Goal: Information Seeking & Learning: Find specific fact

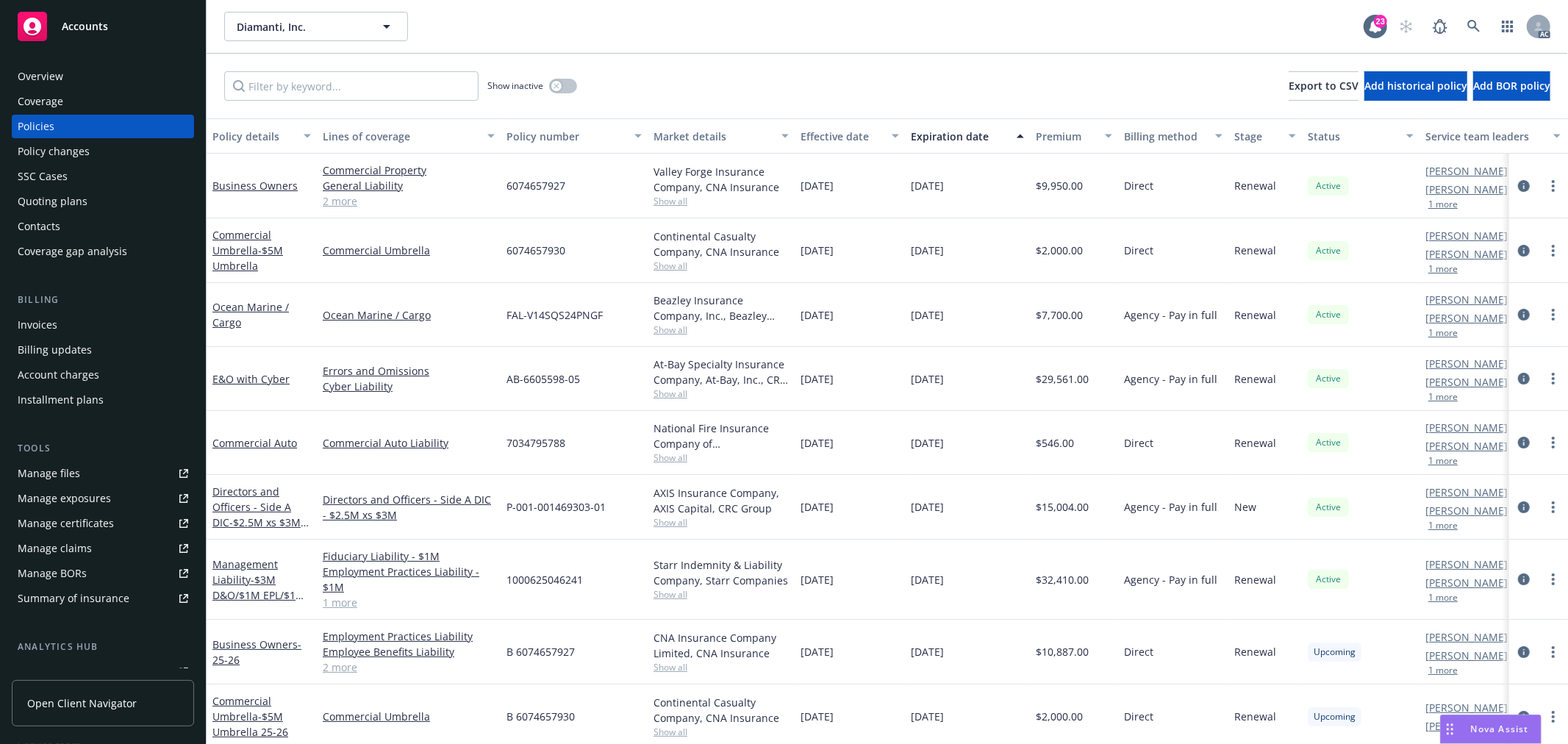
click at [1441, 401] on button "1 more" at bounding box center [1444, 397] width 30 height 9
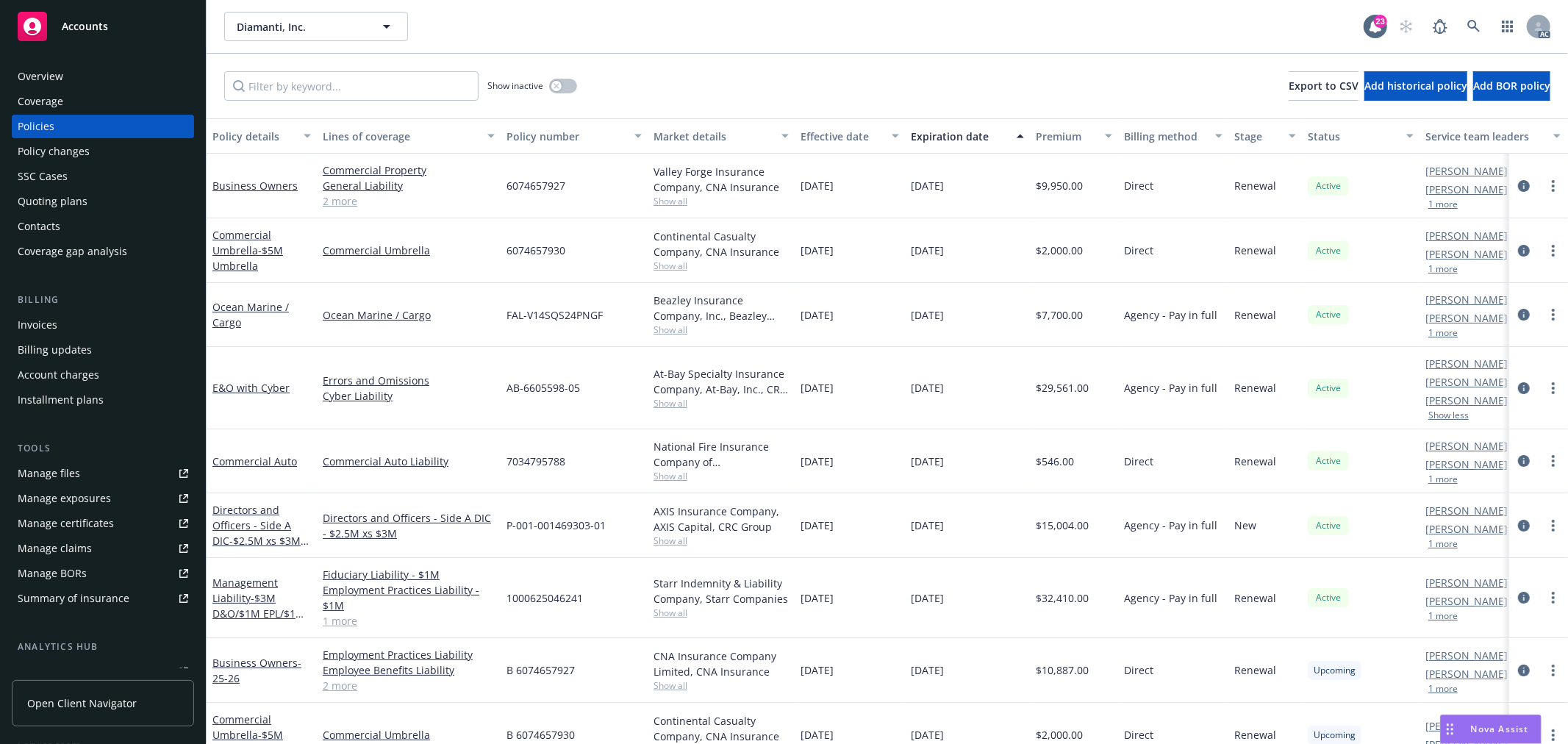
scroll to position [98, 0]
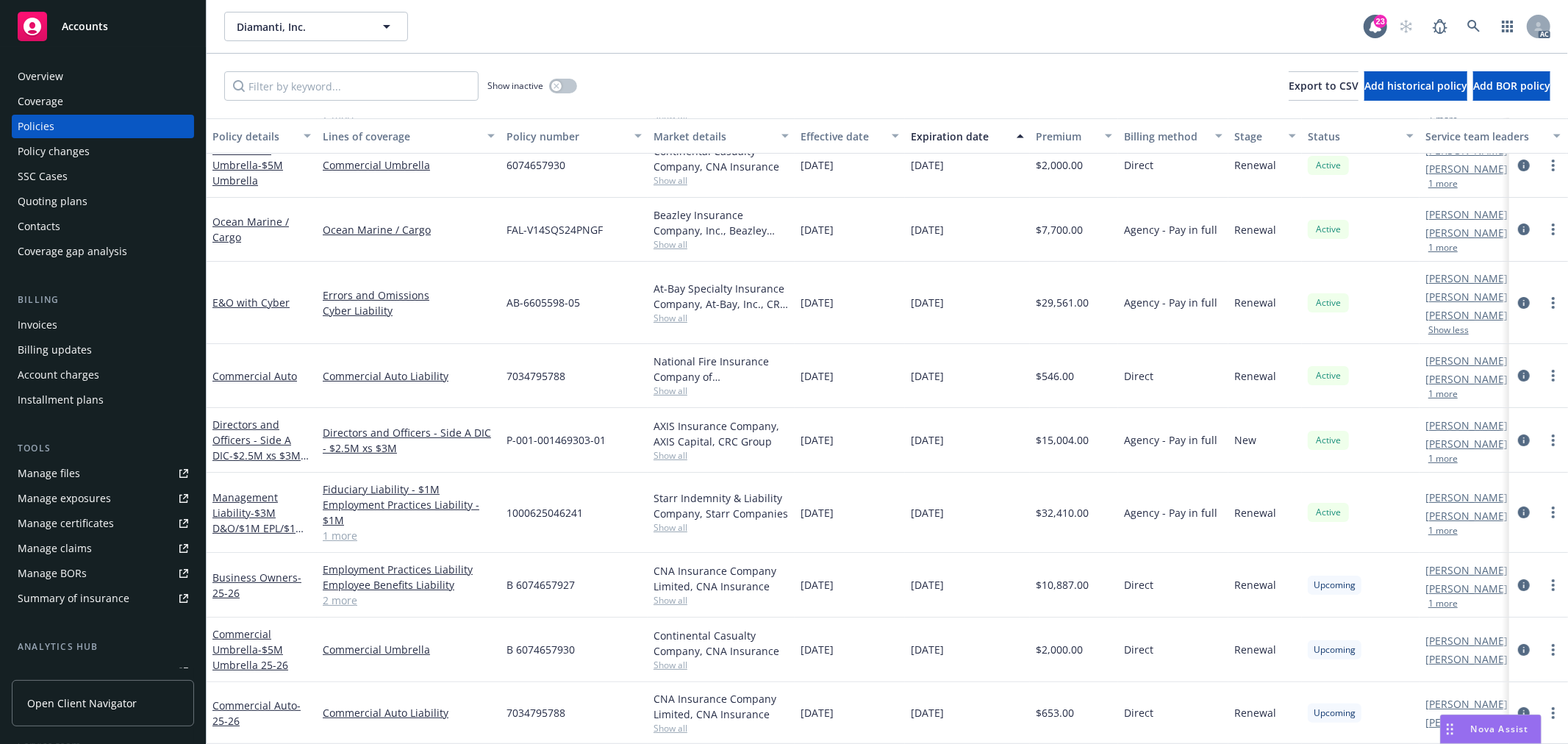
click at [85, 77] on div "Overview" at bounding box center [103, 77] width 171 height 23
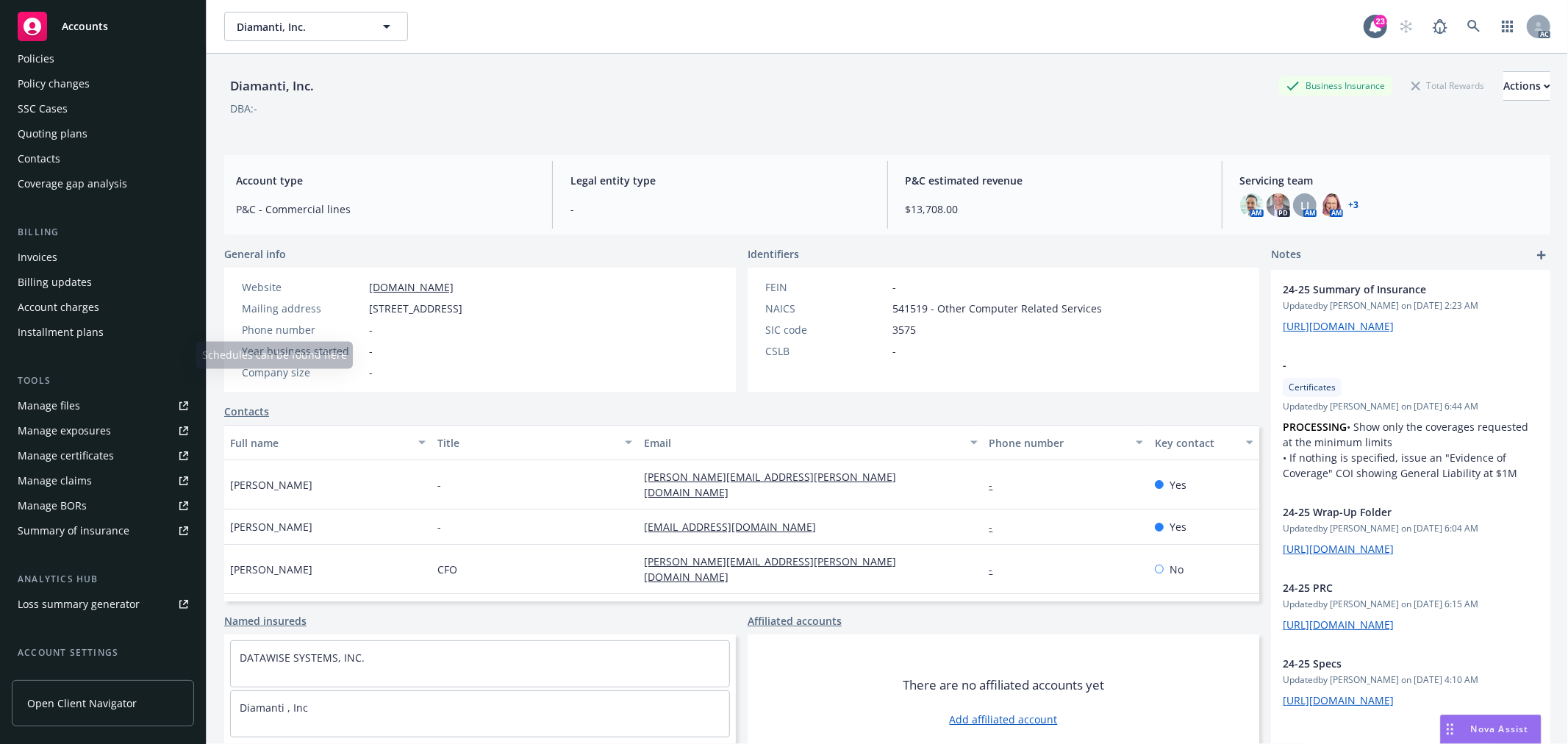
scroll to position [188, 0]
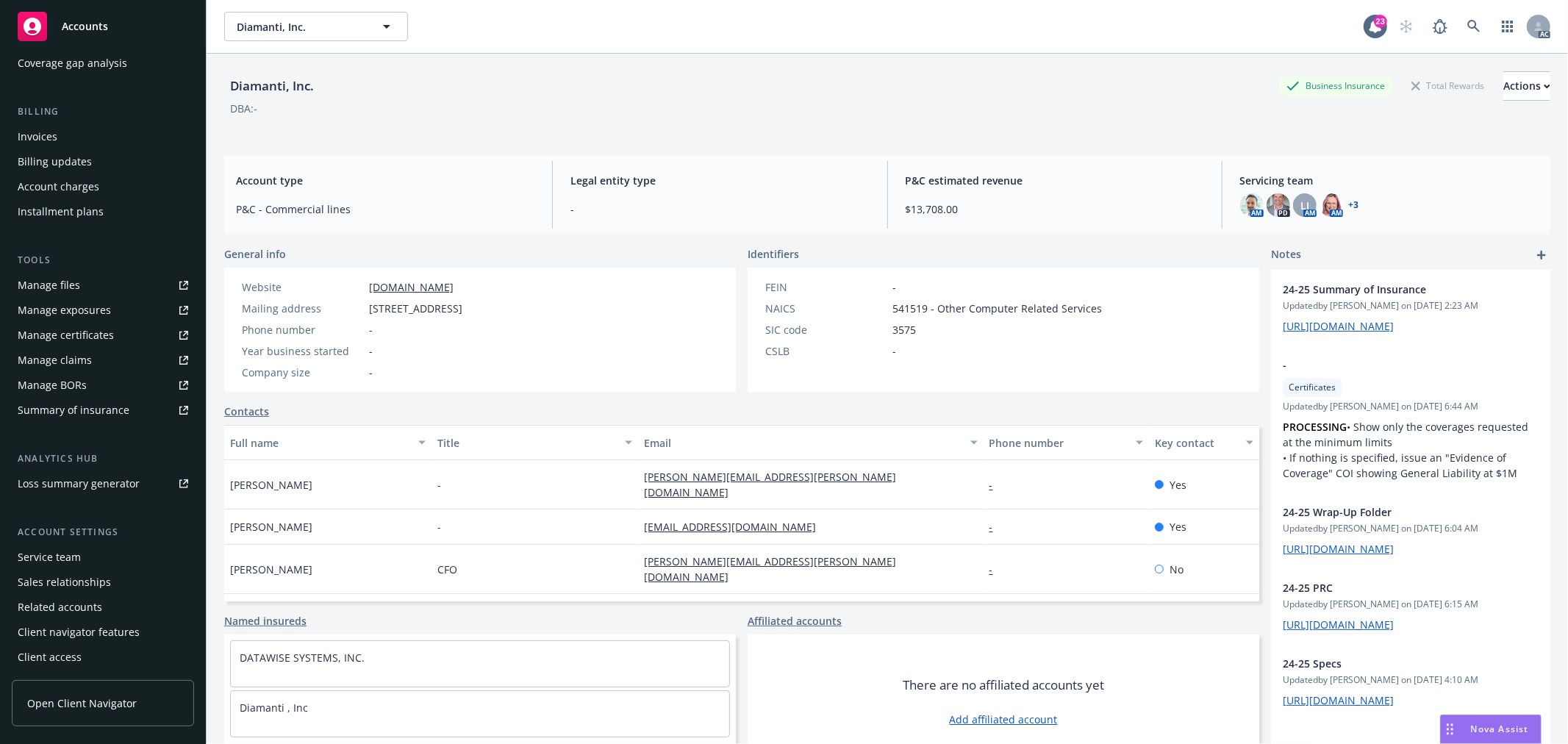
click at [45, 555] on div "Service team" at bounding box center [49, 557] width 63 height 23
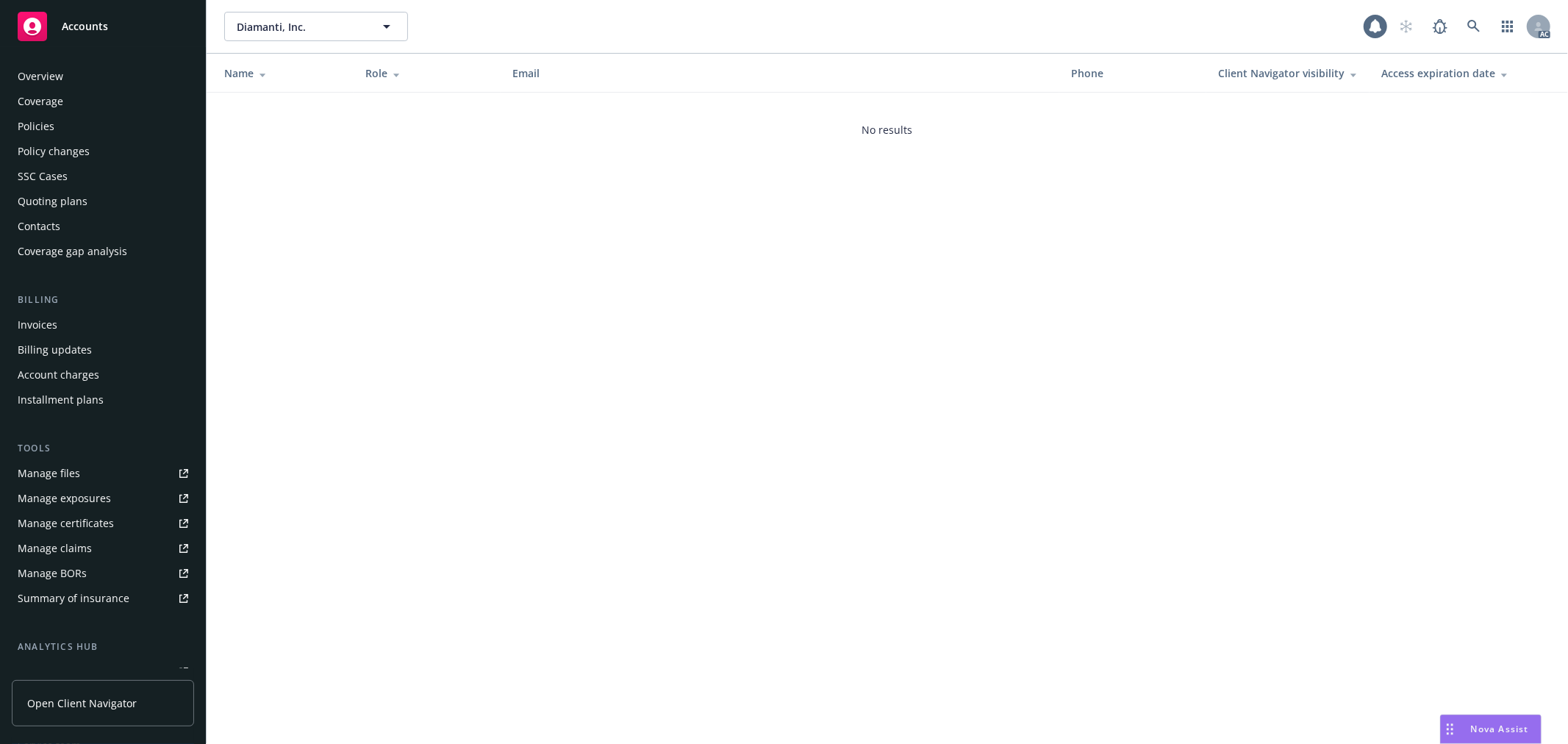
scroll to position [188, 0]
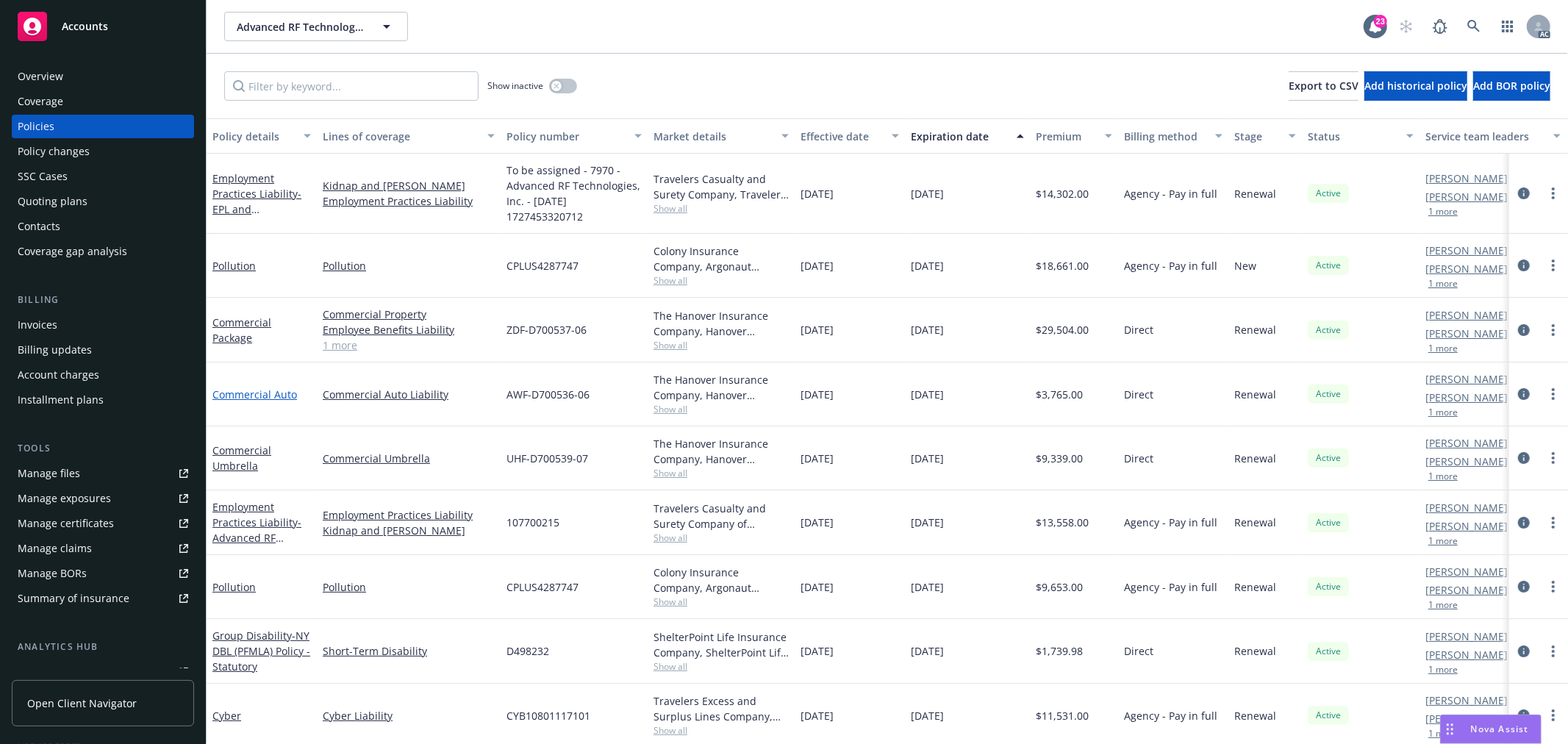
click at [269, 390] on link "Commercial Auto" at bounding box center [254, 394] width 85 height 14
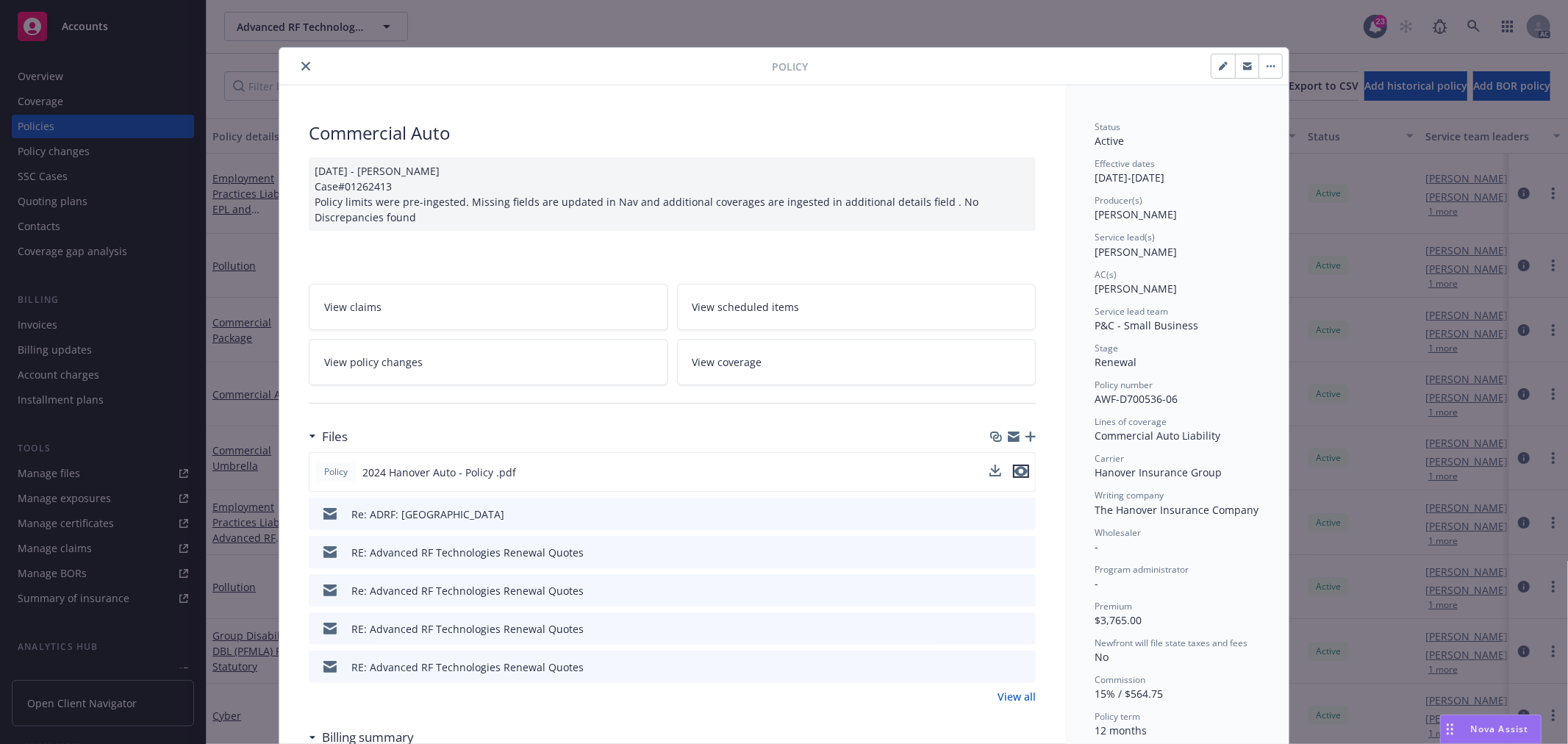
click at [1017, 469] on icon "preview file" at bounding box center [1021, 471] width 13 height 10
click at [391, 365] on span "View policy changes" at bounding box center [373, 362] width 99 height 16
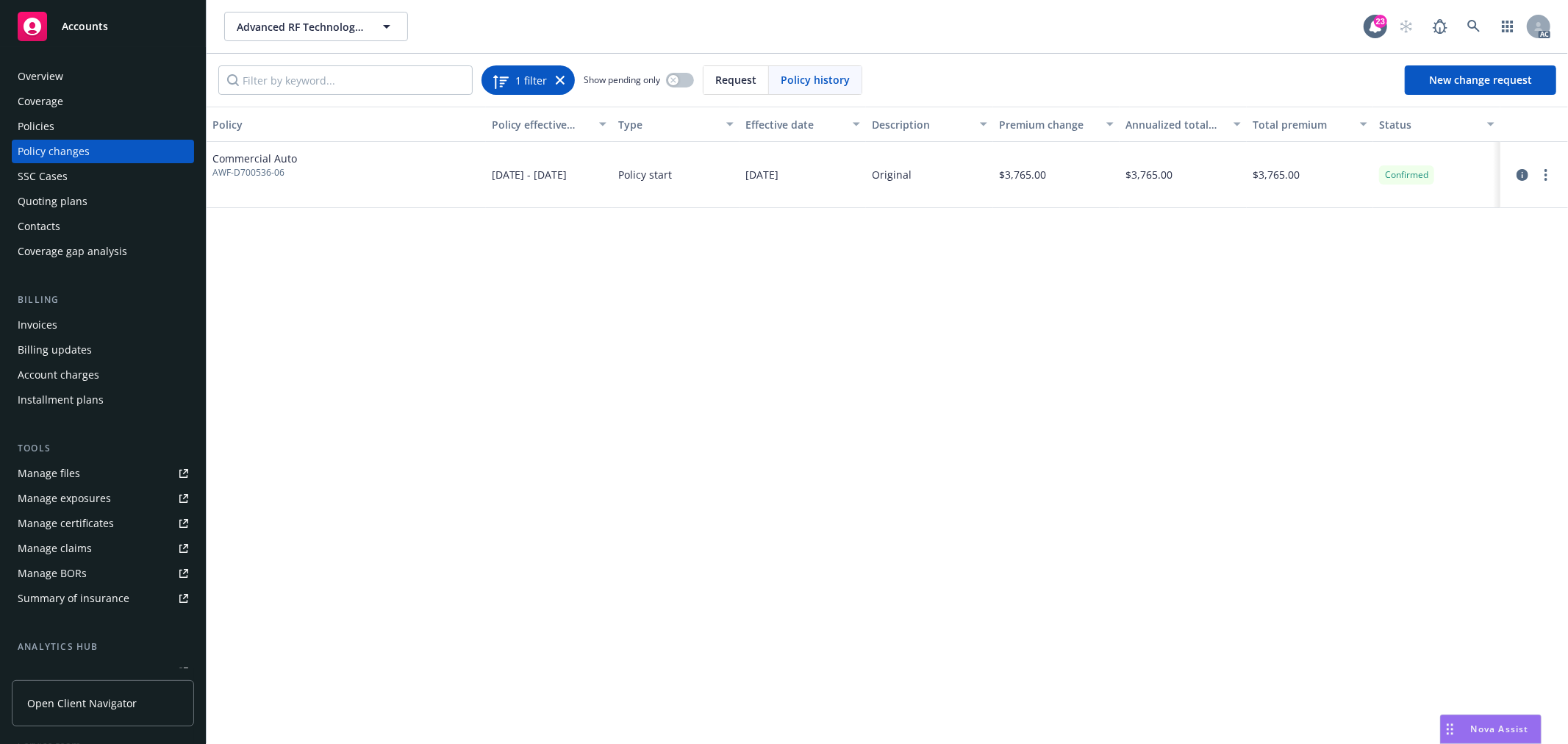
click at [562, 79] on icon at bounding box center [560, 80] width 9 height 9
click at [63, 124] on div "Policies" at bounding box center [103, 127] width 171 height 23
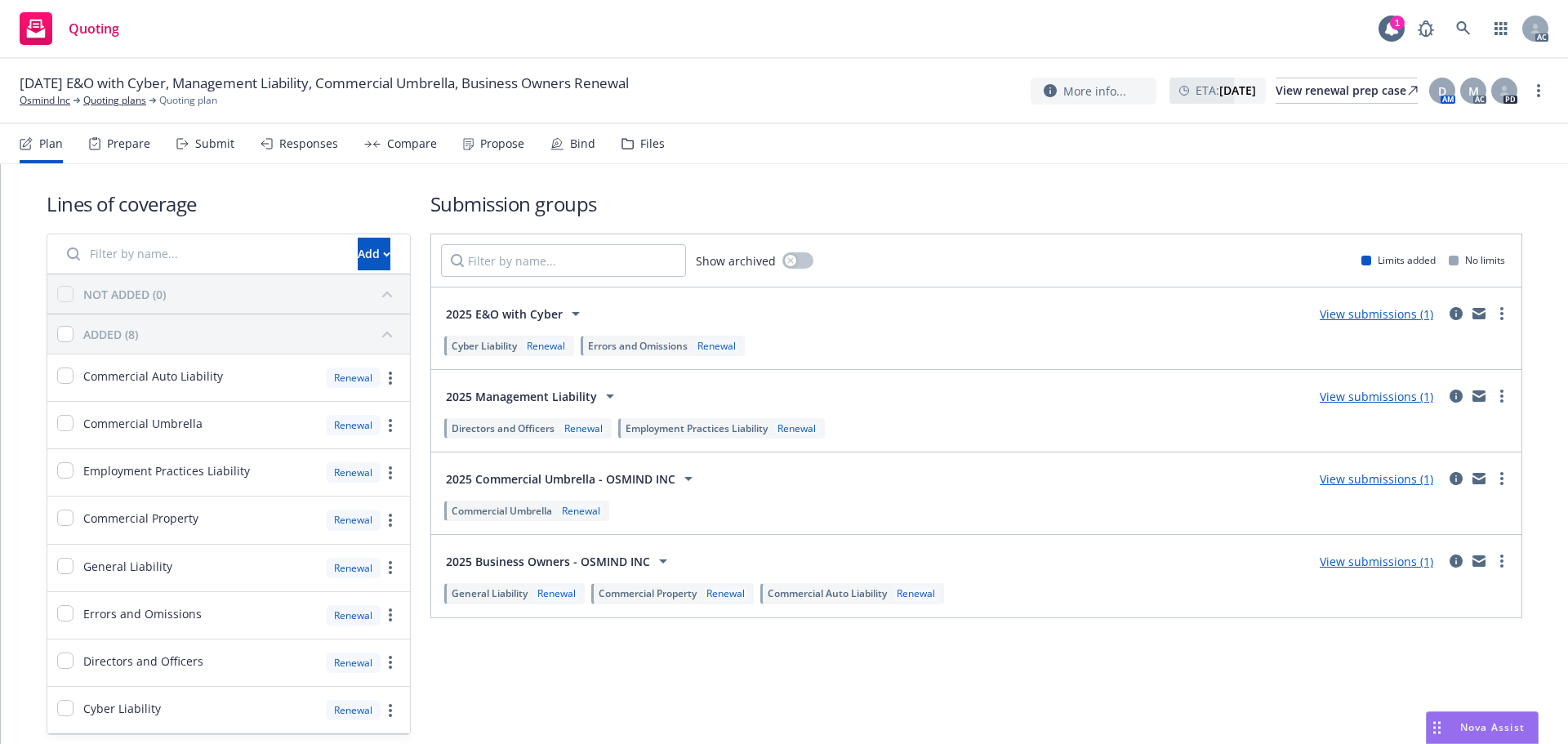
click at [309, 141] on div "Responses" at bounding box center [309, 143] width 59 height 13
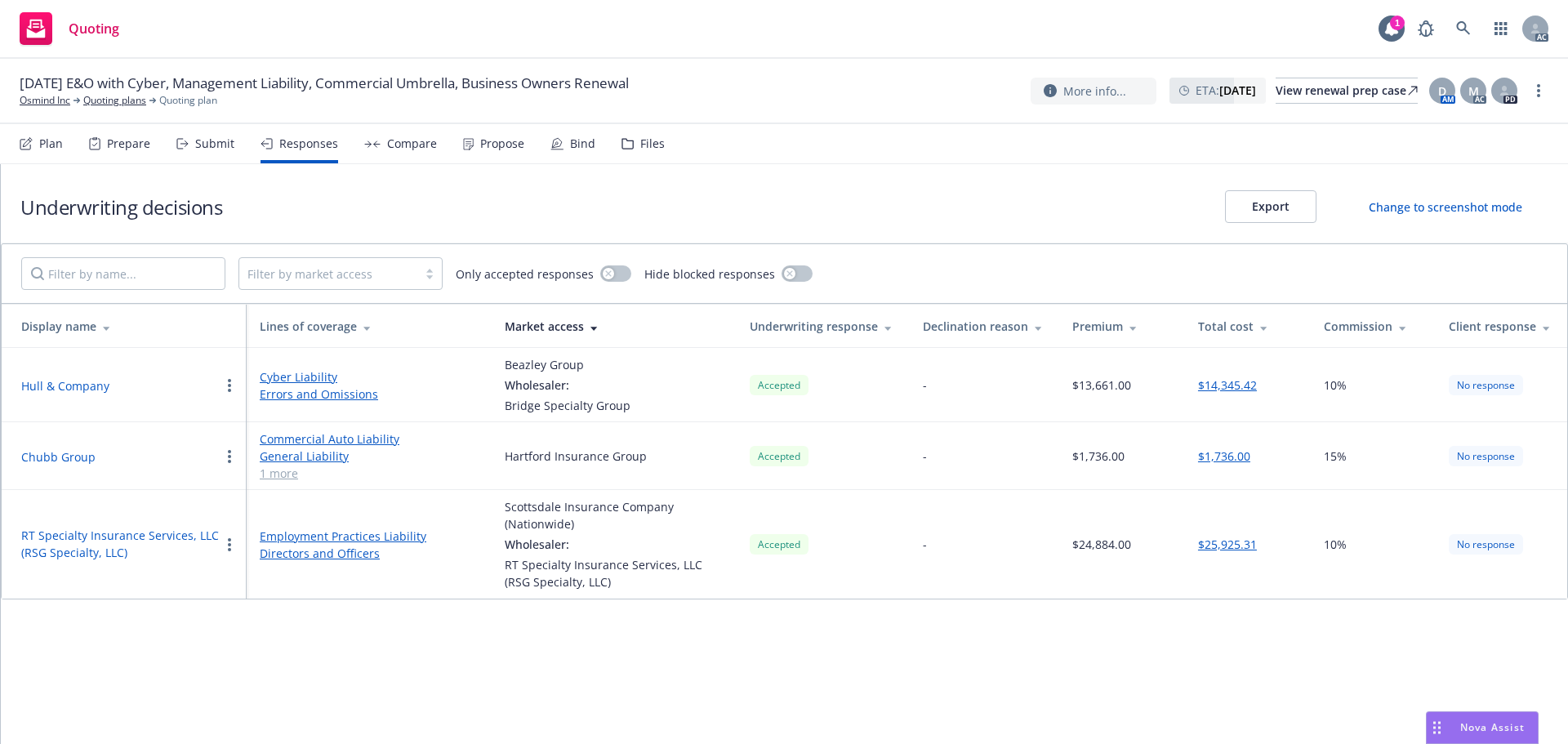
click at [503, 143] on div "Propose" at bounding box center [502, 143] width 44 height 13
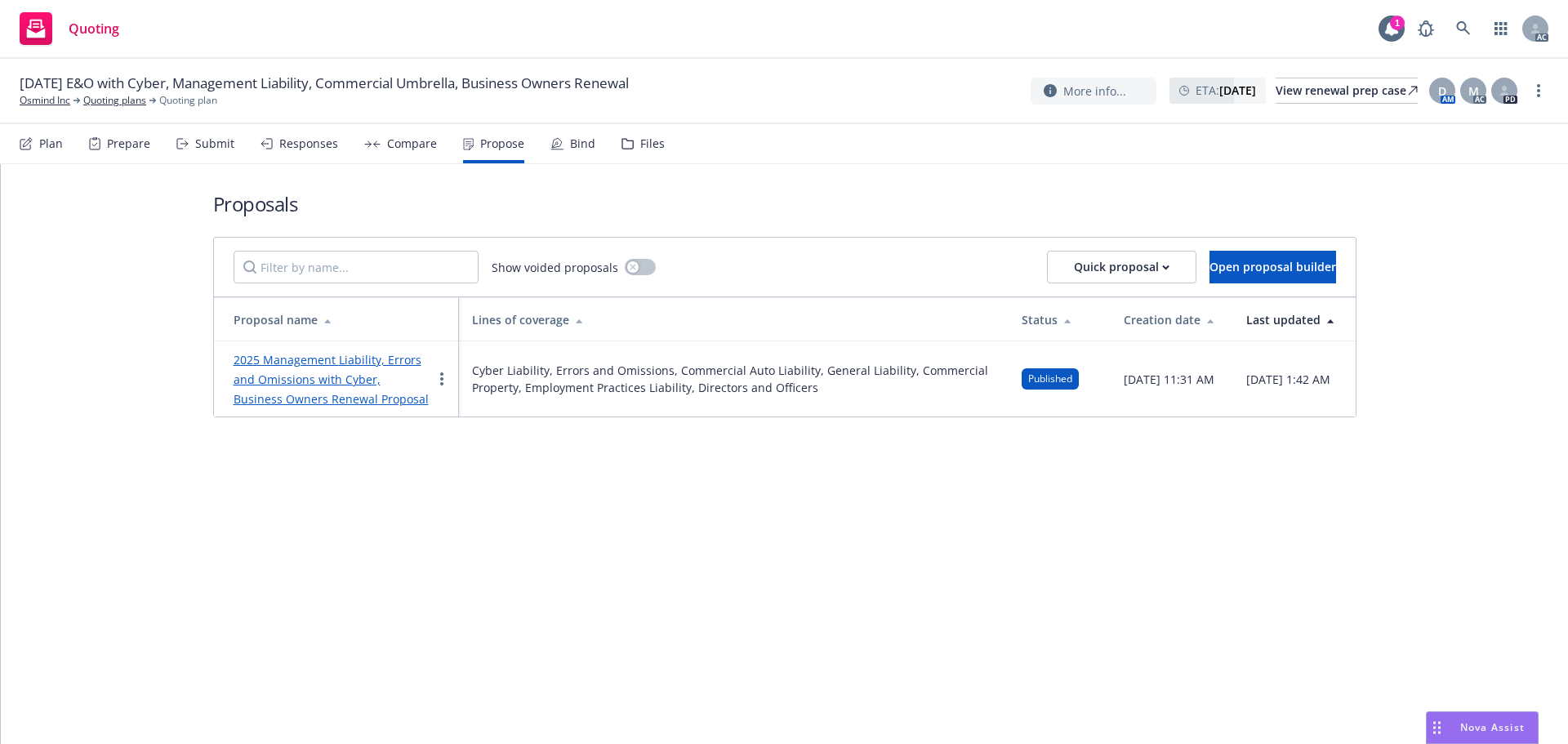
click at [297, 142] on div "Responses" at bounding box center [309, 143] width 59 height 13
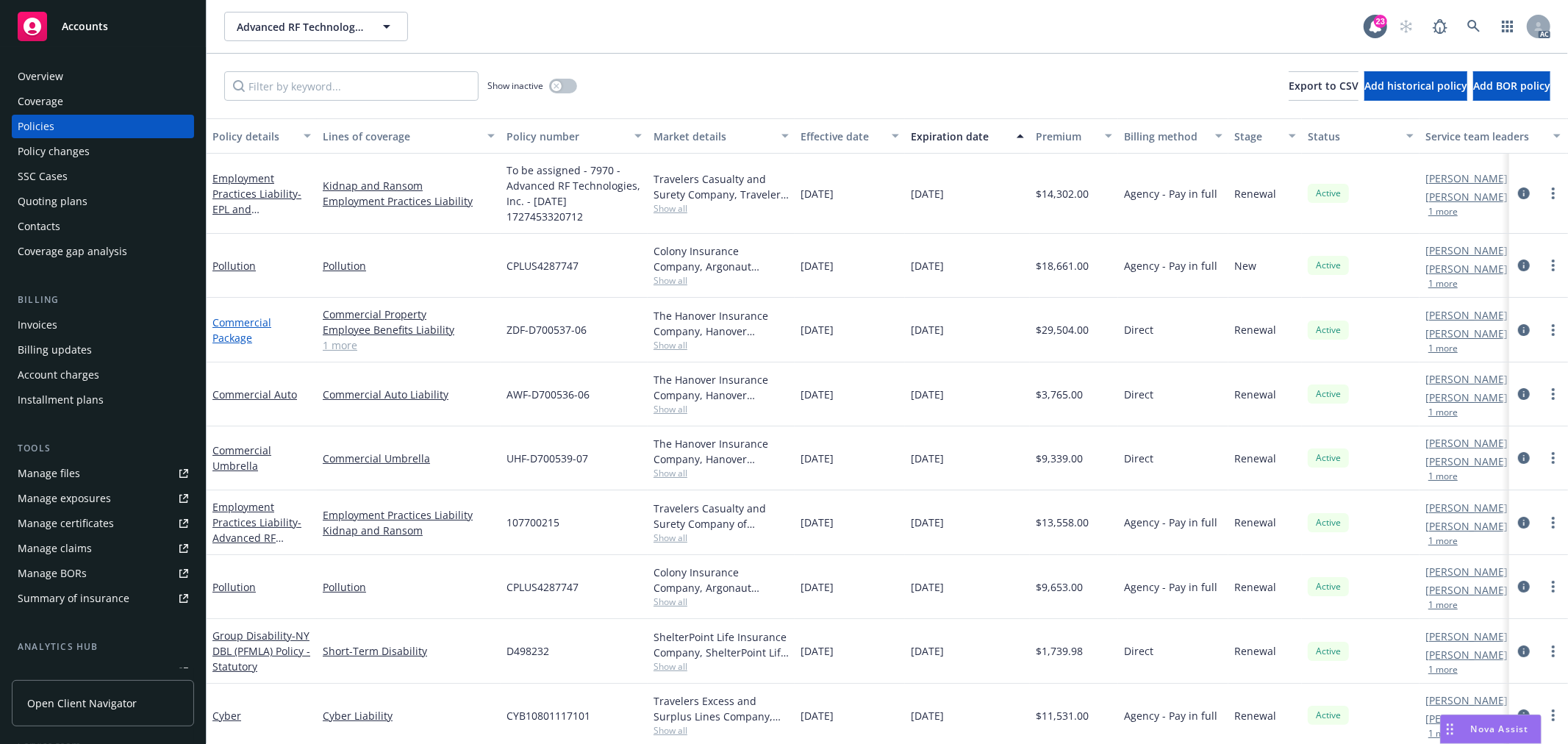
click at [247, 334] on link "Commercial Package" at bounding box center [241, 330] width 59 height 30
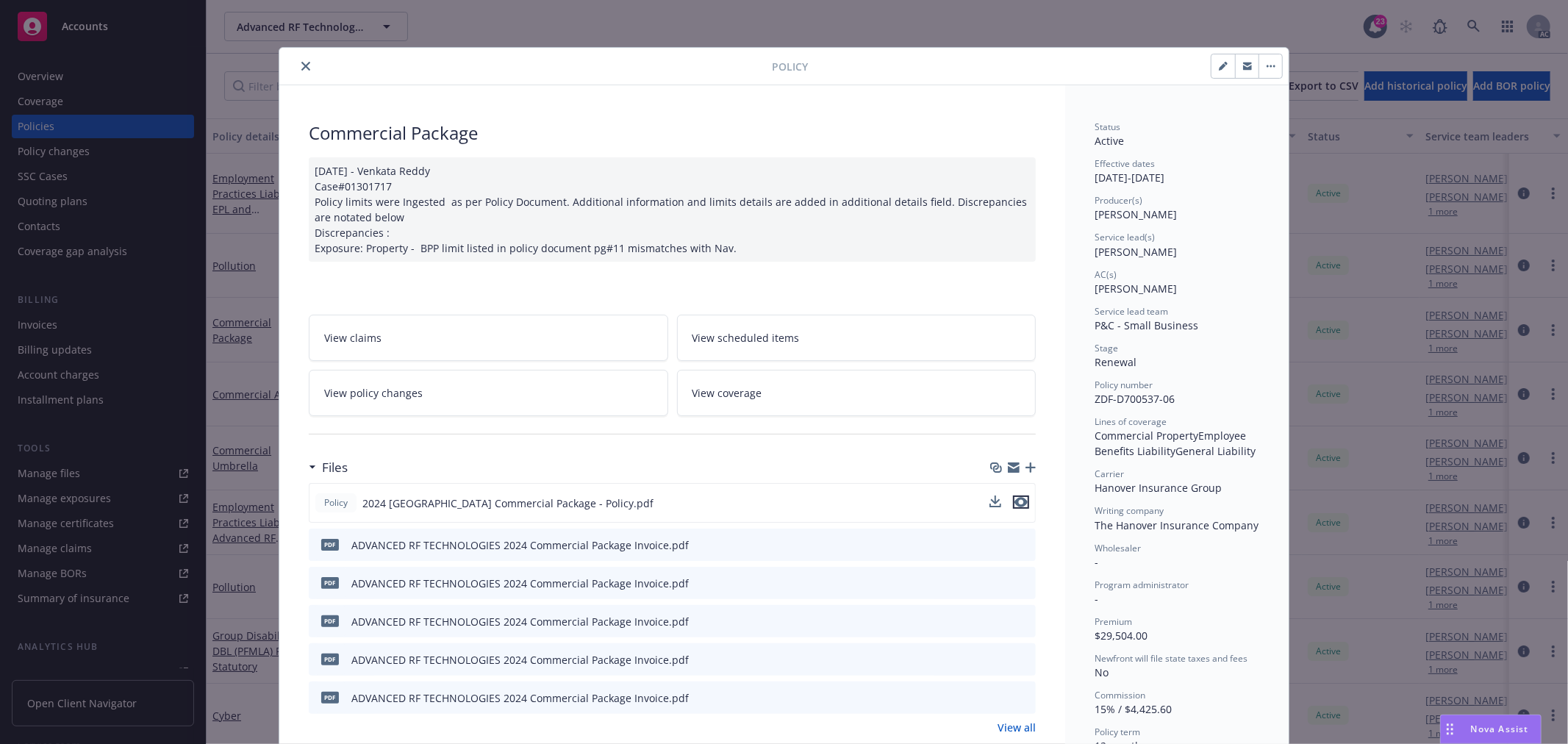
click at [1017, 501] on icon "preview file" at bounding box center [1021, 501] width 13 height 10
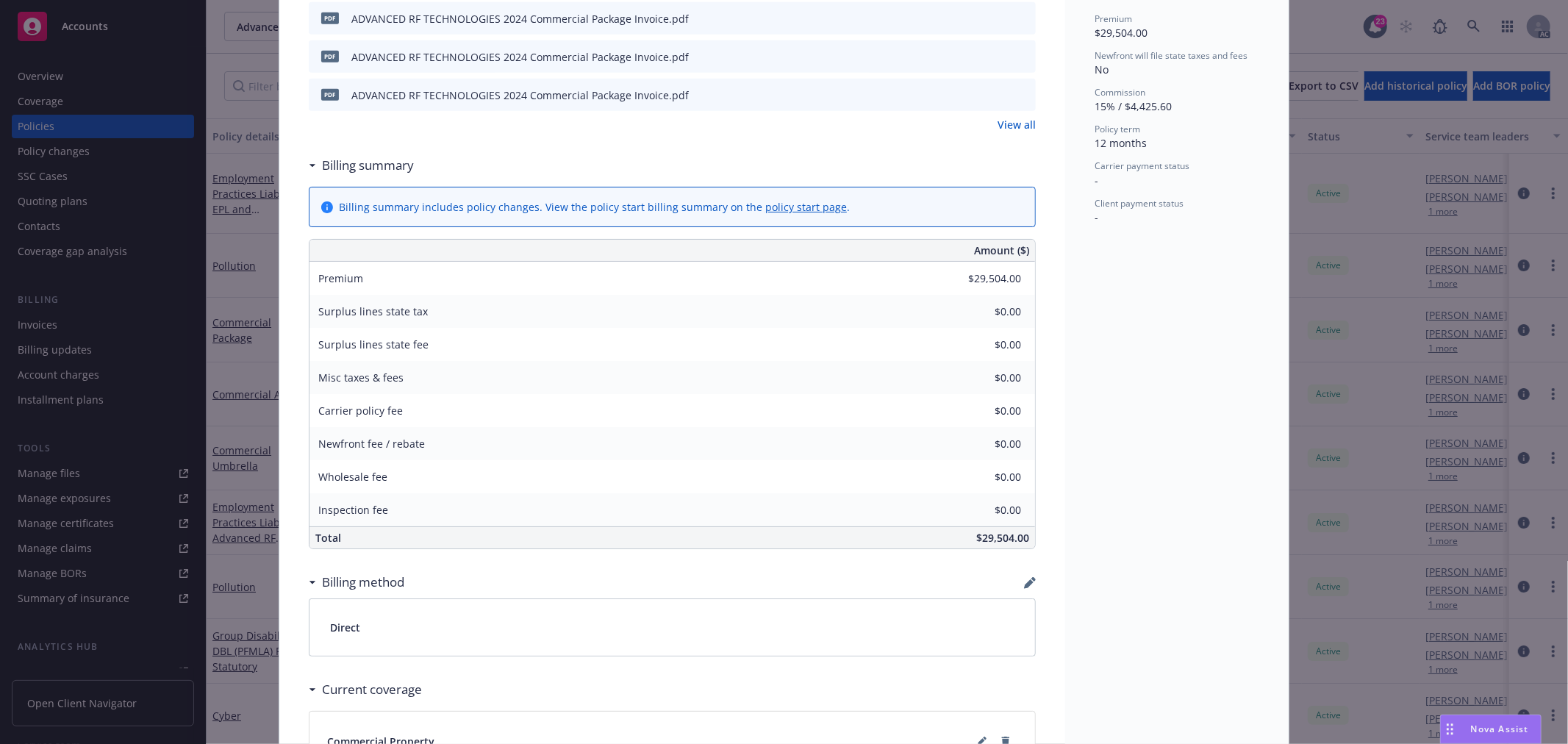
scroll to position [735, 0]
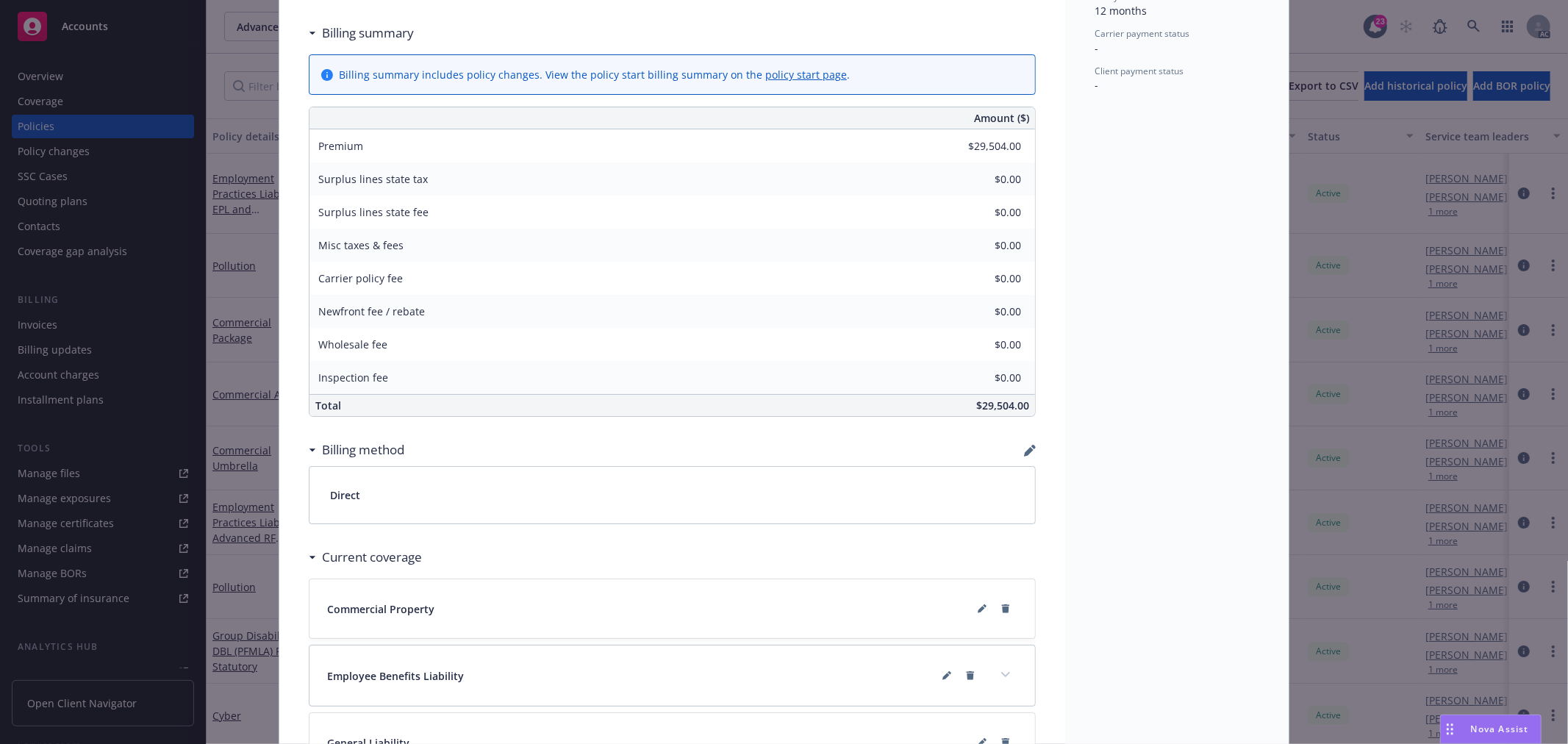
click at [997, 404] on span "$29,504.00" at bounding box center [1003, 405] width 53 height 14
copy span "29,504.00"
click at [604, 371] on div "Inspection fee $0.00" at bounding box center [672, 377] width 726 height 33
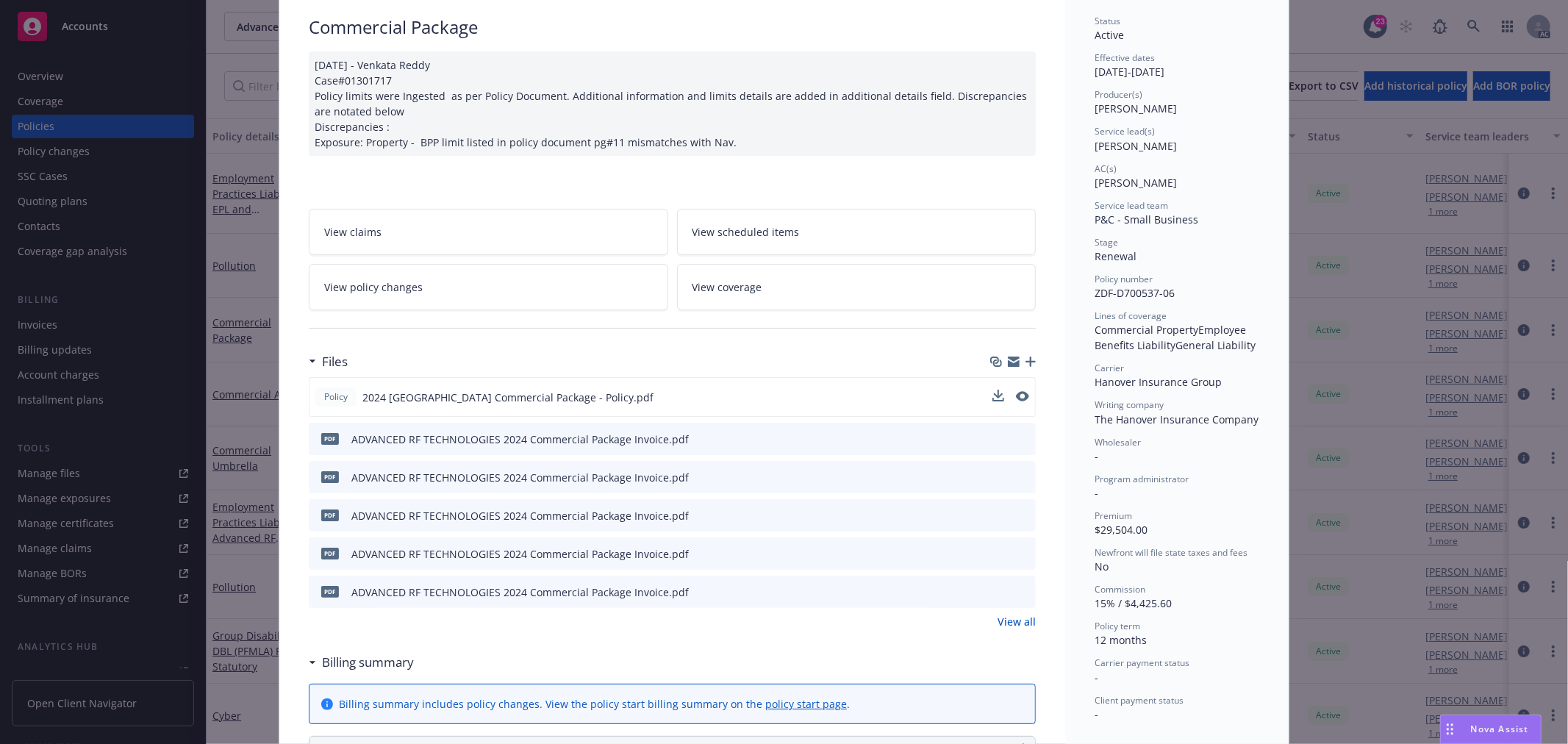
scroll to position [81, 0]
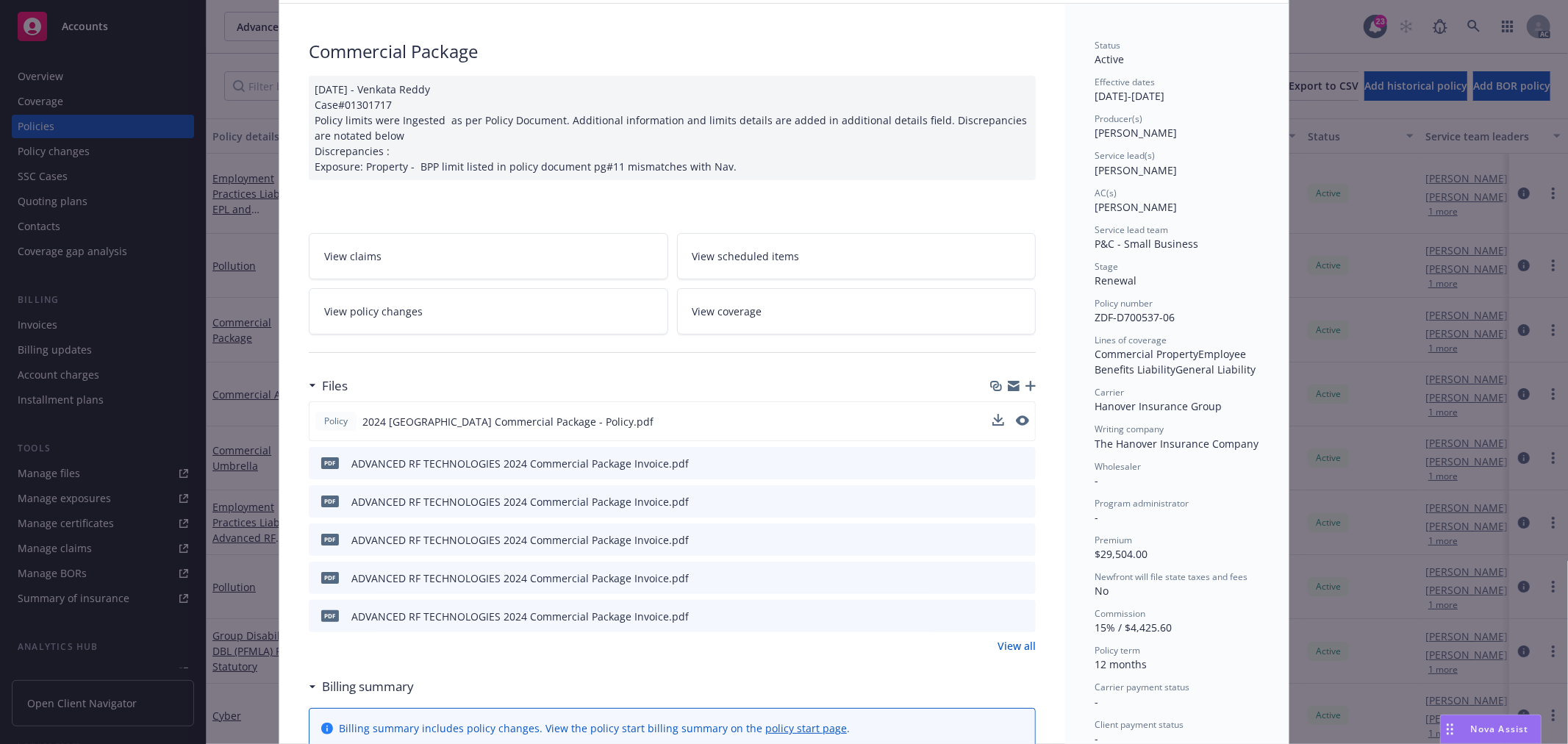
click at [406, 308] on span "View policy changes" at bounding box center [373, 311] width 99 height 16
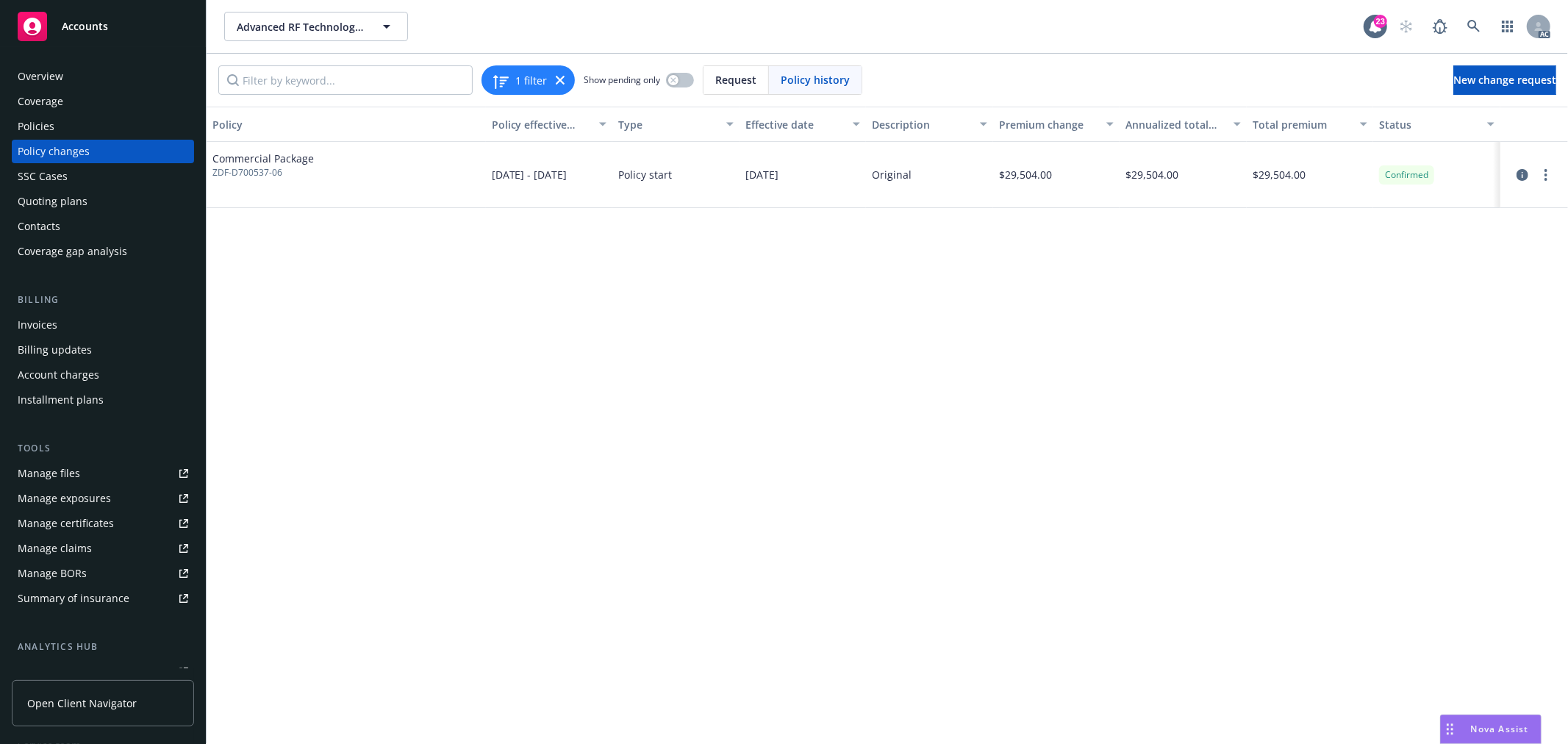
click at [56, 122] on div "Policies" at bounding box center [103, 127] width 171 height 23
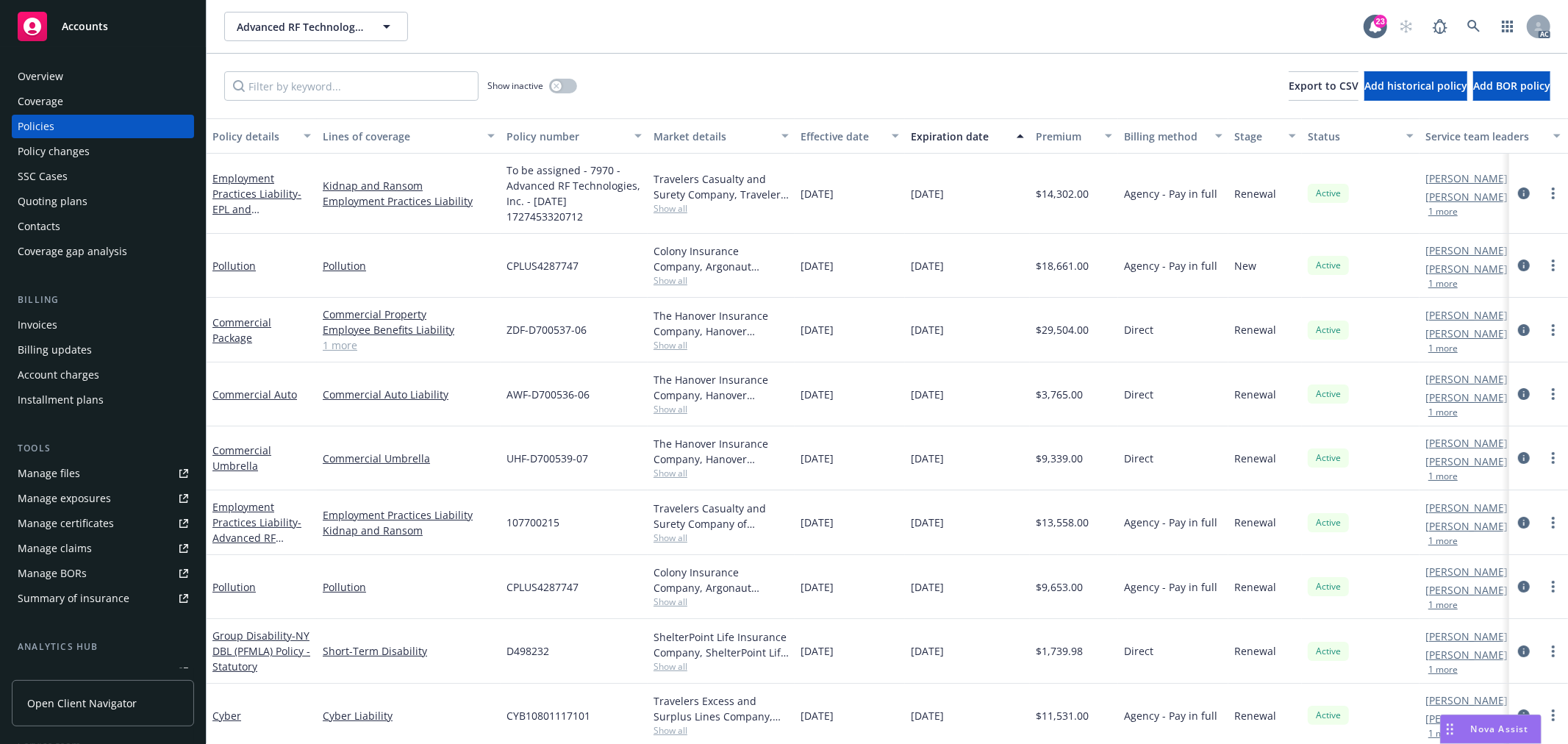
drag, startPoint x: 1483, startPoint y: 728, endPoint x: 1013, endPoint y: 547, distance: 503.6
click at [1485, 726] on span "Nova Assist" at bounding box center [1501, 728] width 58 height 13
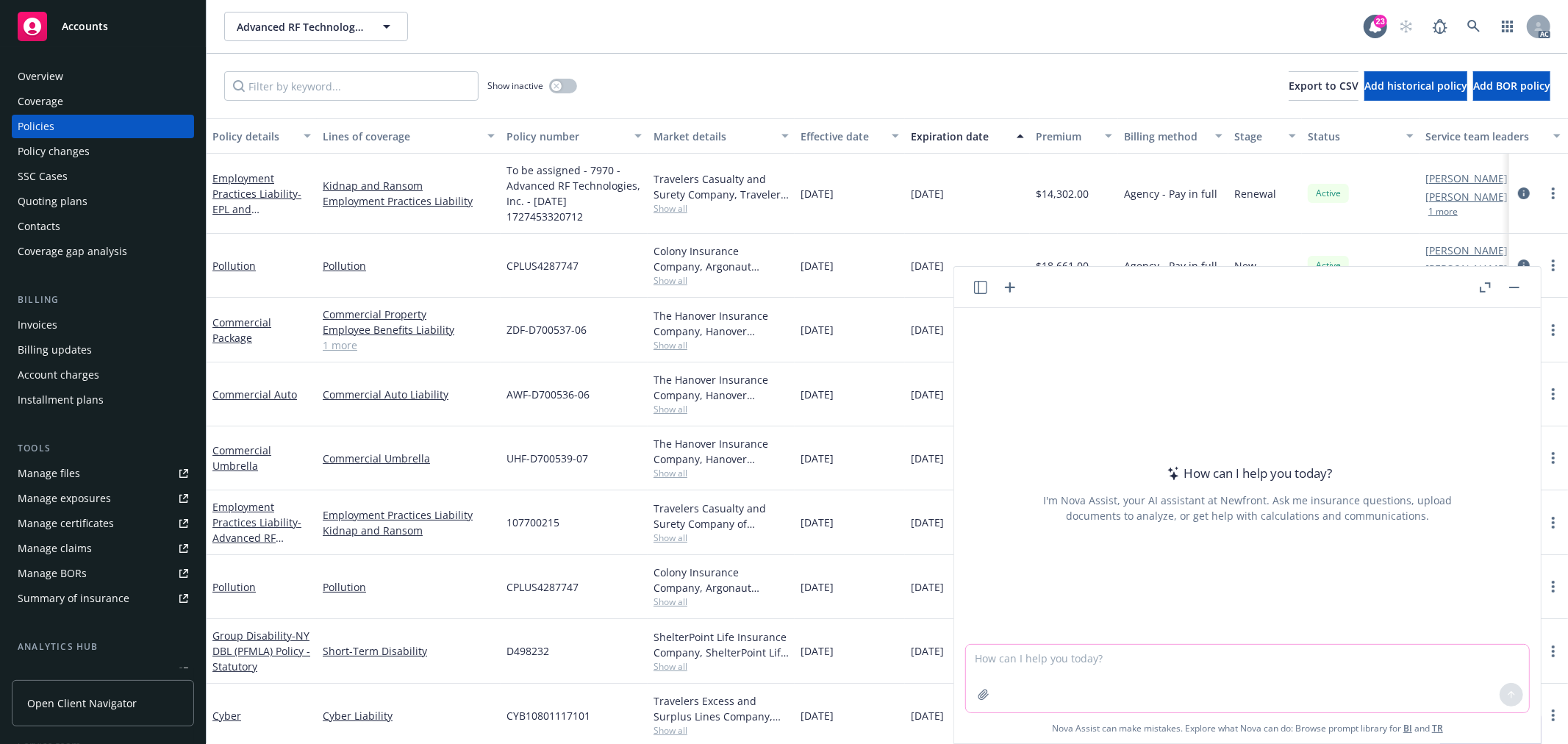
click at [1100, 681] on textarea at bounding box center [1247, 678] width 563 height 67
paste textarea "BURGLARY AND ROBBERY PROTECTIVE SAFEGUARDS"
type textarea "BURGLARY AND ROBBERY PROTECTIVE SAFEGUARDS endorsement 有什么作用"
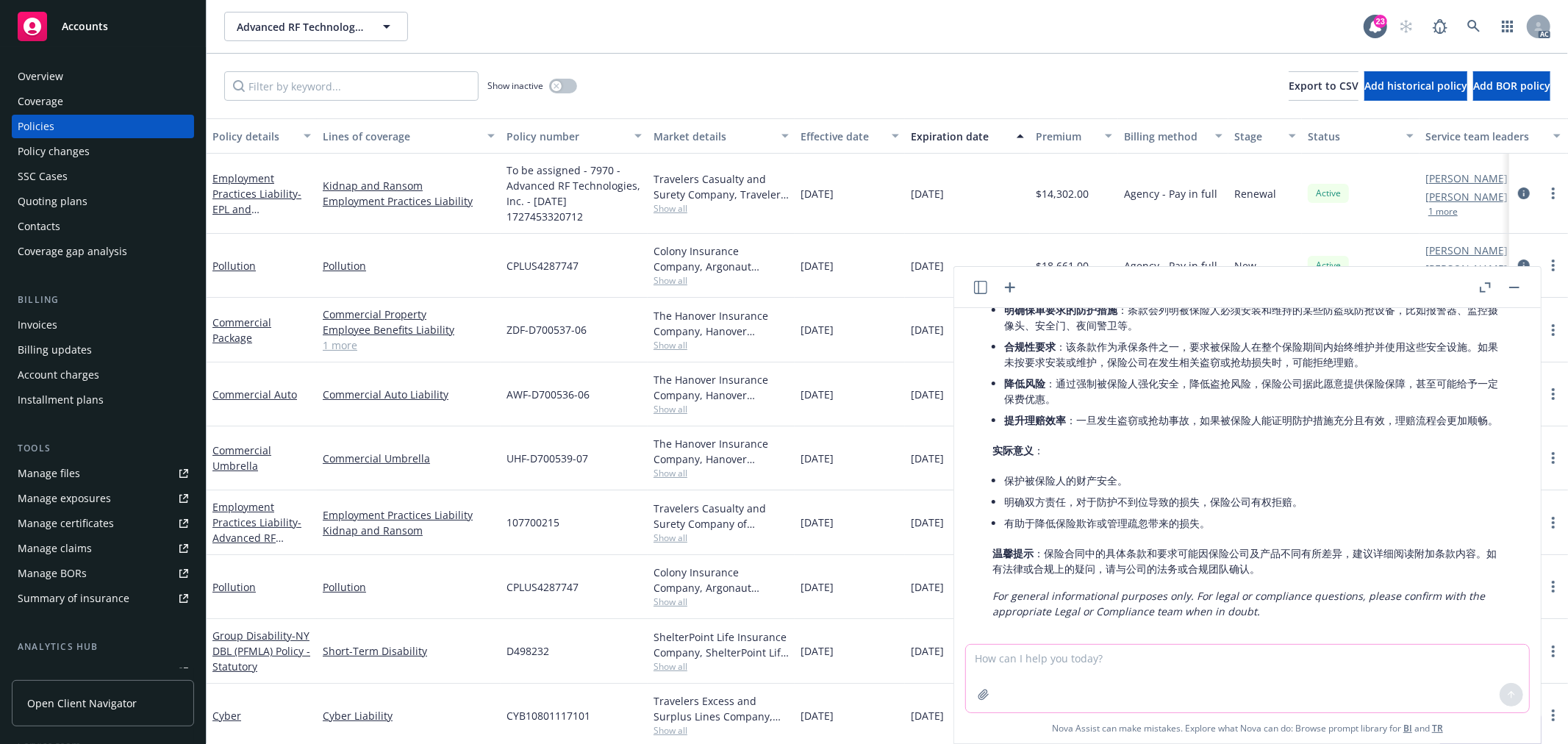
scroll to position [145, 0]
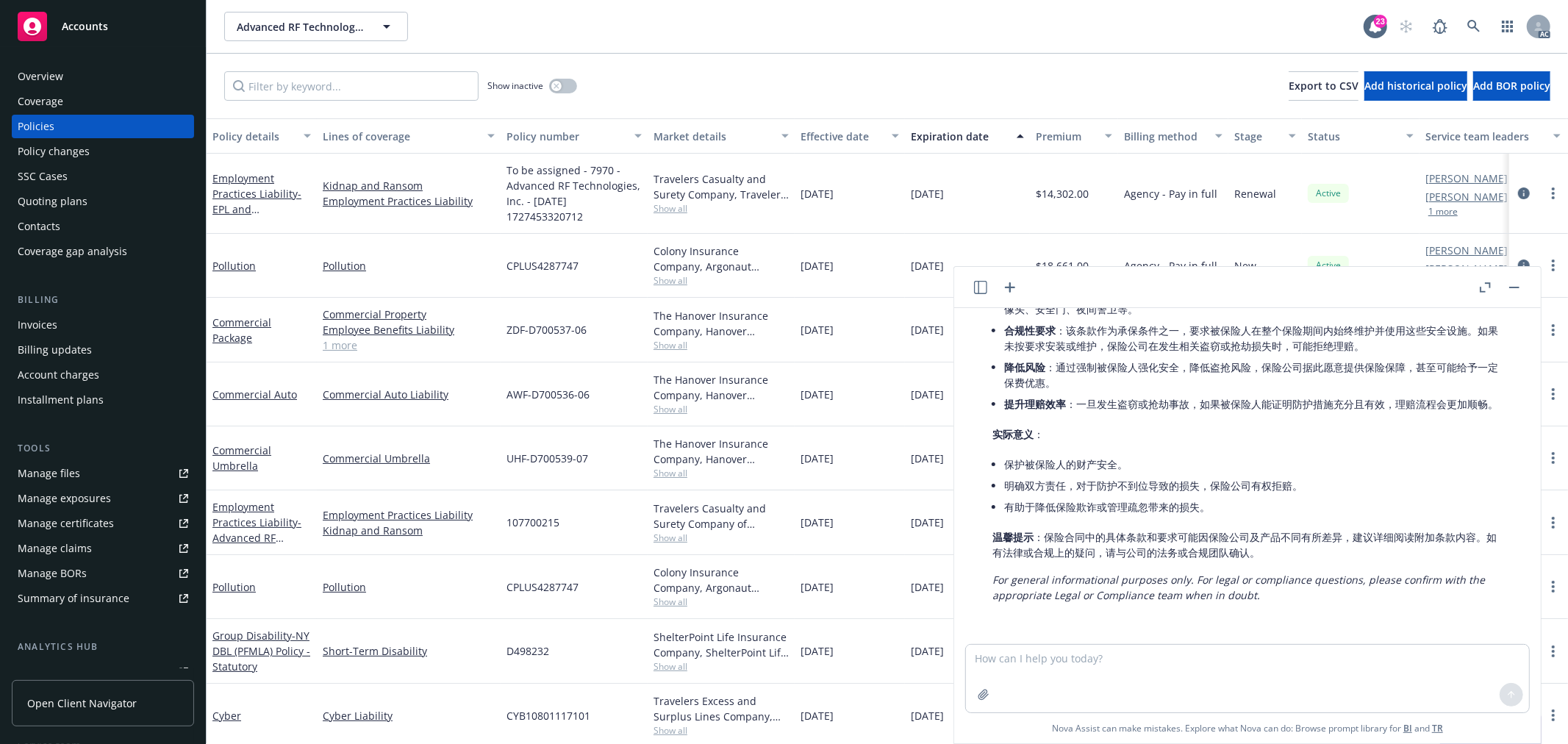
click at [344, 344] on link "1 more" at bounding box center [409, 345] width 172 height 16
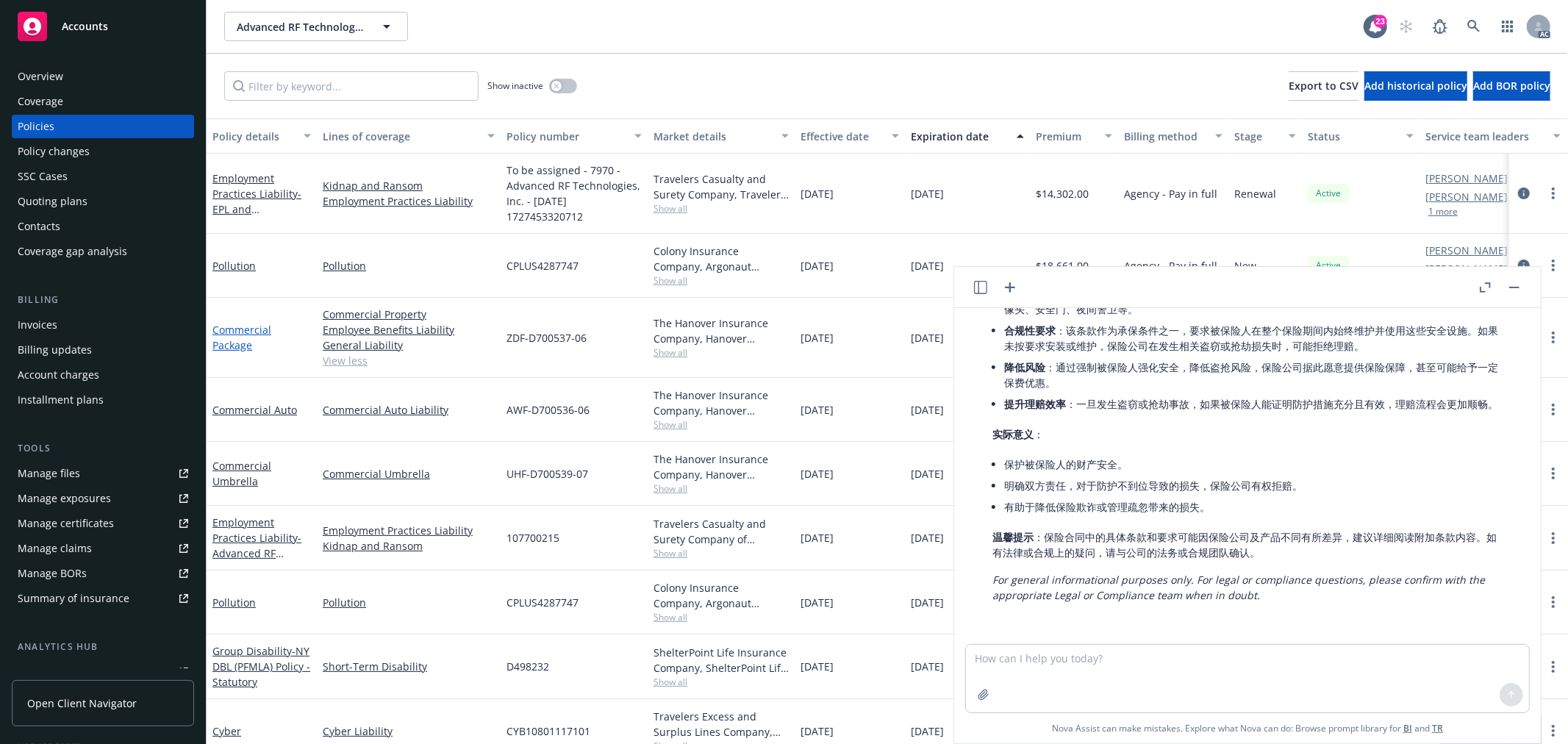
click at [236, 339] on link "Commercial Package" at bounding box center [241, 337] width 59 height 30
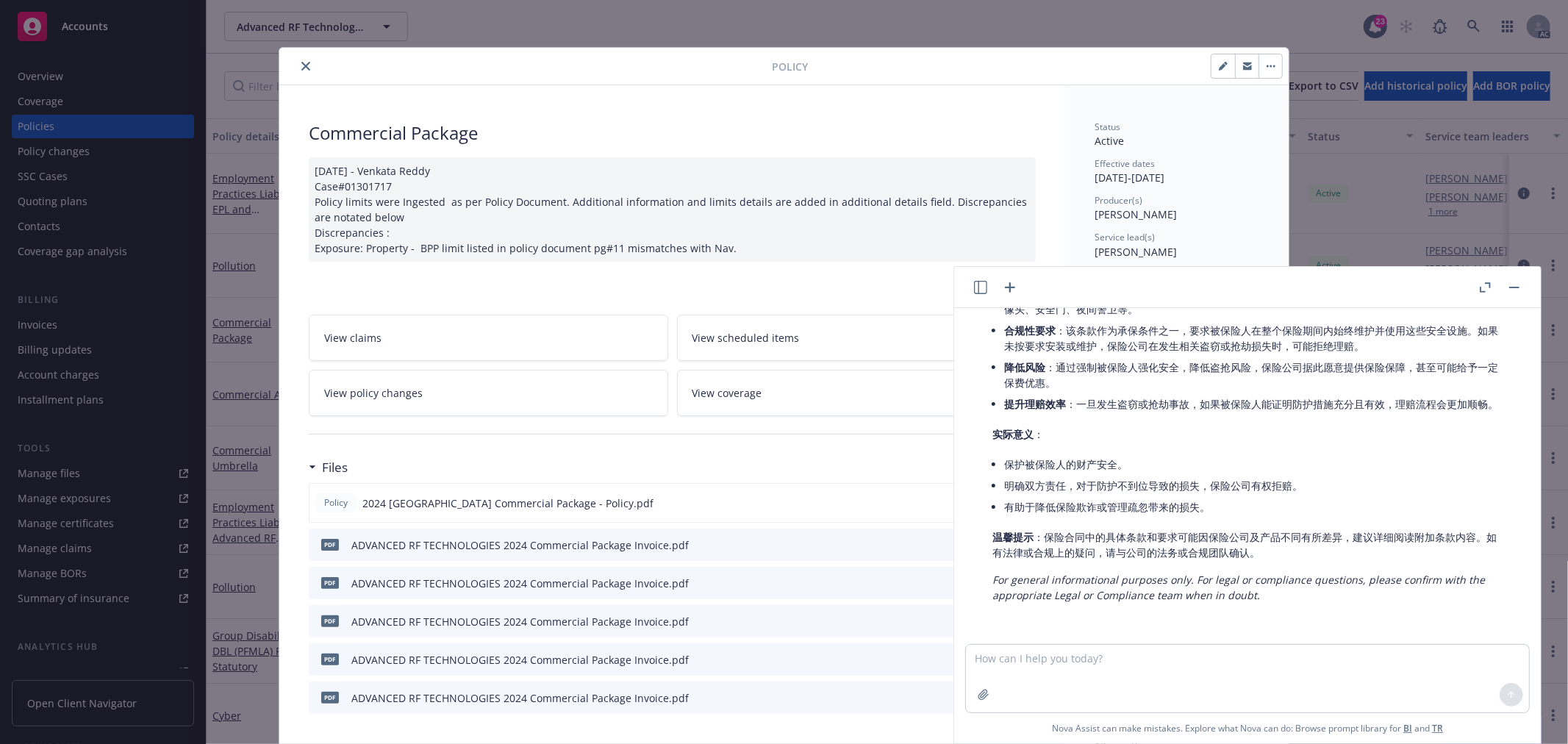
scroll to position [326, 0]
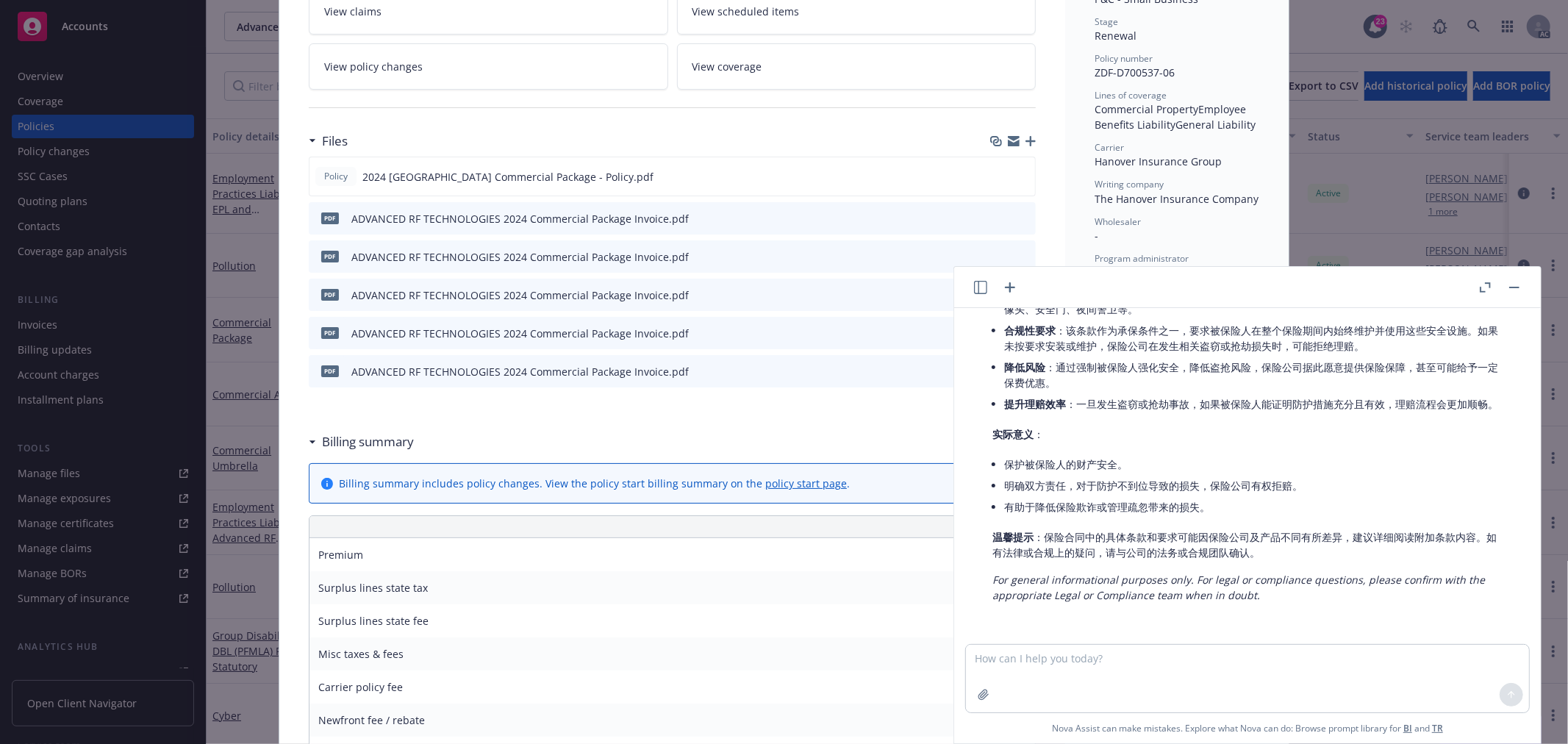
click at [1515, 289] on button "button" at bounding box center [1515, 287] width 18 height 18
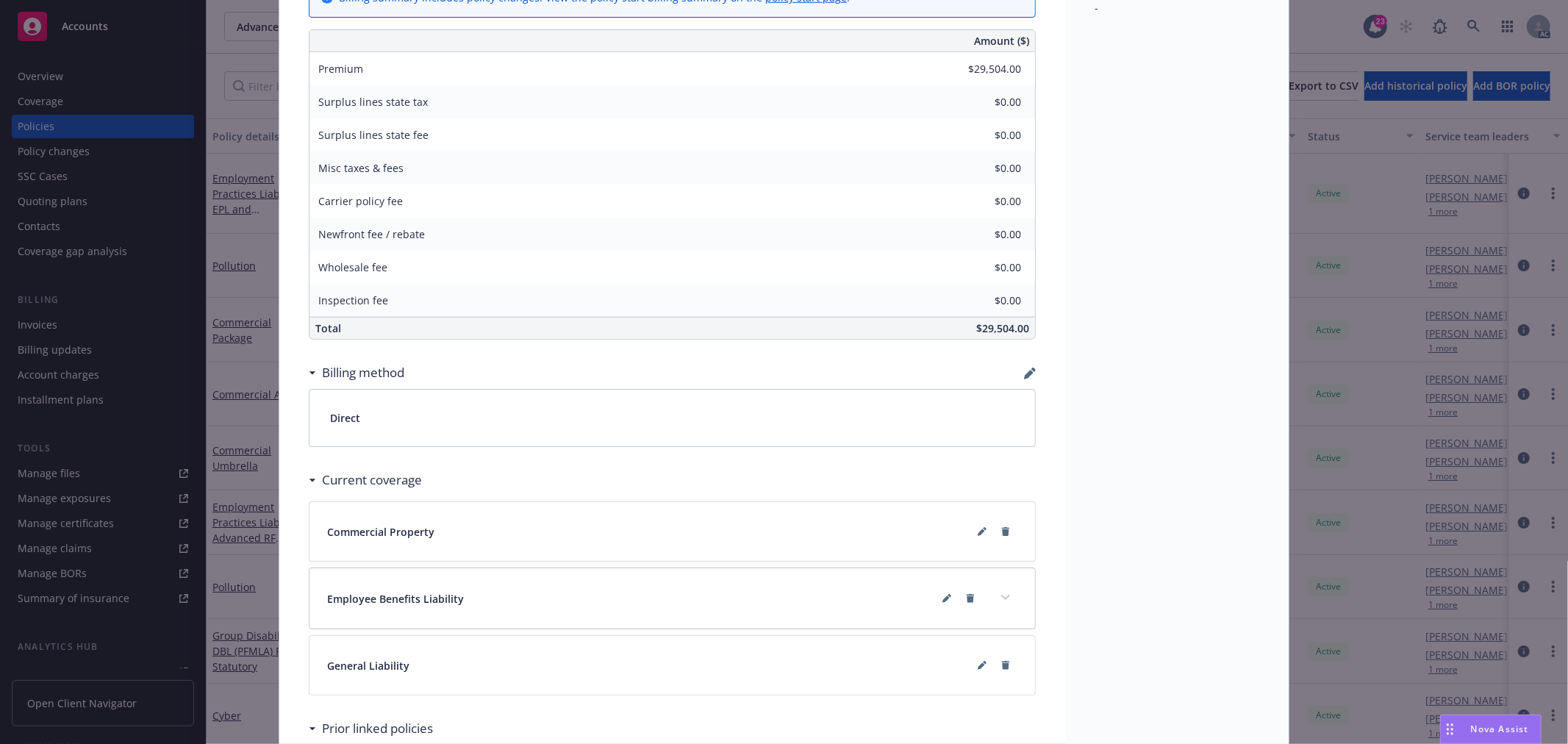
scroll to position [817, 0]
click at [997, 321] on span "$29,504.00" at bounding box center [1003, 324] width 53 height 14
copy span "29,504.00"
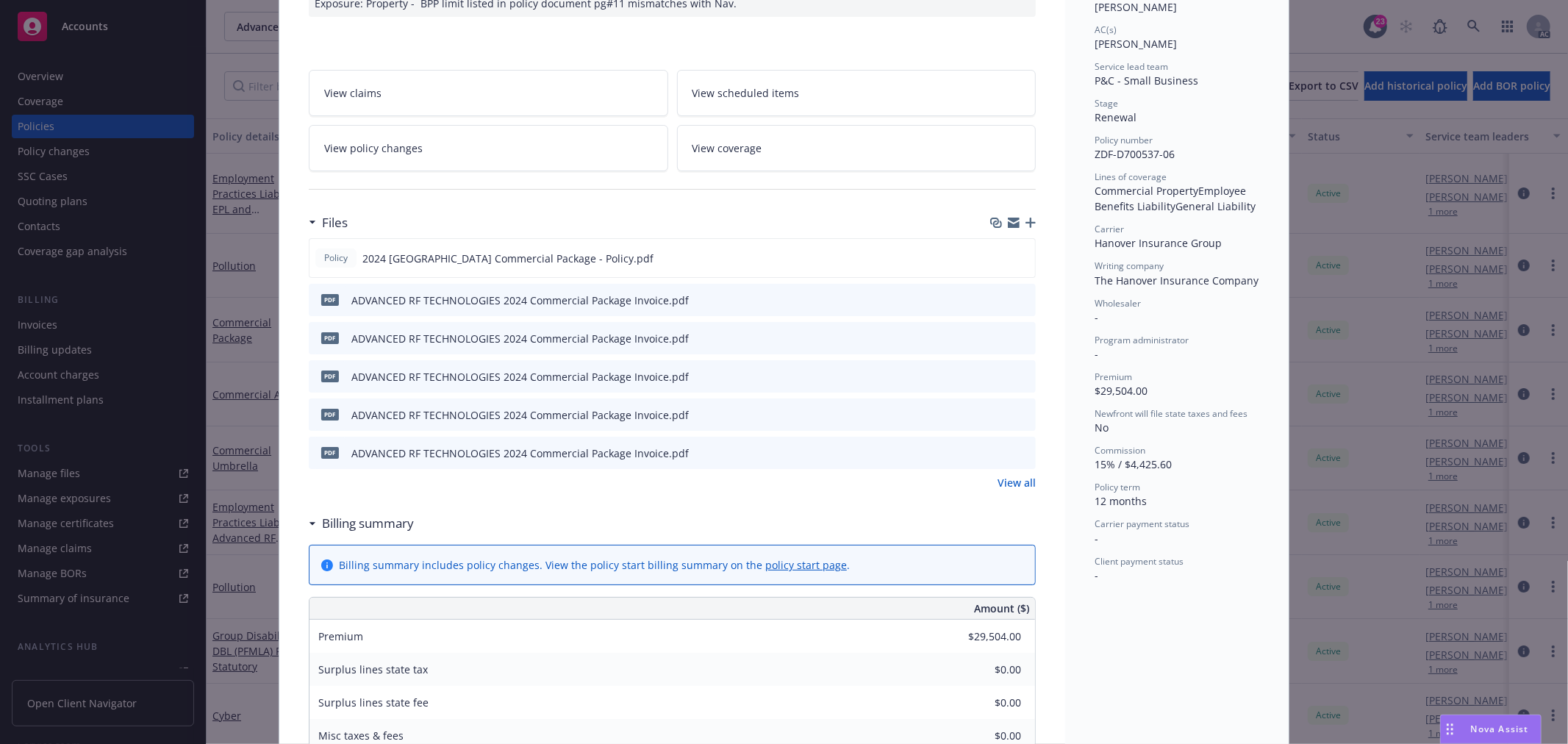
scroll to position [0, 0]
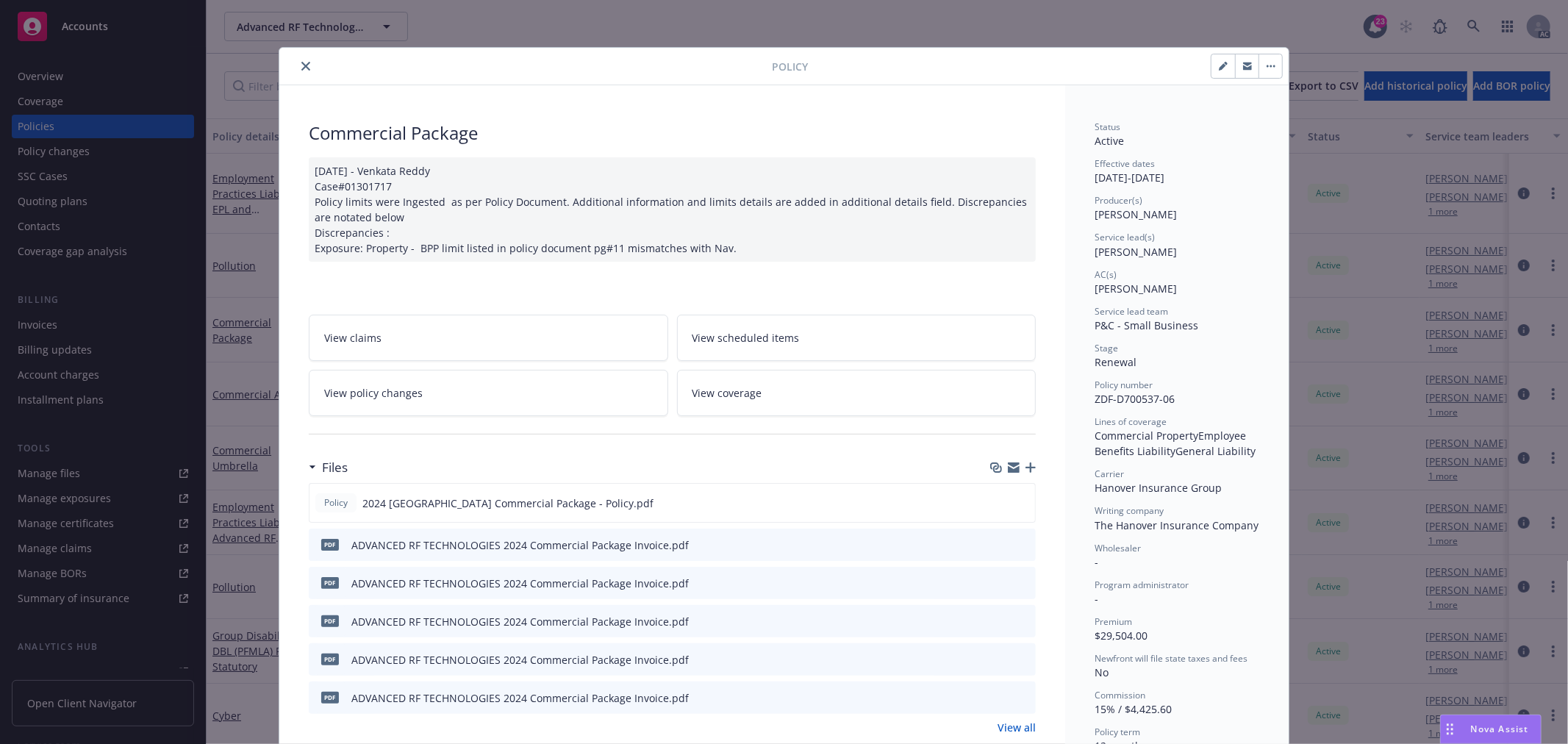
click at [301, 67] on icon "close" at bounding box center [305, 66] width 9 height 9
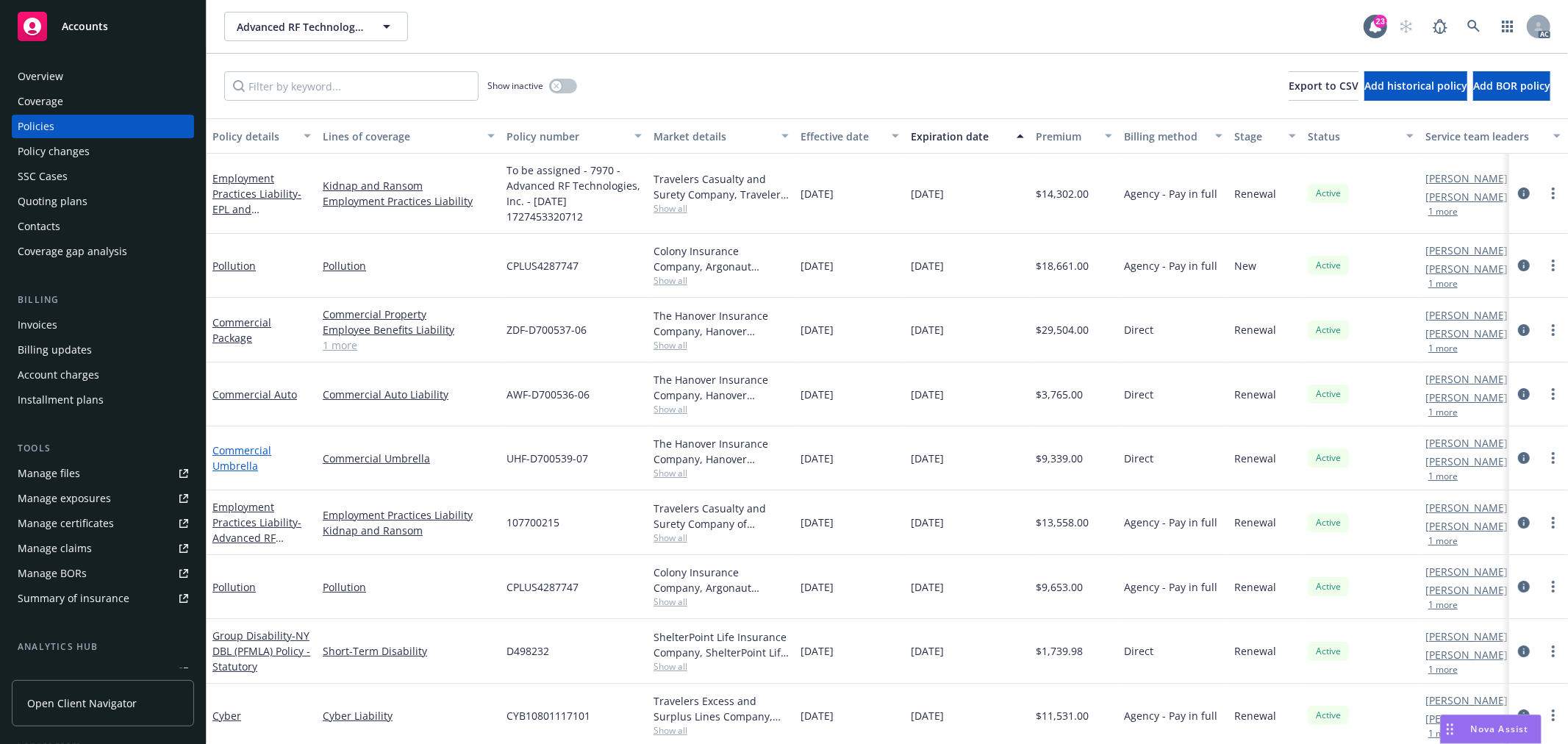
click at [258, 451] on link "Commercial Umbrella" at bounding box center [241, 458] width 59 height 30
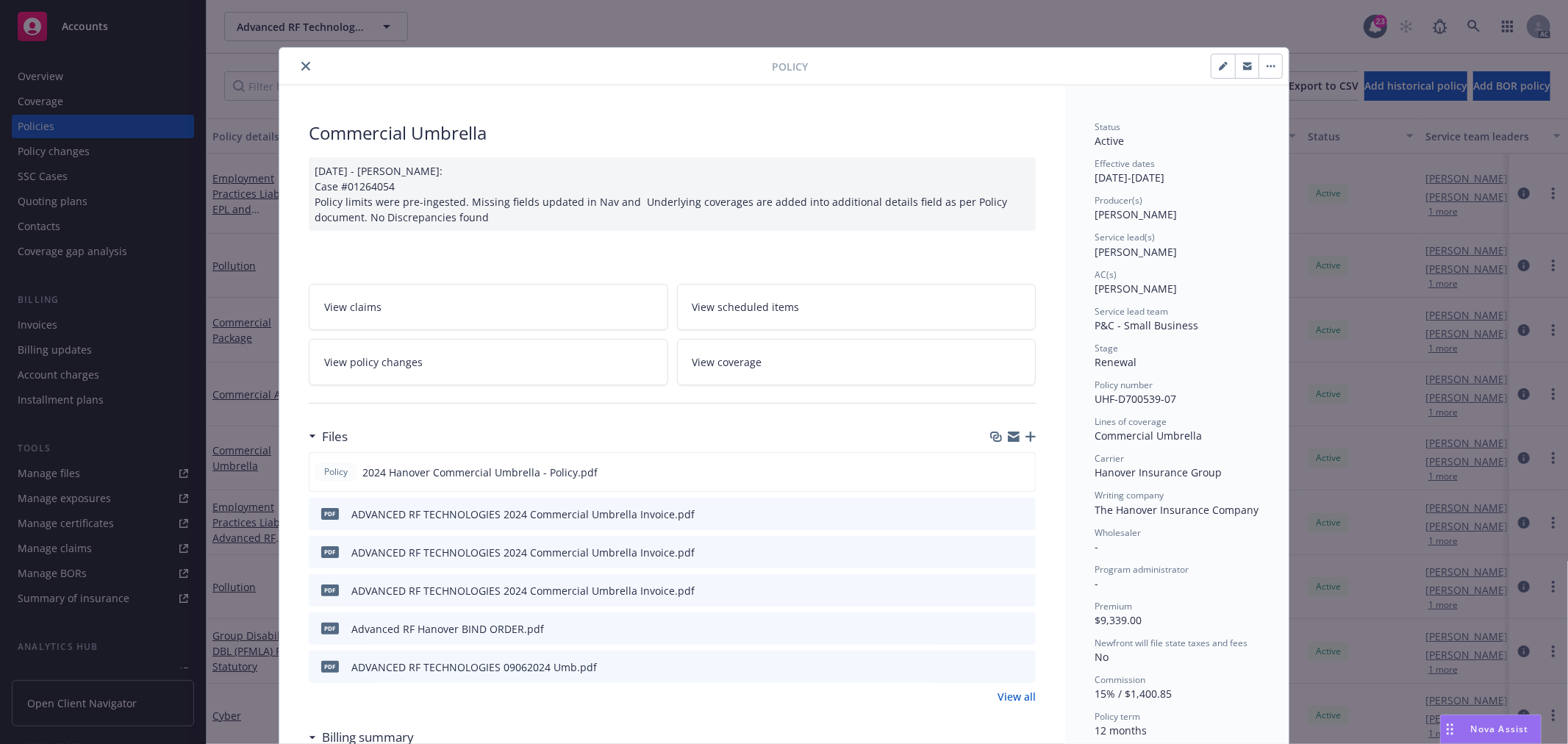
drag, startPoint x: 1015, startPoint y: 472, endPoint x: 885, endPoint y: 343, distance: 183.1
click at [1015, 472] on icon "preview file" at bounding box center [1021, 471] width 13 height 10
click at [406, 356] on span "View policy changes" at bounding box center [373, 362] width 99 height 16
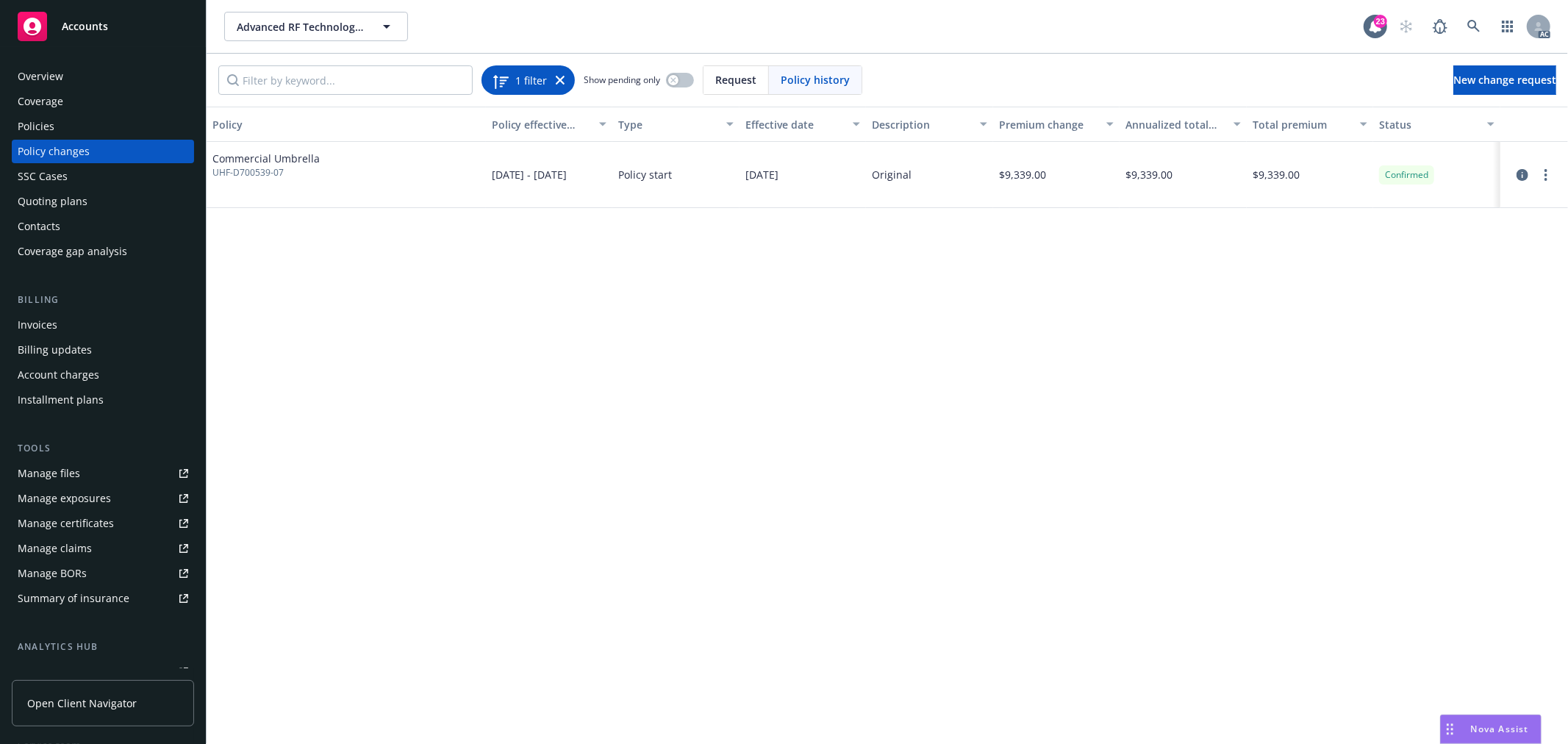
click at [563, 77] on icon at bounding box center [560, 80] width 9 height 9
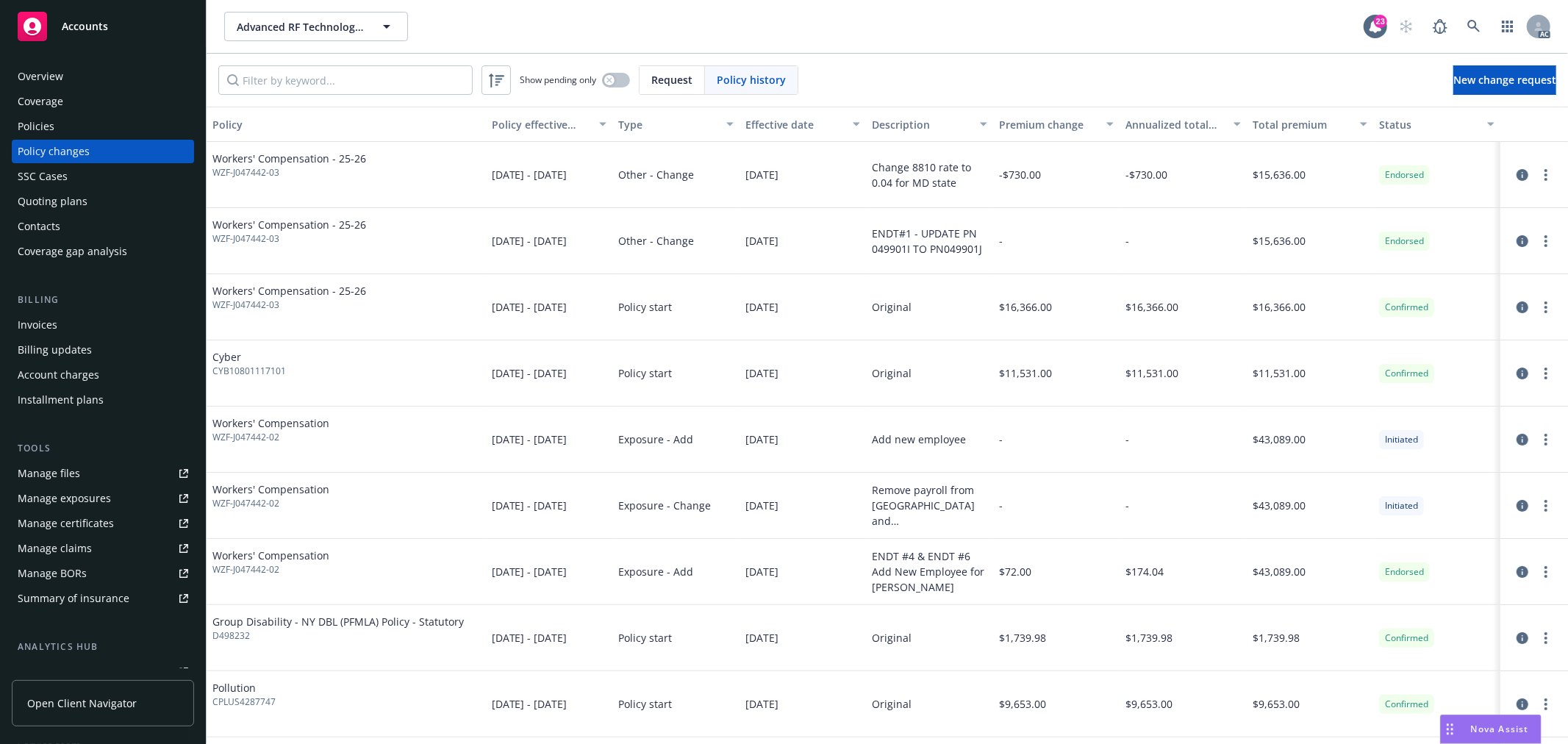
click at [77, 128] on div "Policies" at bounding box center [103, 127] width 171 height 23
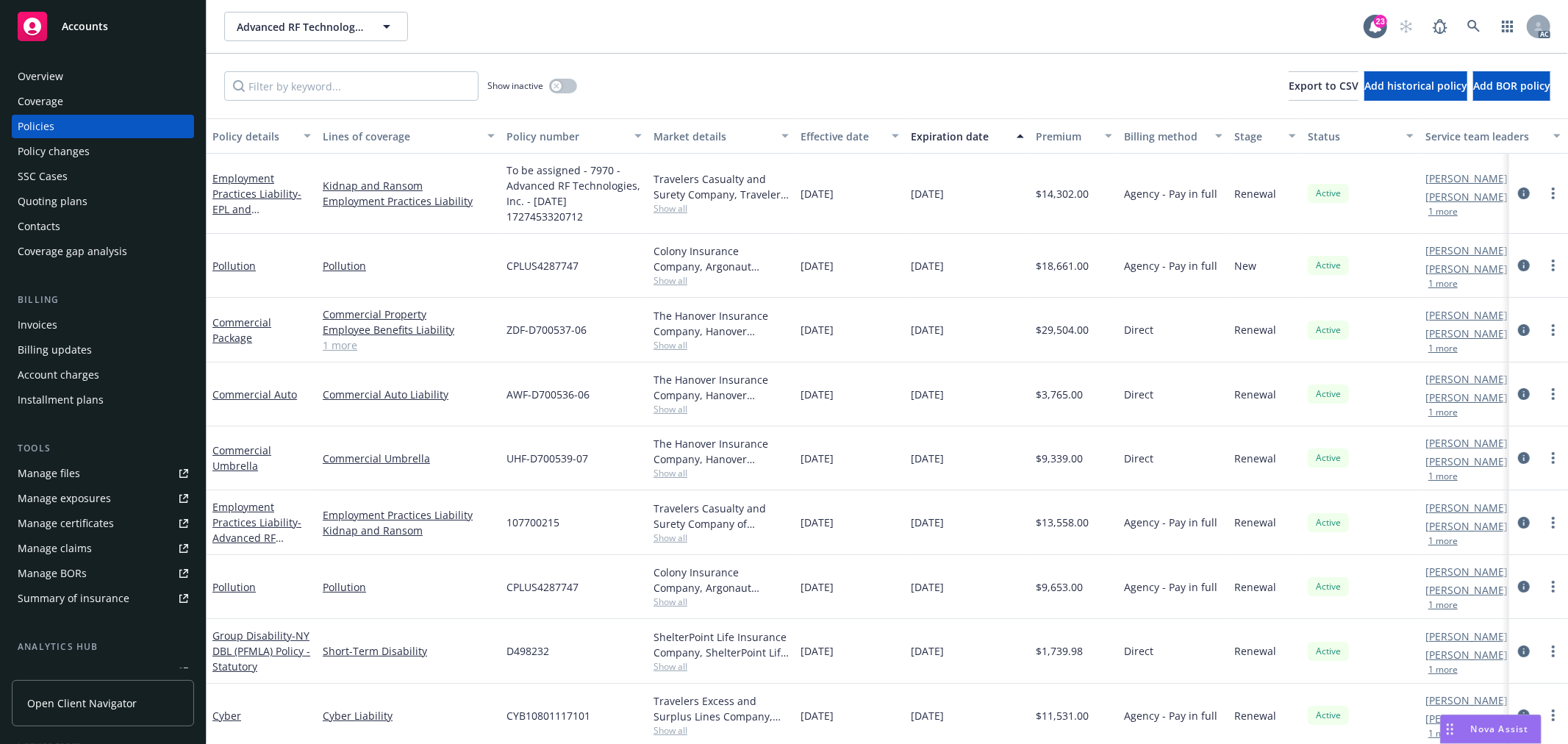
scroll to position [81, 0]
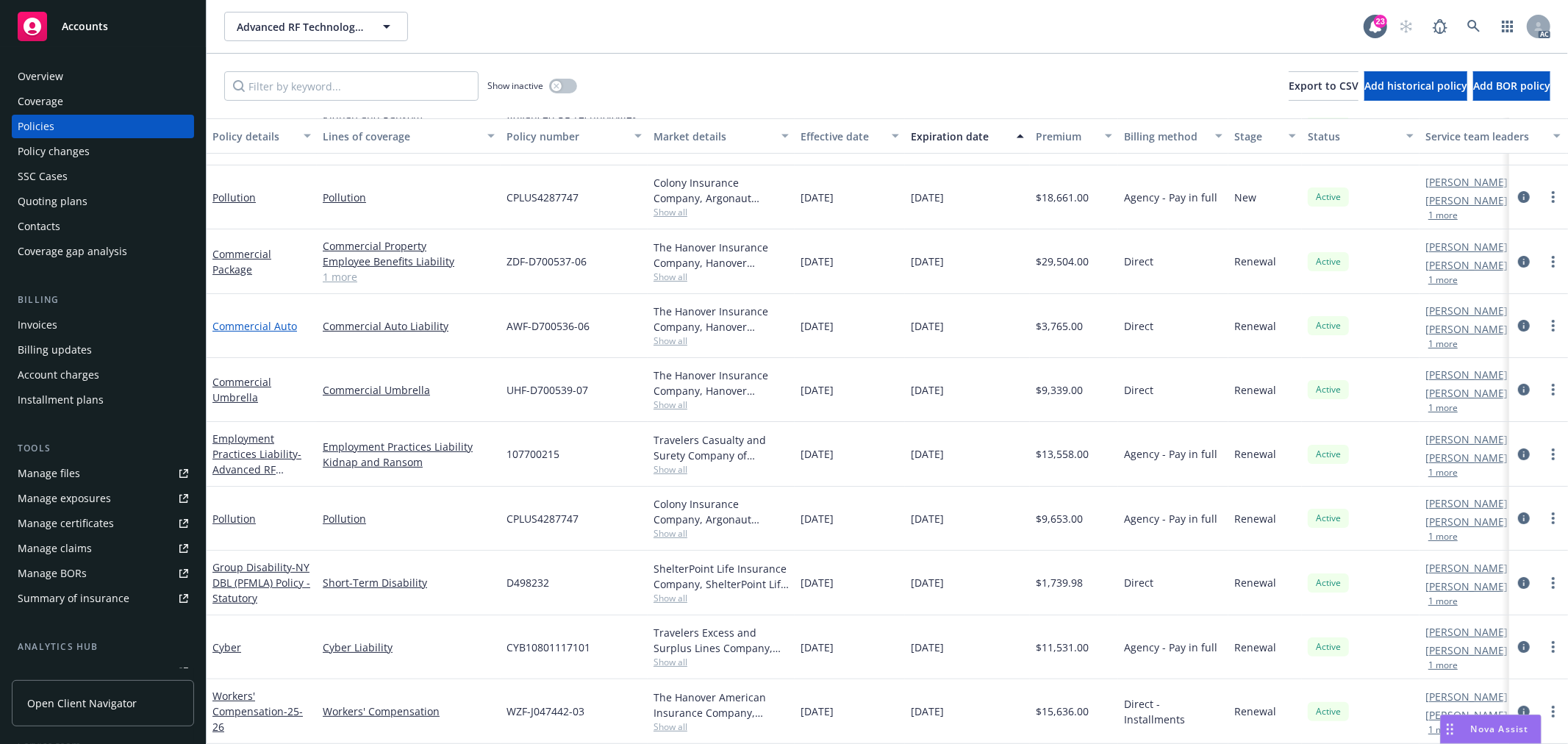
click at [270, 319] on link "Commercial Auto" at bounding box center [254, 326] width 85 height 14
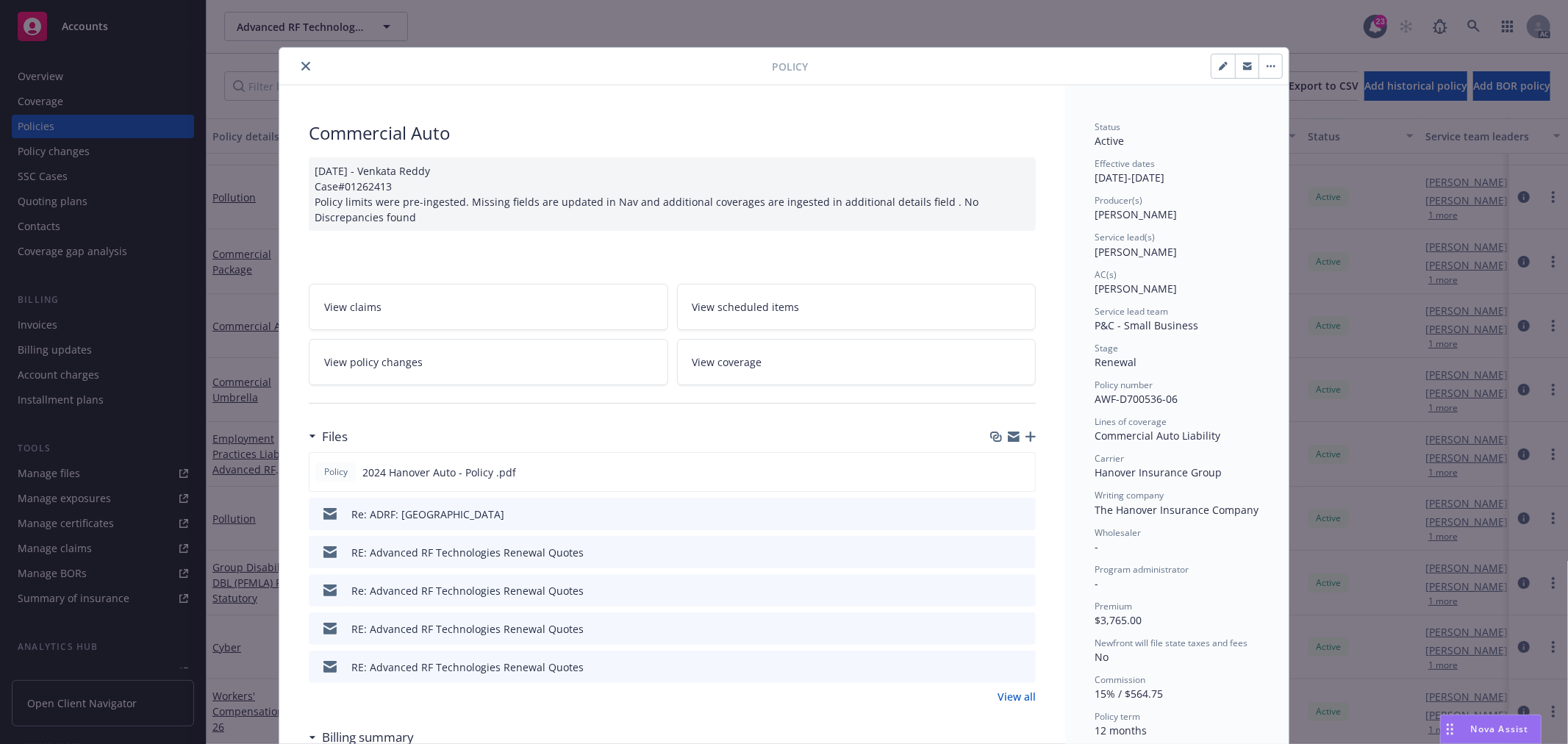
click at [304, 67] on icon "close" at bounding box center [305, 66] width 9 height 9
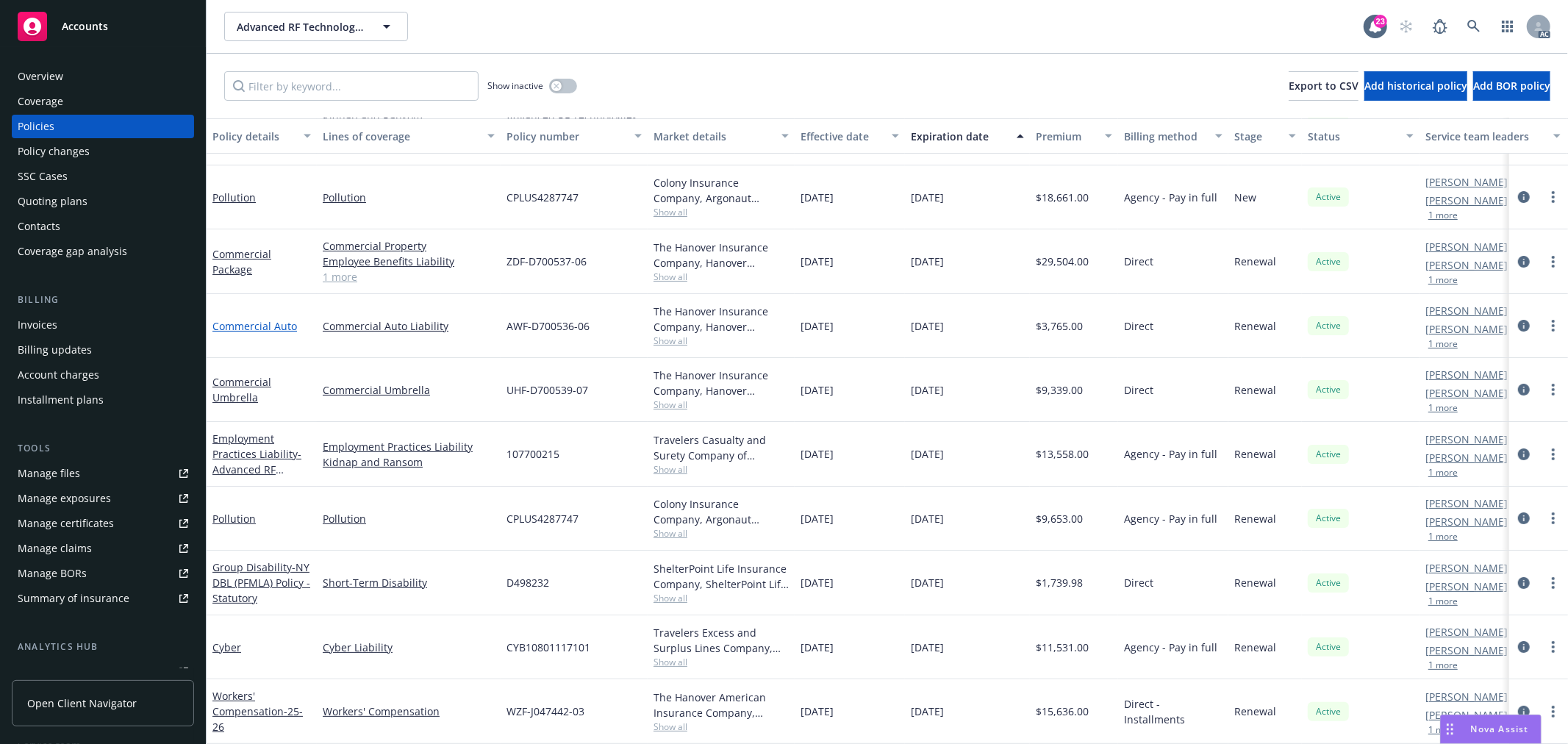
click at [240, 319] on link "Commercial Auto" at bounding box center [254, 326] width 85 height 14
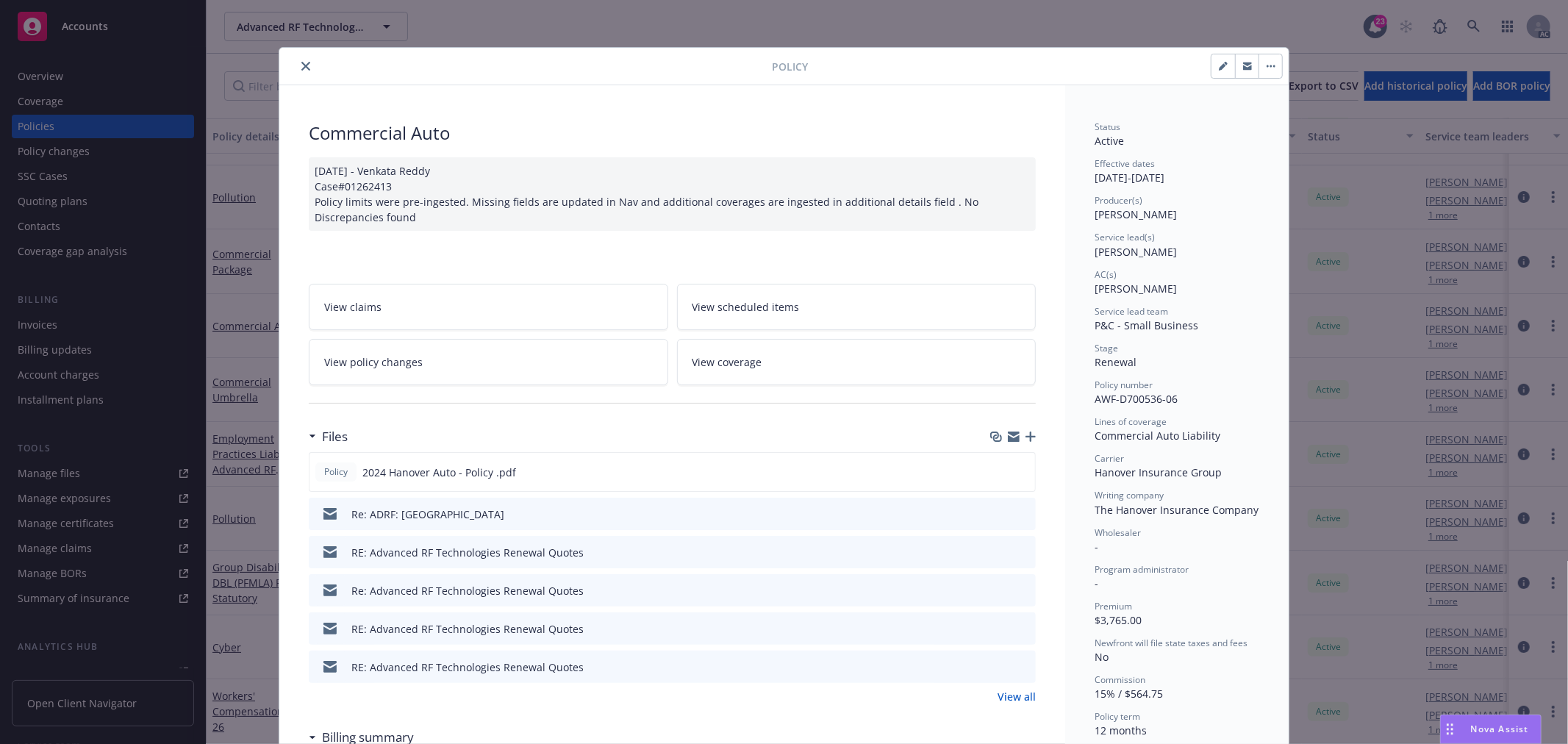
scroll to position [44, 0]
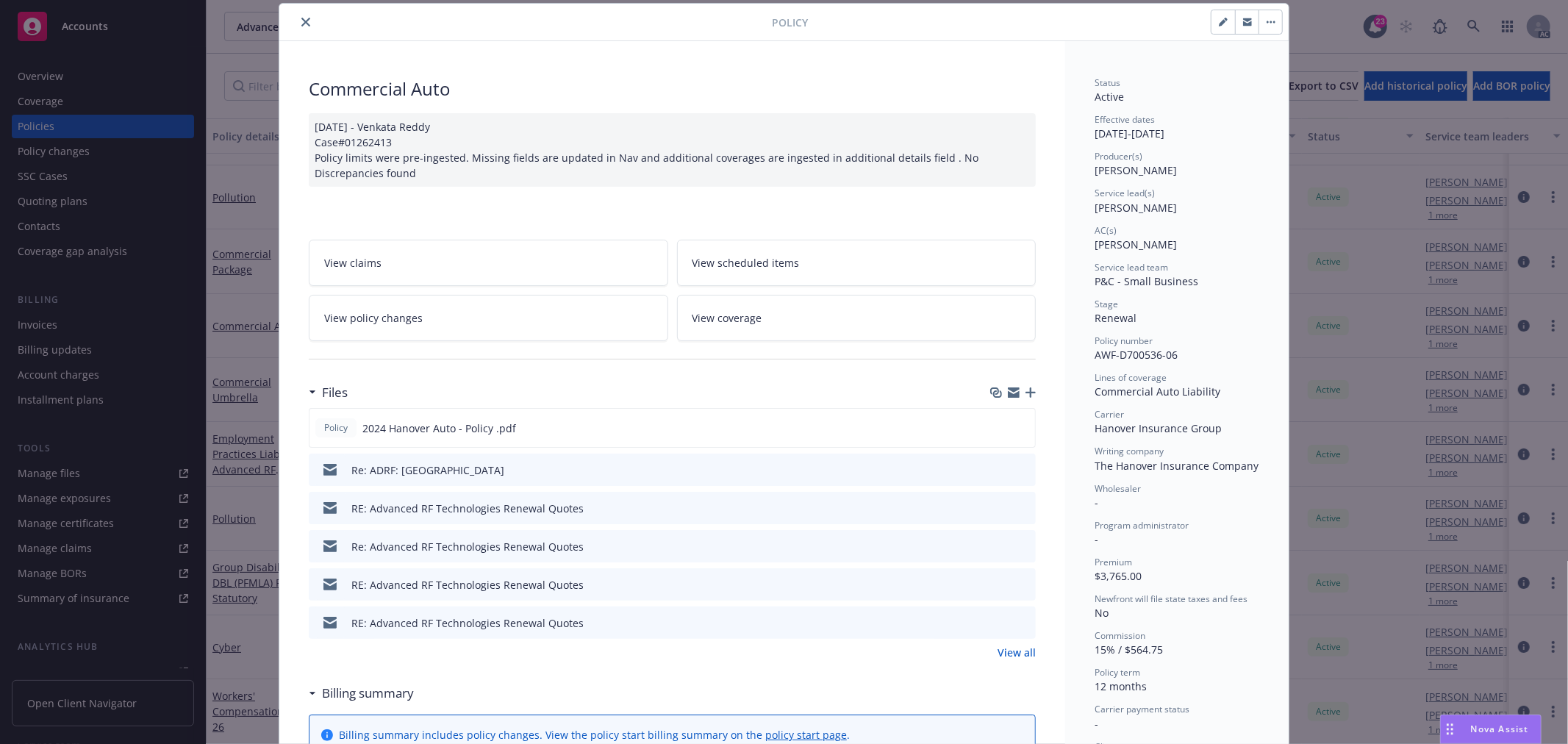
click at [301, 22] on icon "close" at bounding box center [305, 22] width 9 height 9
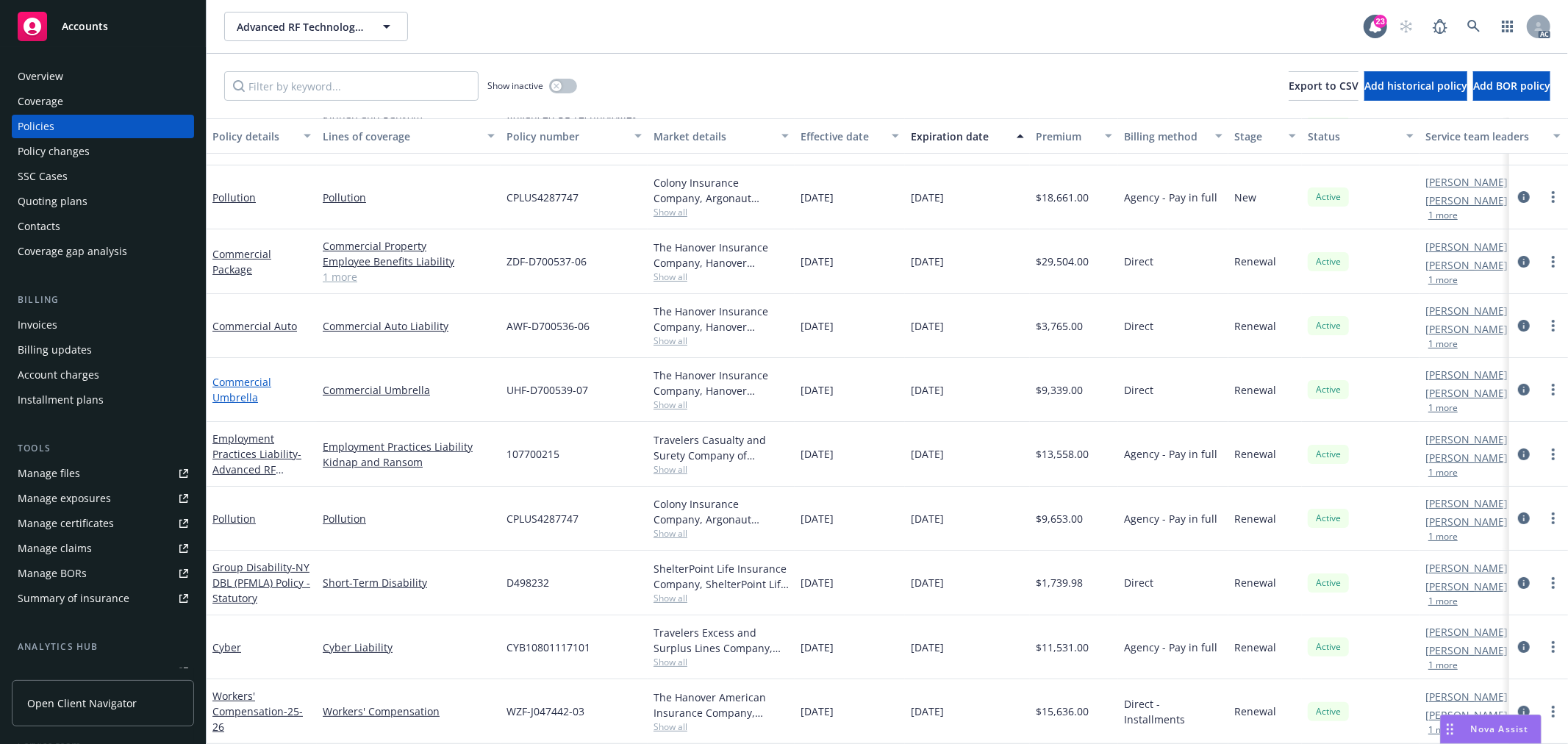
click at [243, 383] on link "Commercial Umbrella" at bounding box center [241, 390] width 59 height 30
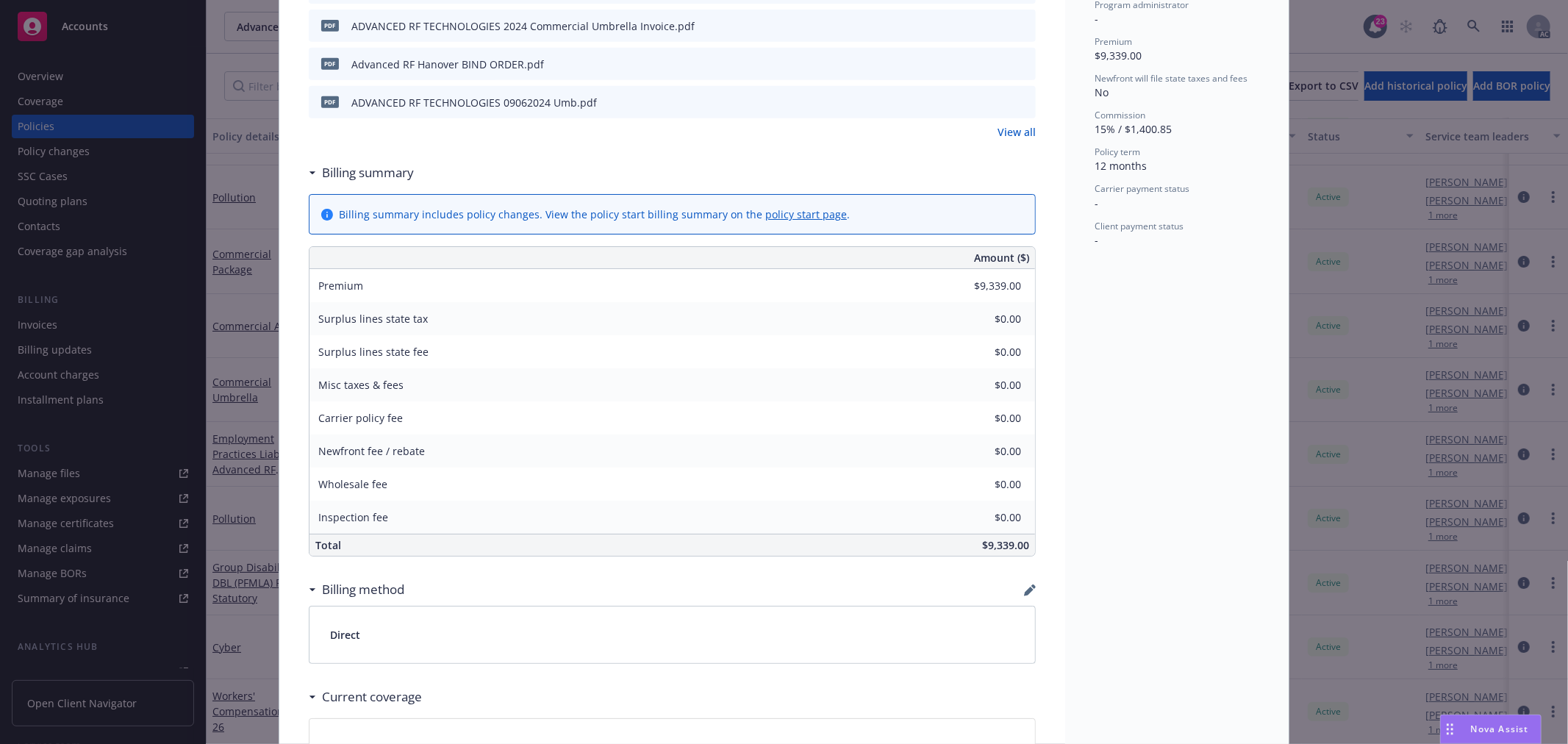
scroll to position [571, 0]
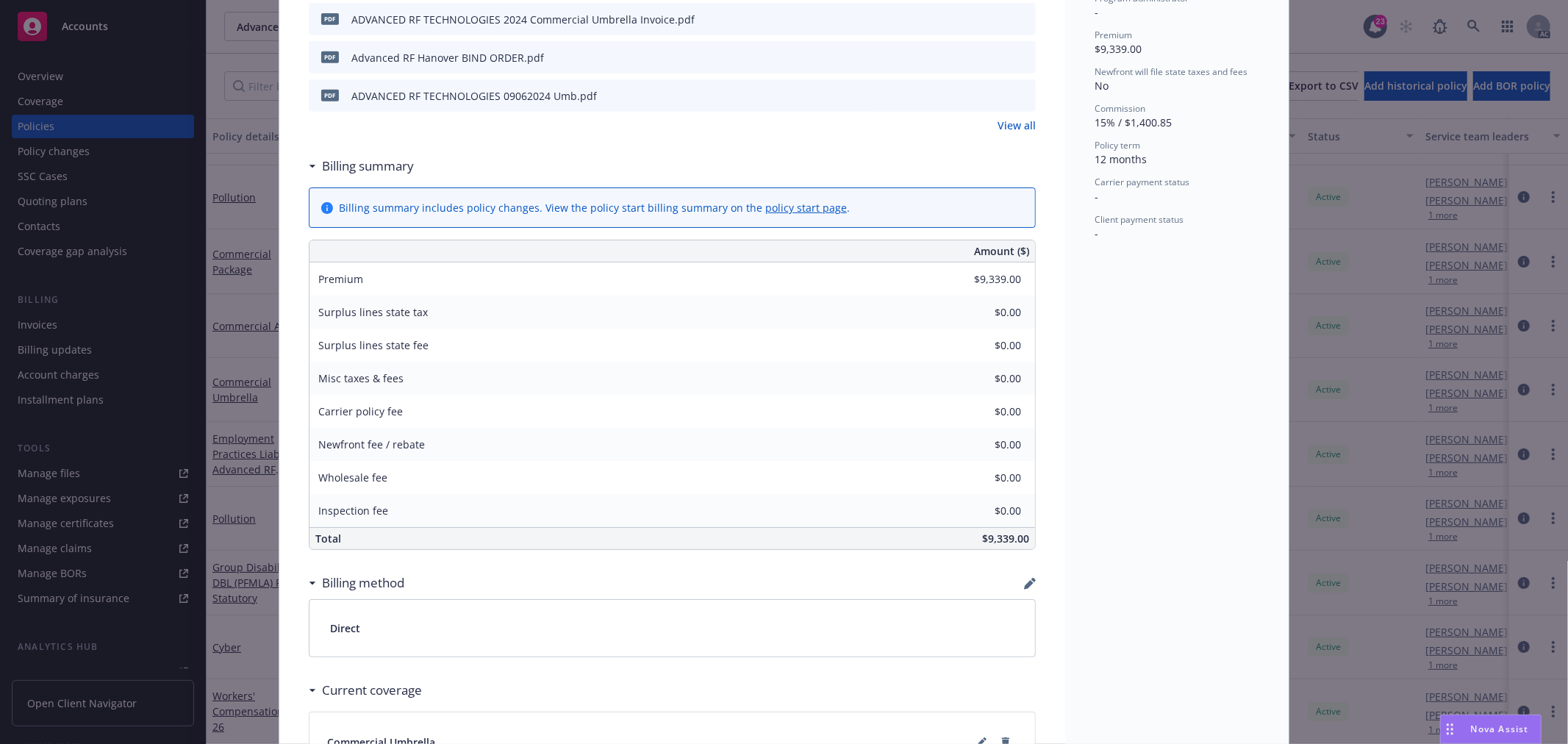
click at [989, 540] on span "$9,339.00" at bounding box center [1006, 538] width 47 height 14
copy span "9,339.00"
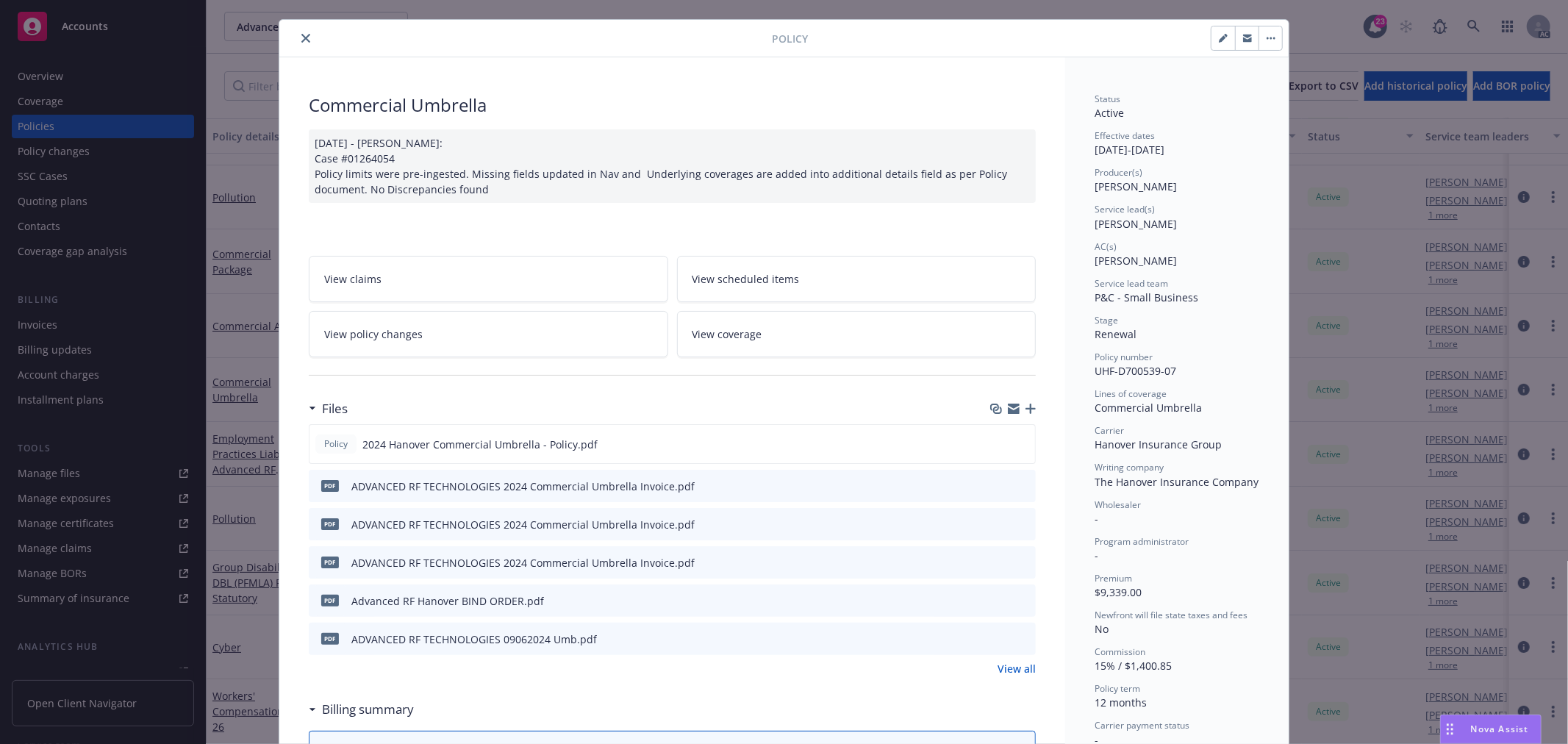
scroll to position [0, 0]
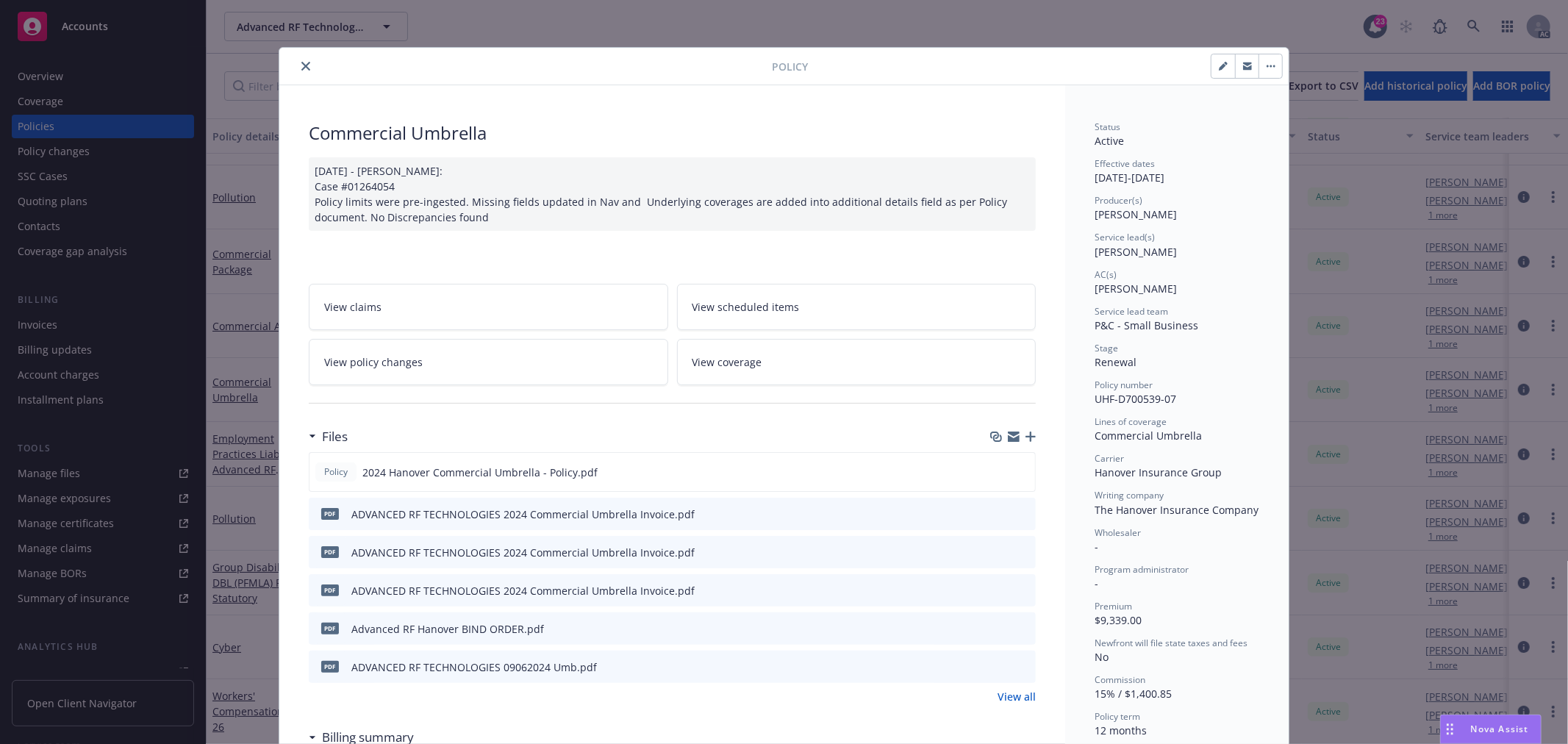
click at [301, 63] on icon "close" at bounding box center [305, 66] width 9 height 9
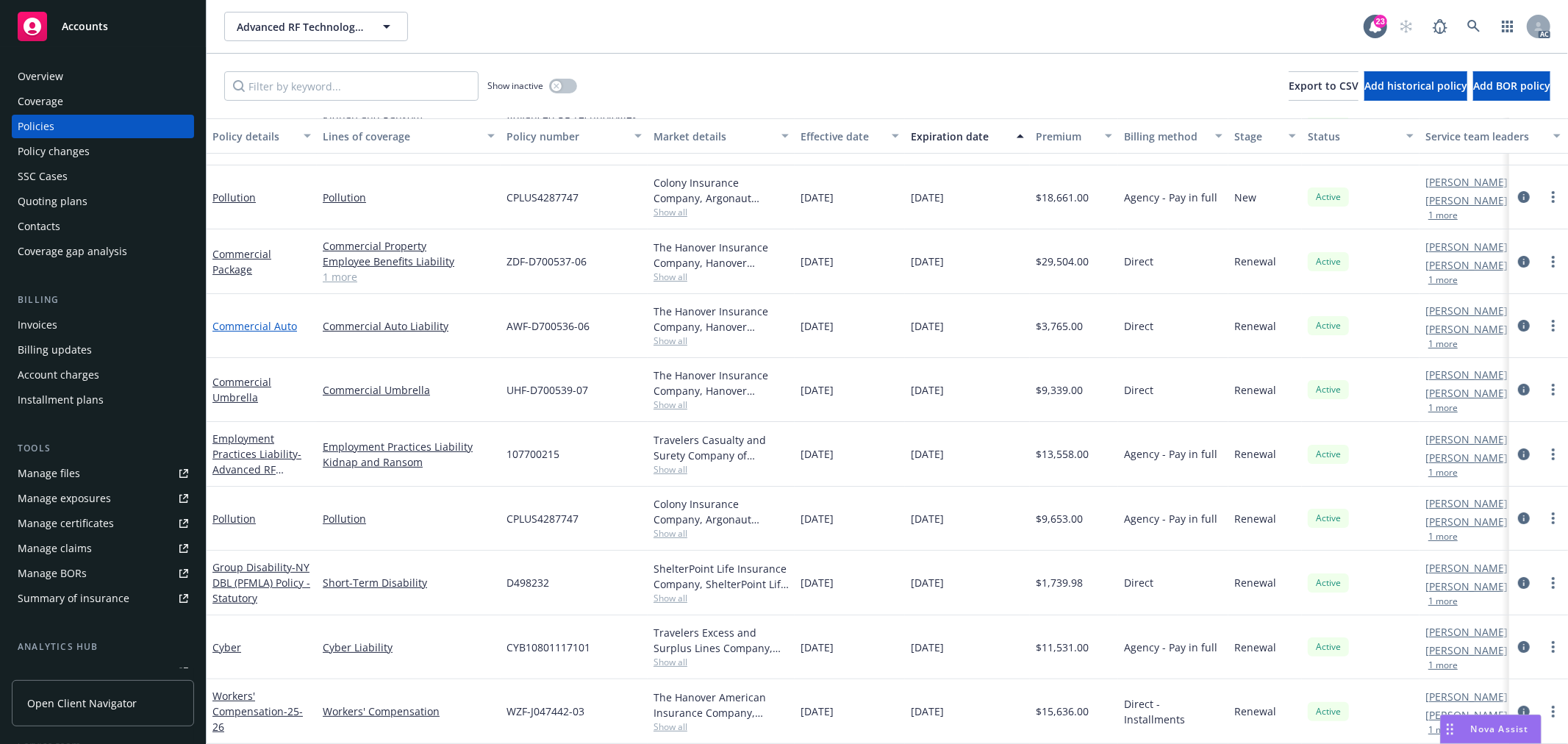
click at [258, 319] on link "Commercial Auto" at bounding box center [254, 326] width 85 height 14
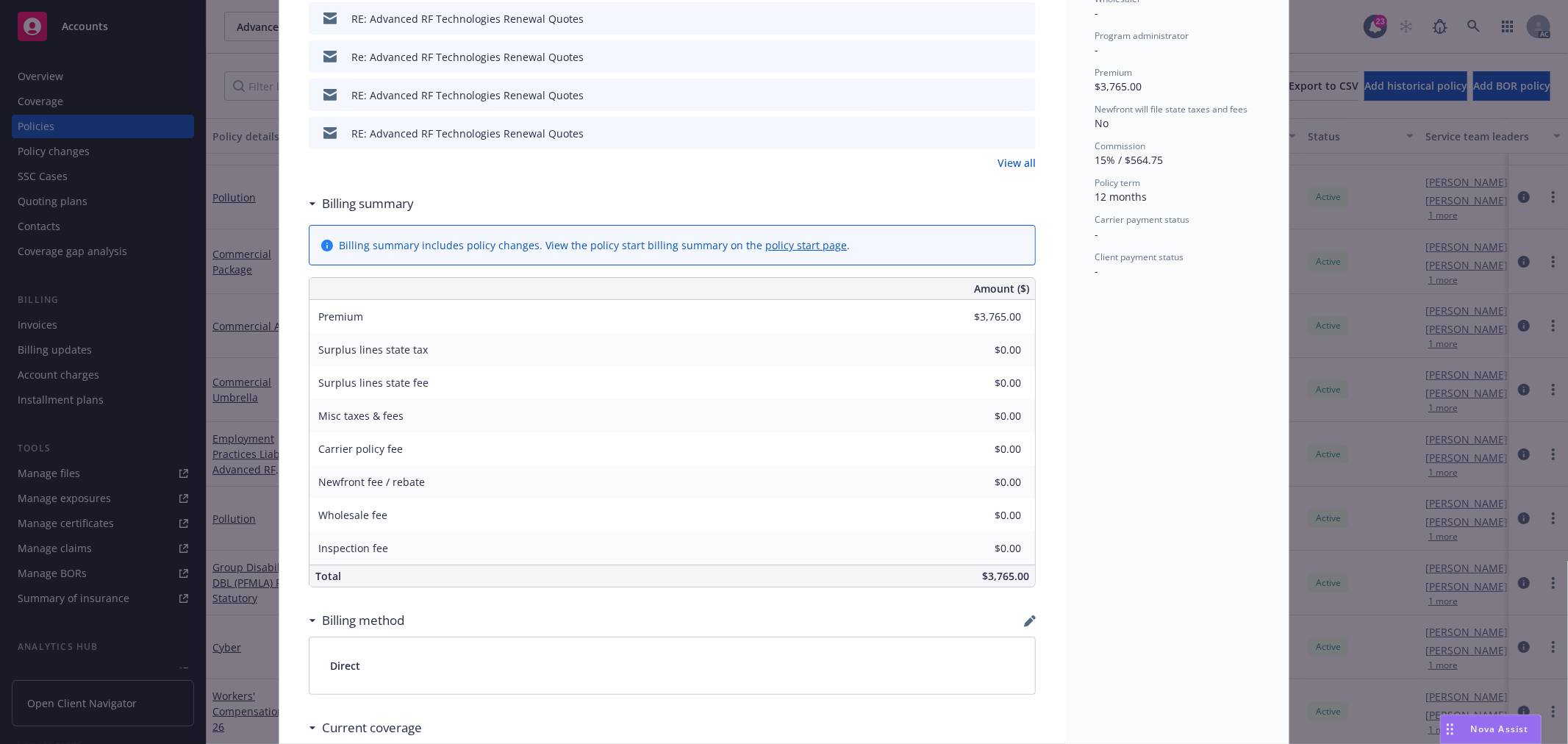
scroll to position [696, 0]
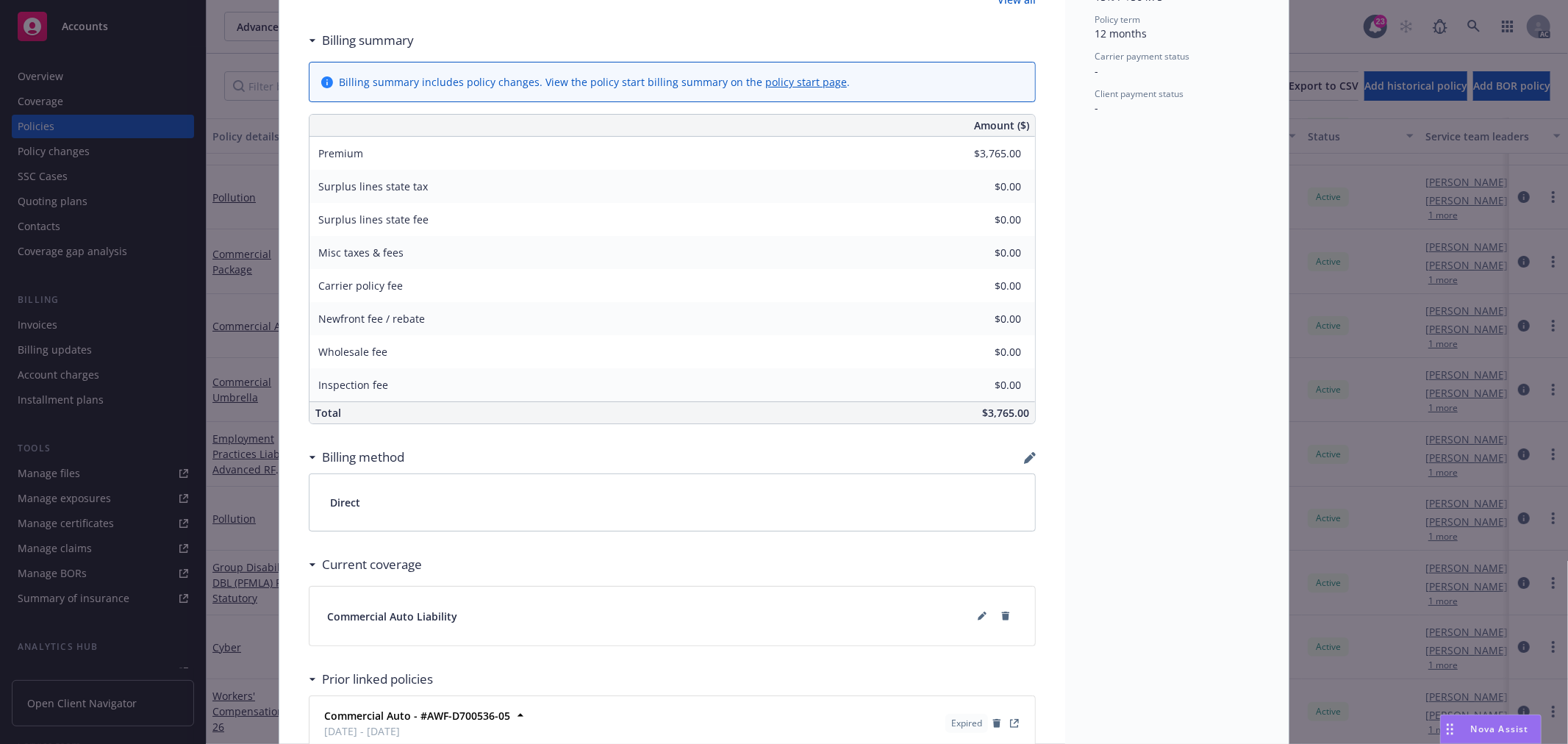
click at [987, 414] on span "$3,765.00" at bounding box center [1006, 412] width 47 height 14
copy span "3,765.00"
click at [1496, 731] on span "Nova Assist" at bounding box center [1501, 728] width 58 height 13
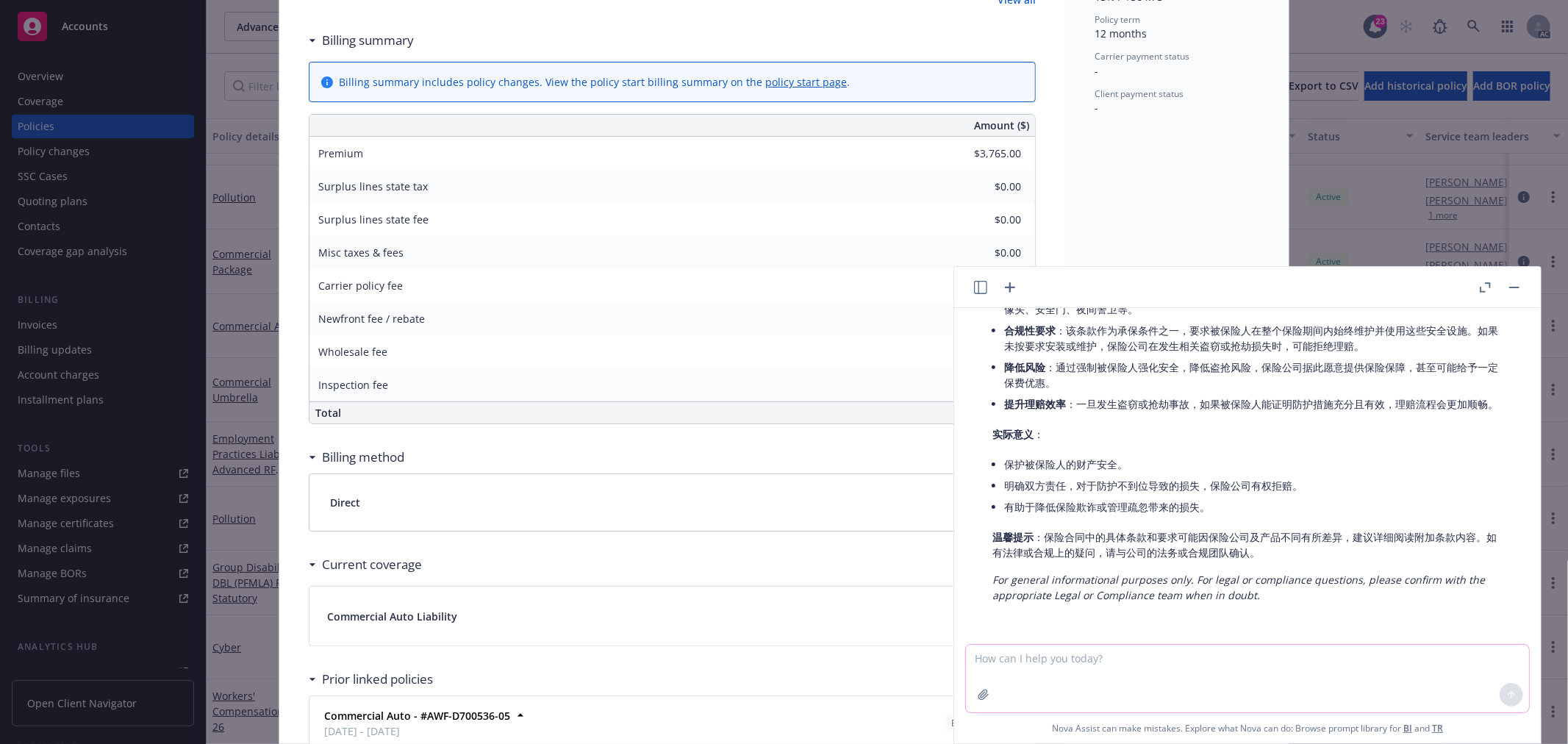
click at [1065, 684] on textarea at bounding box center [1247, 678] width 563 height 67
paste textarea "与即将到期的保单相比，汽车险和雨伞险没有承保范围/限额差异，仅保费略有增加：汽车险上涨 1.59363% / 雨伞险上涨 2.10943%"
type textarea "please refine into English: 与即将到期的保单相比，汽车险和雨伞险没有承保范围/限额差异，仅保费略有增加：汽车险上涨 1.59363…"
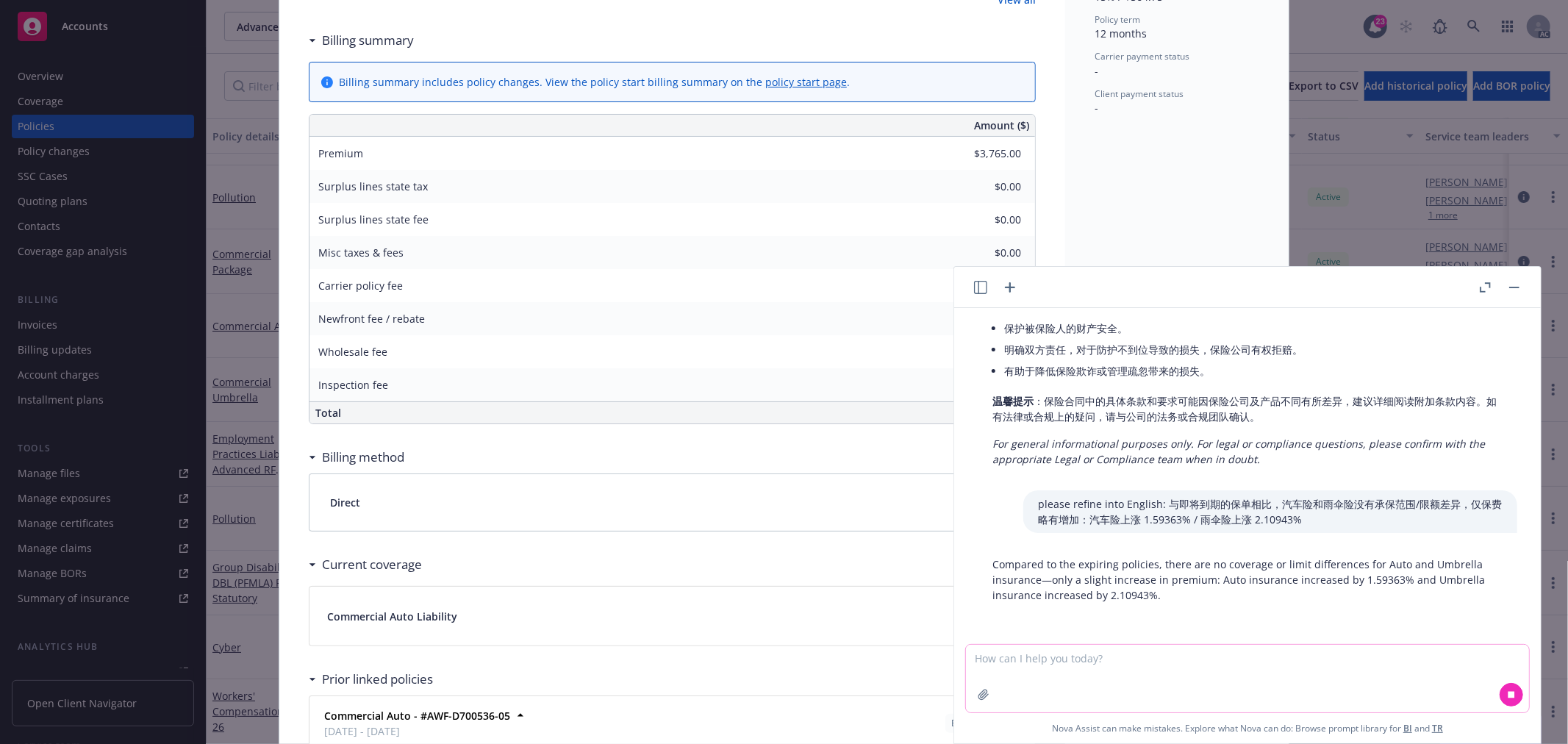
scroll to position [282, 0]
click at [1209, 590] on p "Compared to the expiring policies, there are no coverage or limit differences f…" at bounding box center [1248, 579] width 510 height 46
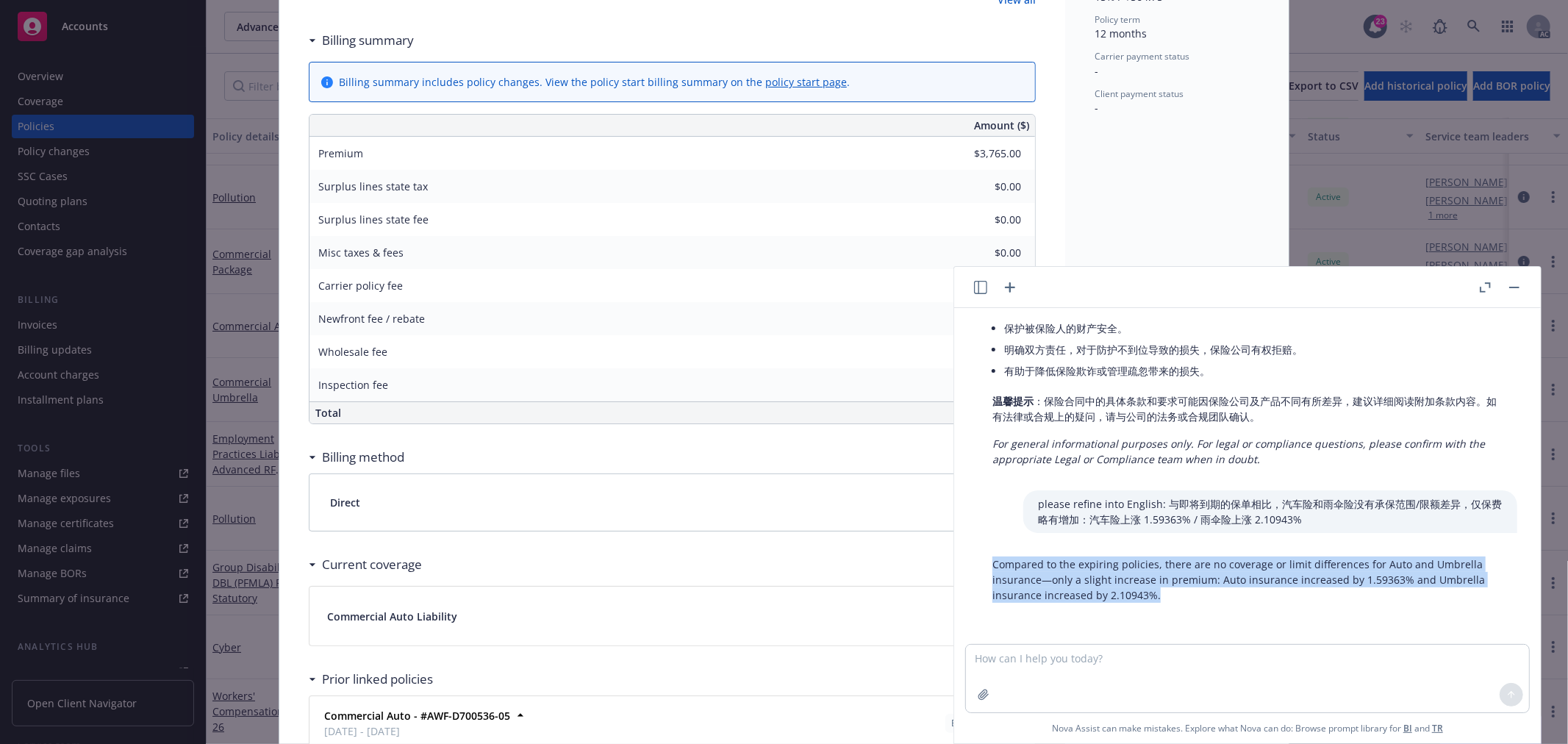
drag, startPoint x: 1165, startPoint y: 593, endPoint x: 993, endPoint y: 564, distance: 174.4
click at [993, 564] on p "Compared to the expiring policies, there are no coverage or limit differences f…" at bounding box center [1248, 579] width 510 height 46
copy p "Compared to the expiring policies, there are no coverage or limit differences f…"
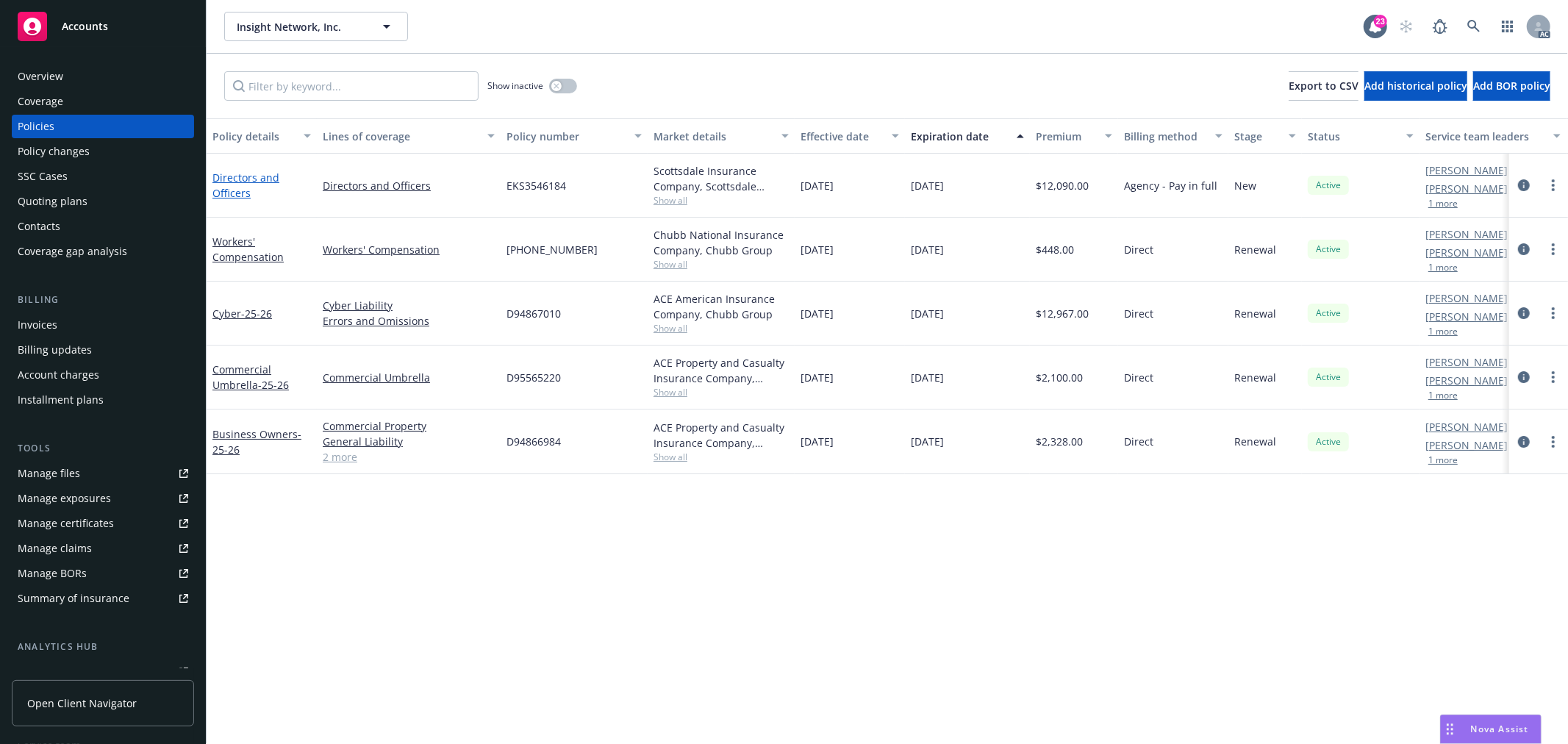
click at [244, 195] on link "Directors and Officers" at bounding box center [245, 185] width 67 height 30
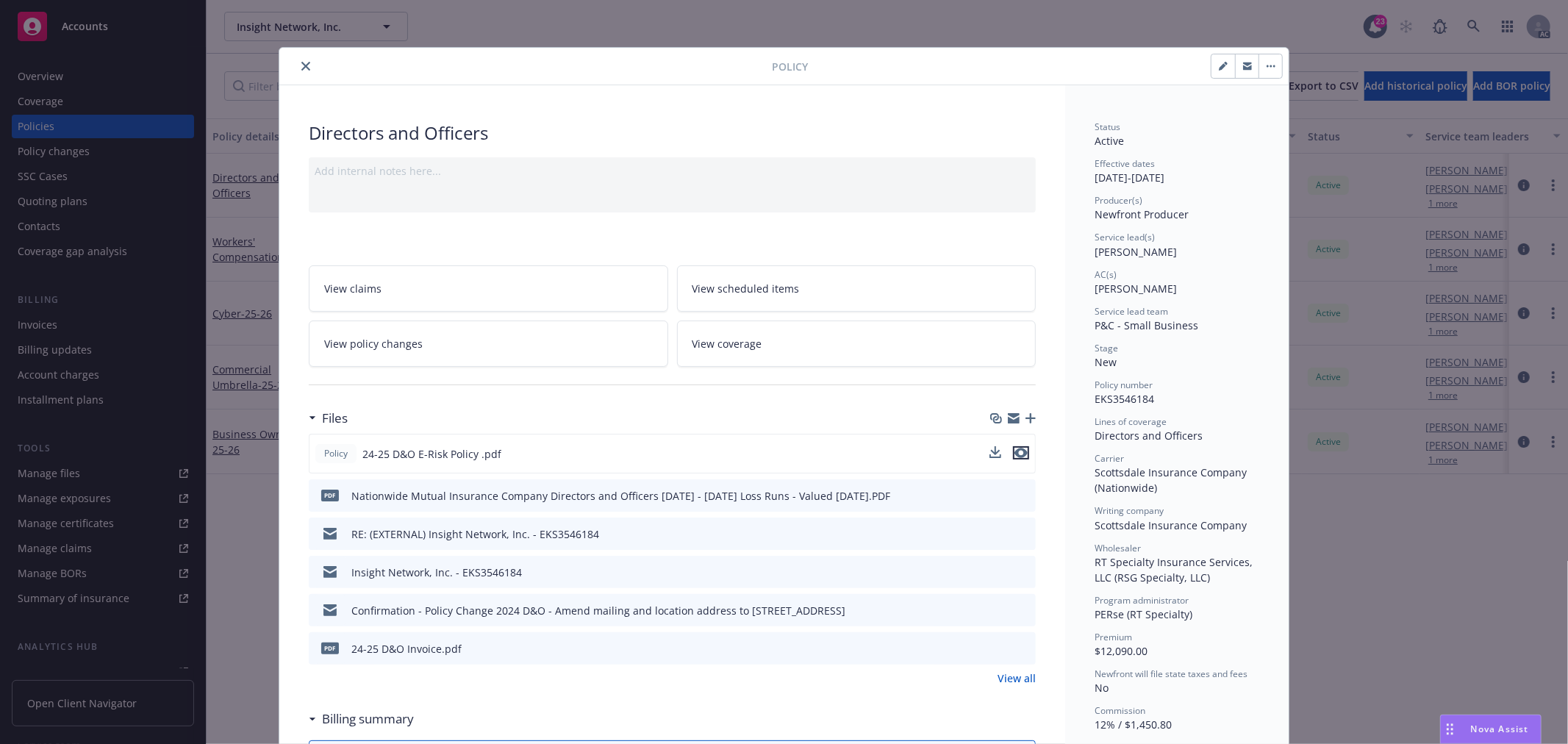
click at [1015, 453] on icon "preview file" at bounding box center [1021, 452] width 13 height 10
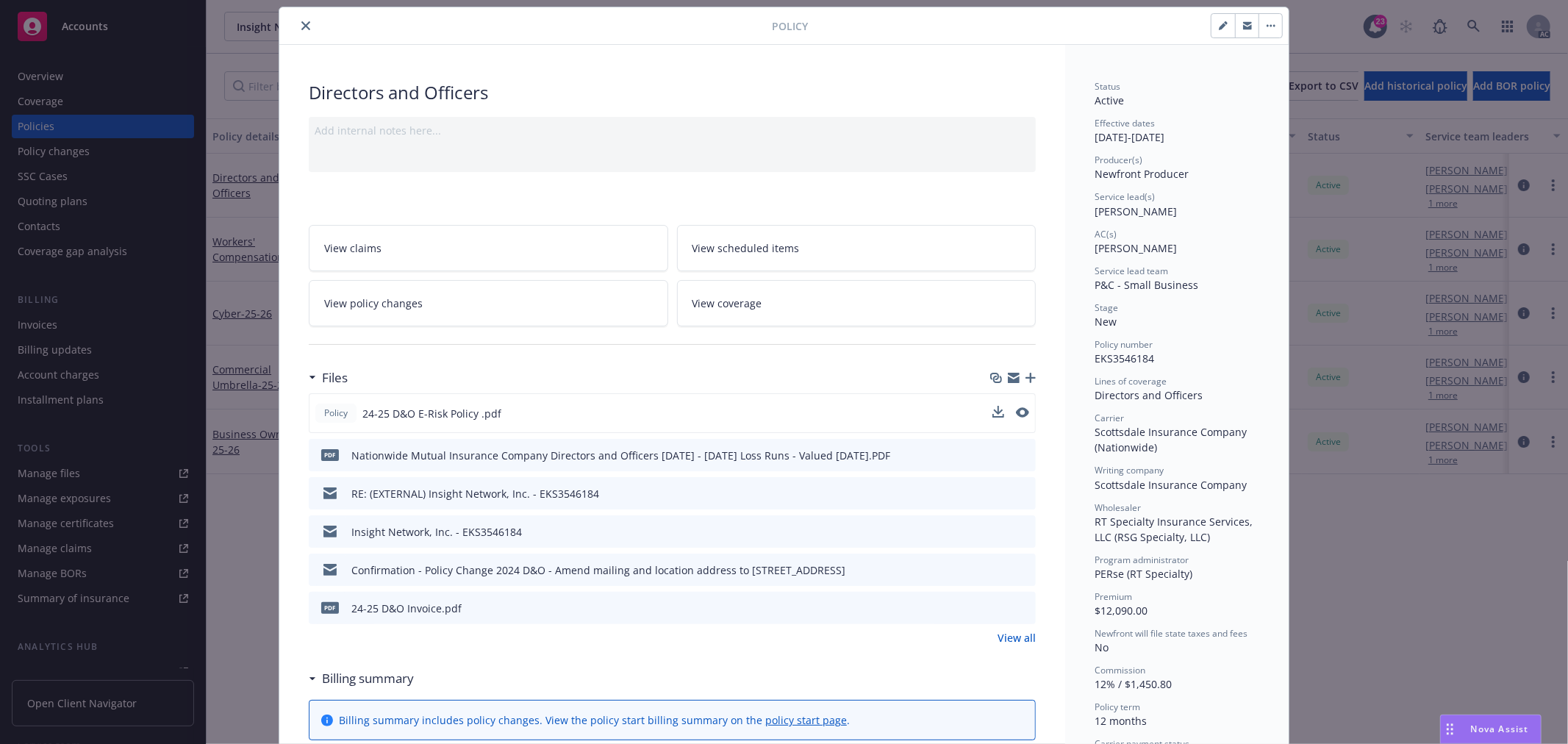
scroll to position [81, 0]
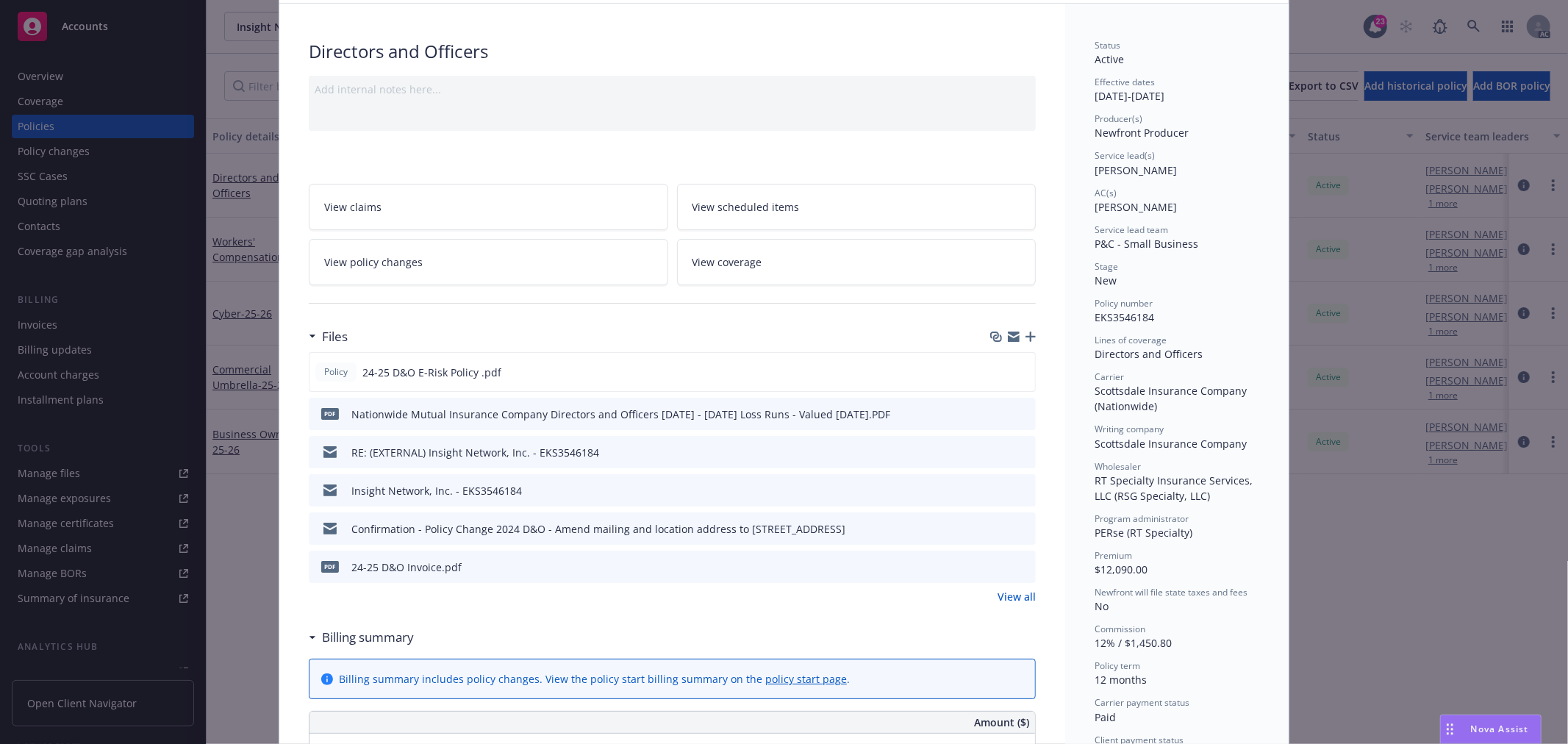
click at [422, 263] on link "View policy changes" at bounding box center [488, 261] width 359 height 46
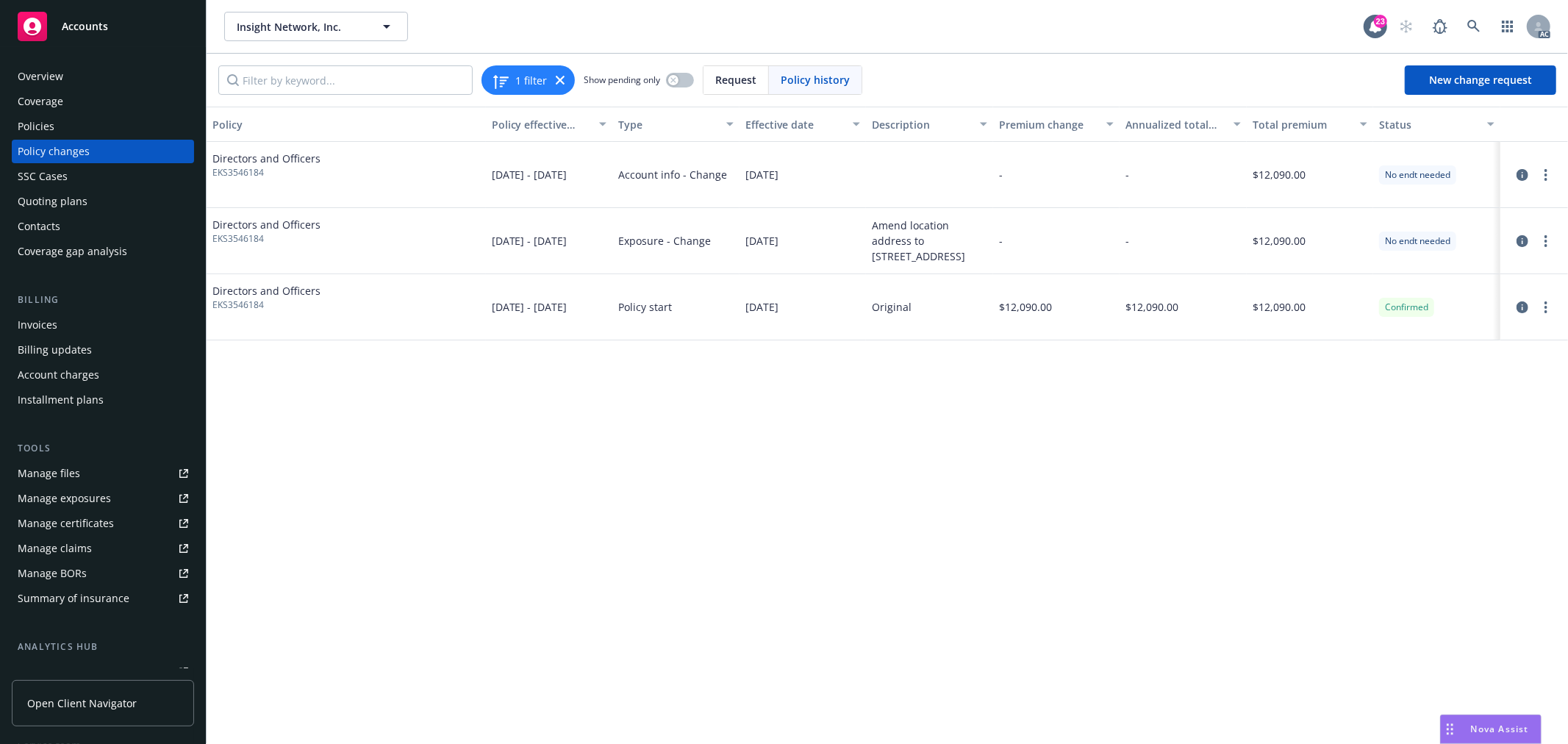
click at [939, 248] on div "Amend location address to 3020 Bridgeway #470 Sausalito, CA, 94965" at bounding box center [929, 240] width 115 height 46
click at [1522, 243] on icon "circleInformation" at bounding box center [1523, 241] width 12 height 12
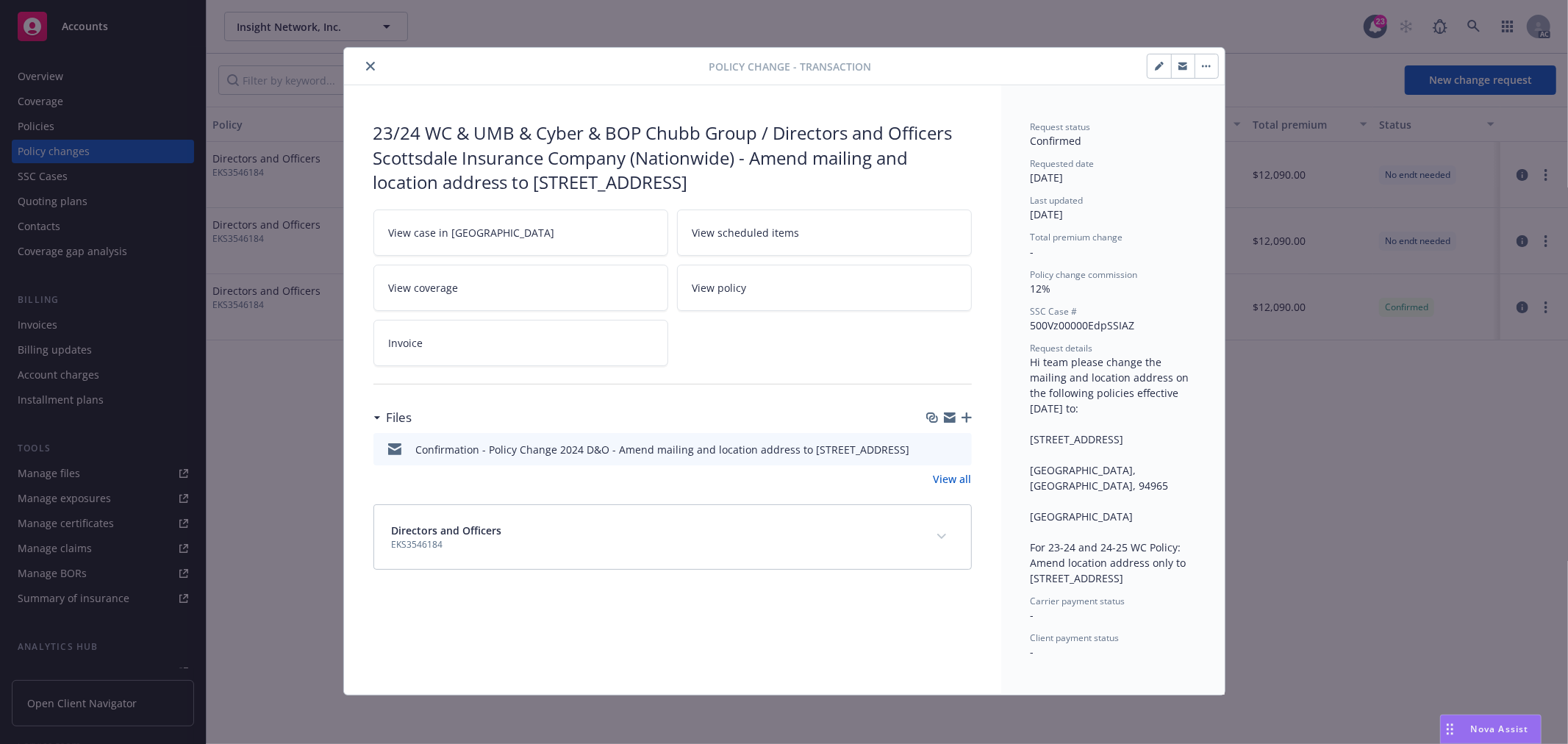
click at [369, 68] on icon "close" at bounding box center [370, 66] width 9 height 9
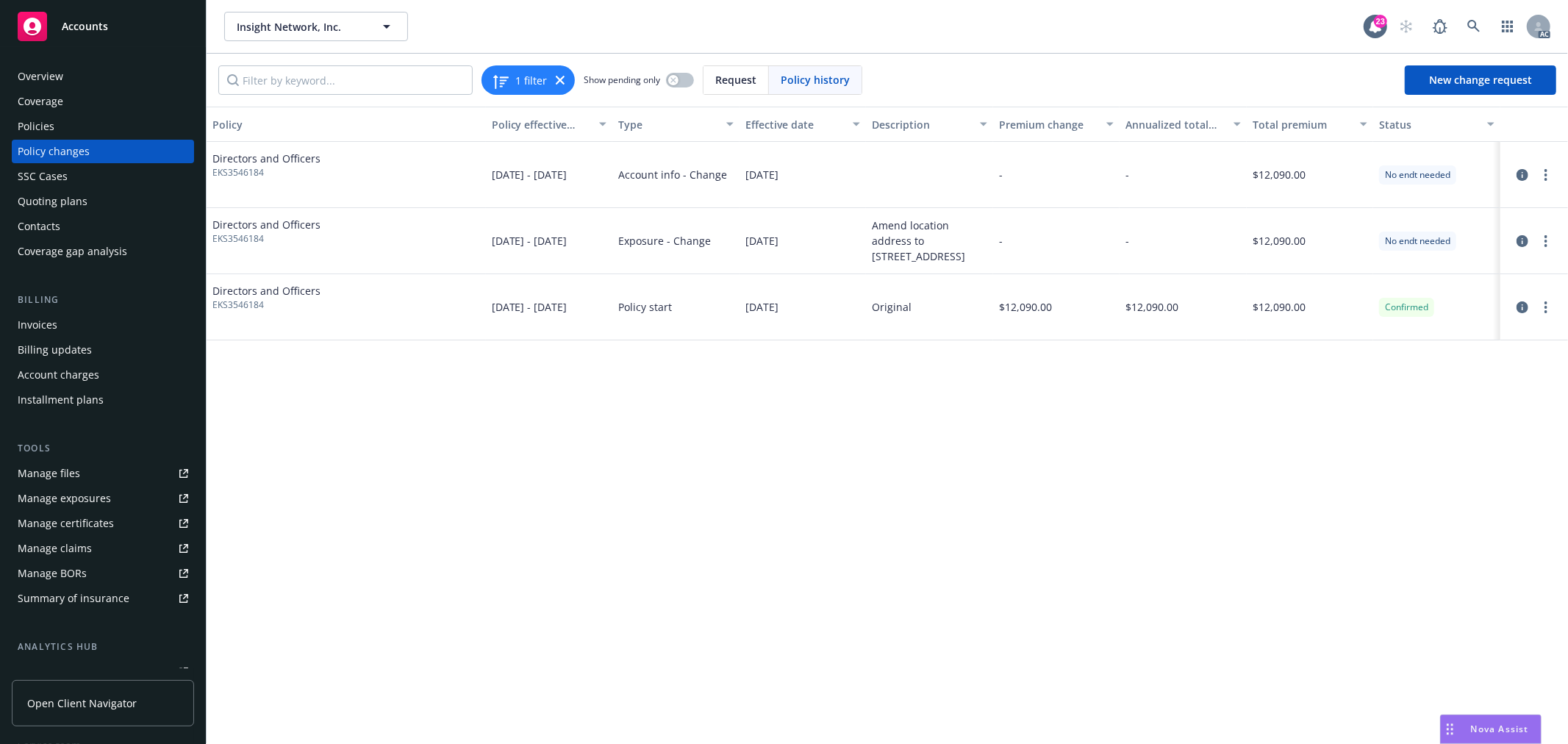
click at [406, 174] on div "Directors and Officers EKS3546184" at bounding box center [346, 174] width 279 height 66
click at [564, 83] on div "1 filter" at bounding box center [528, 81] width 93 height 30
click at [71, 125] on div "Policies" at bounding box center [103, 127] width 171 height 23
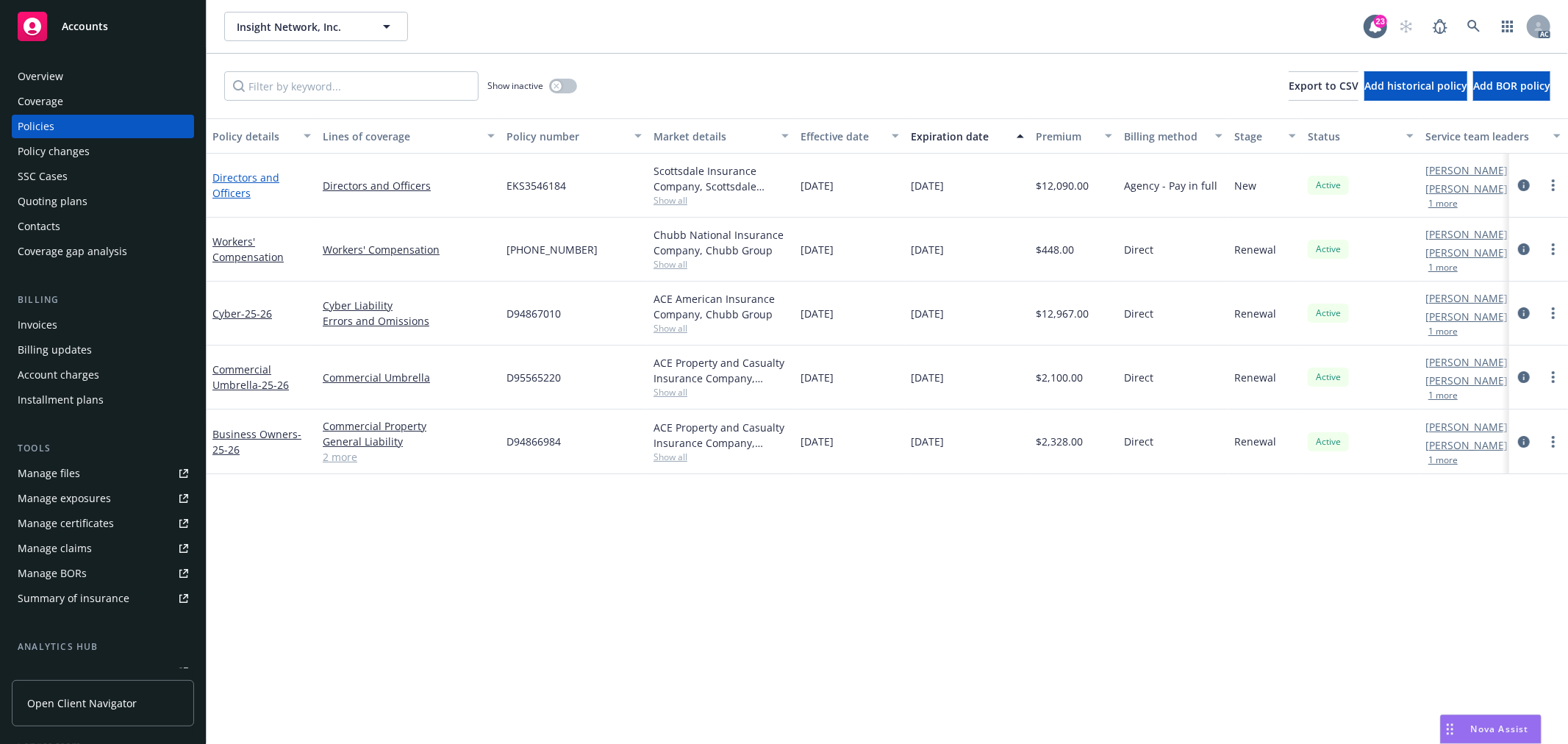
click at [234, 191] on link "Directors and Officers" at bounding box center [245, 185] width 67 height 30
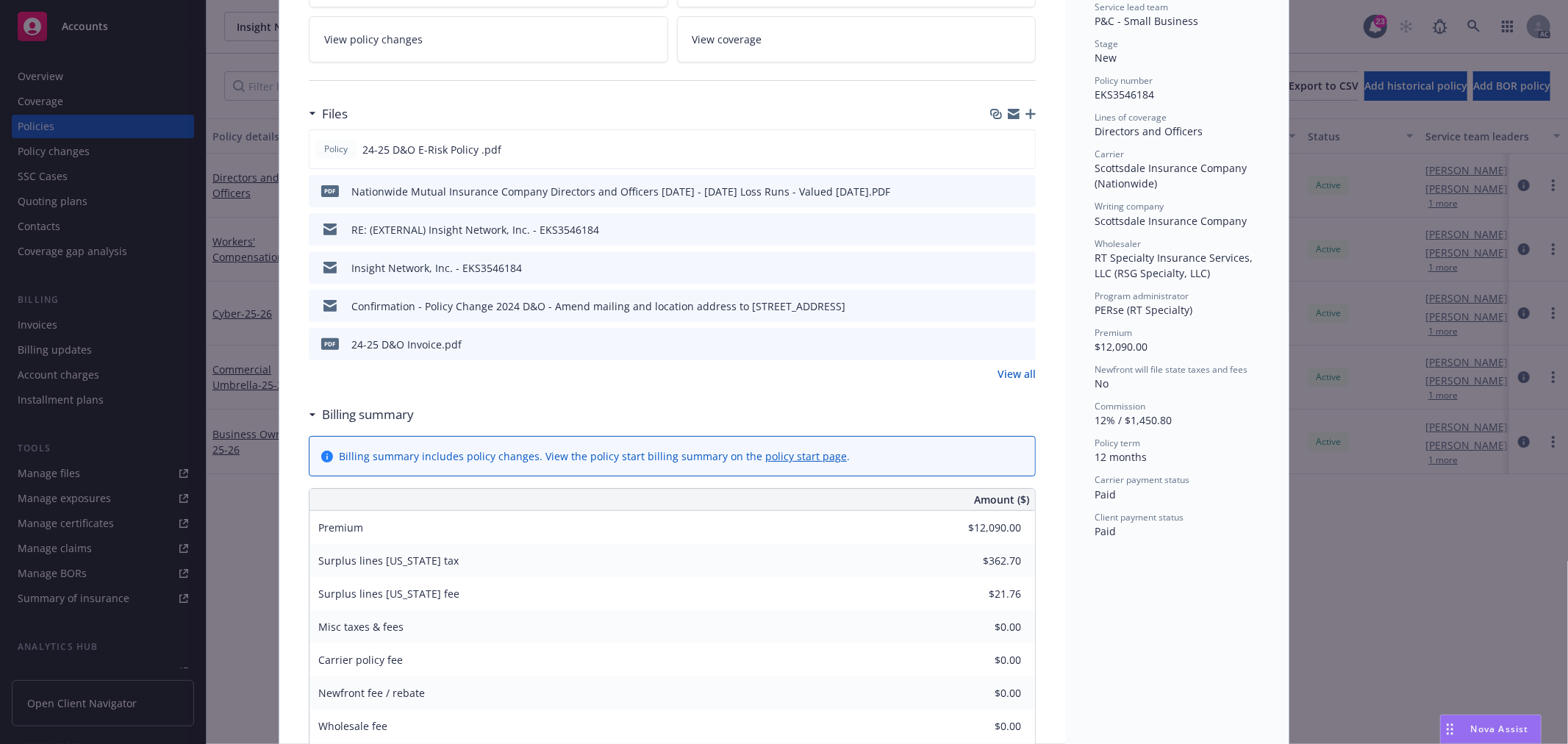
scroll to position [452, 0]
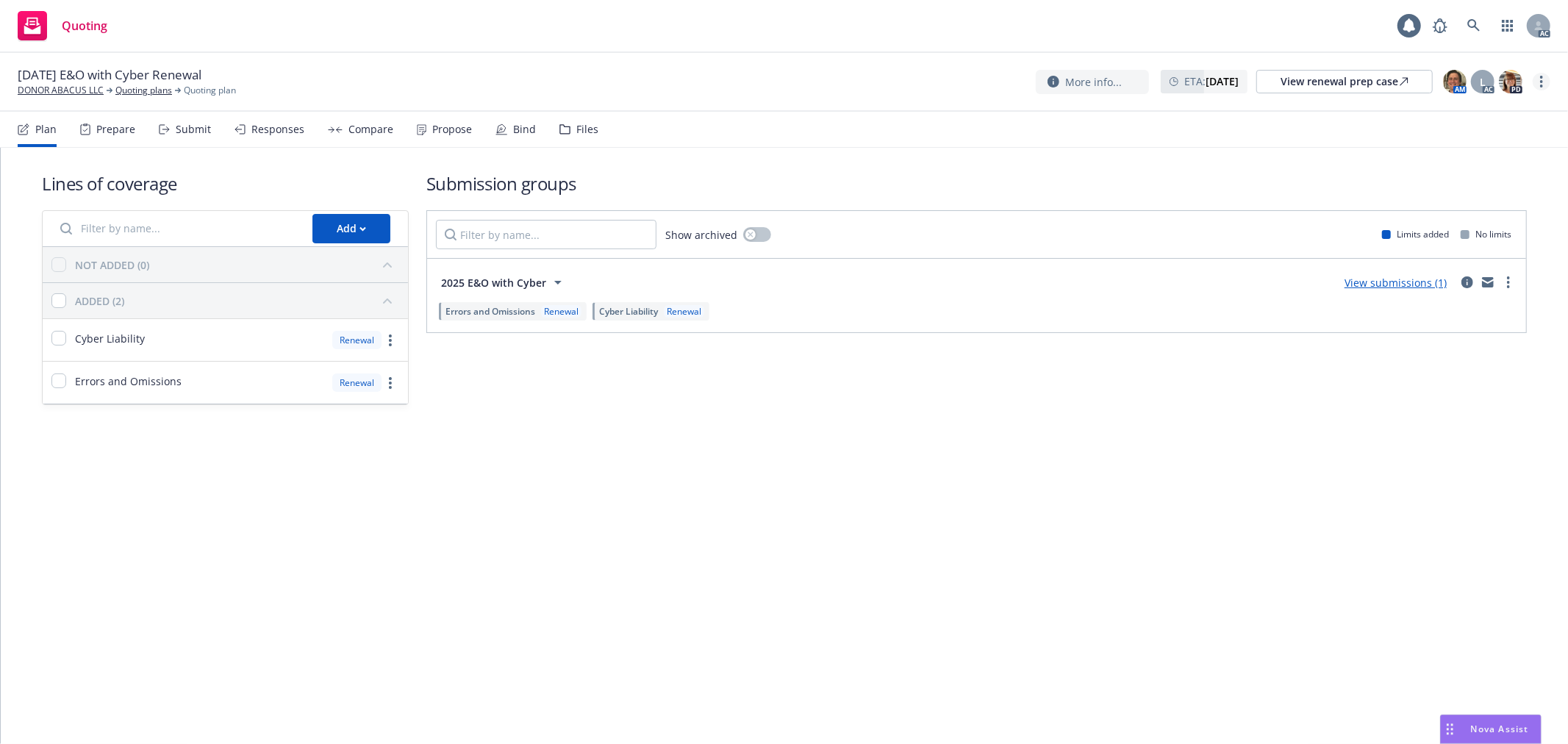
click at [1542, 79] on icon "more" at bounding box center [1542, 81] width 3 height 12
click at [1475, 113] on link "Copy logging email" at bounding box center [1468, 112] width 164 height 30
click at [1543, 79] on icon "more" at bounding box center [1542, 81] width 3 height 12
click at [1436, 113] on link "Copy logging email" at bounding box center [1468, 112] width 164 height 30
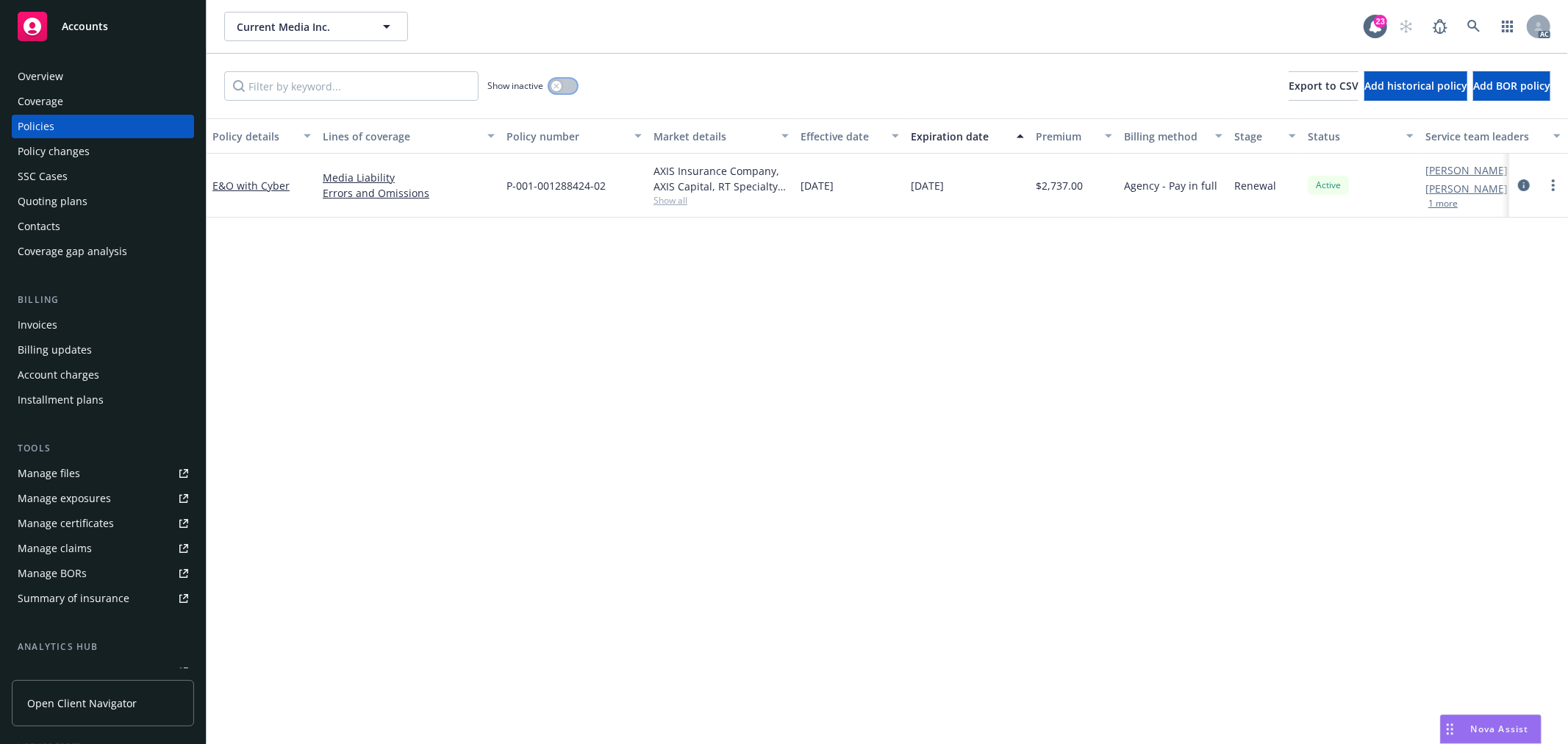
click at [557, 87] on icon "button" at bounding box center [556, 85] width 5 height 5
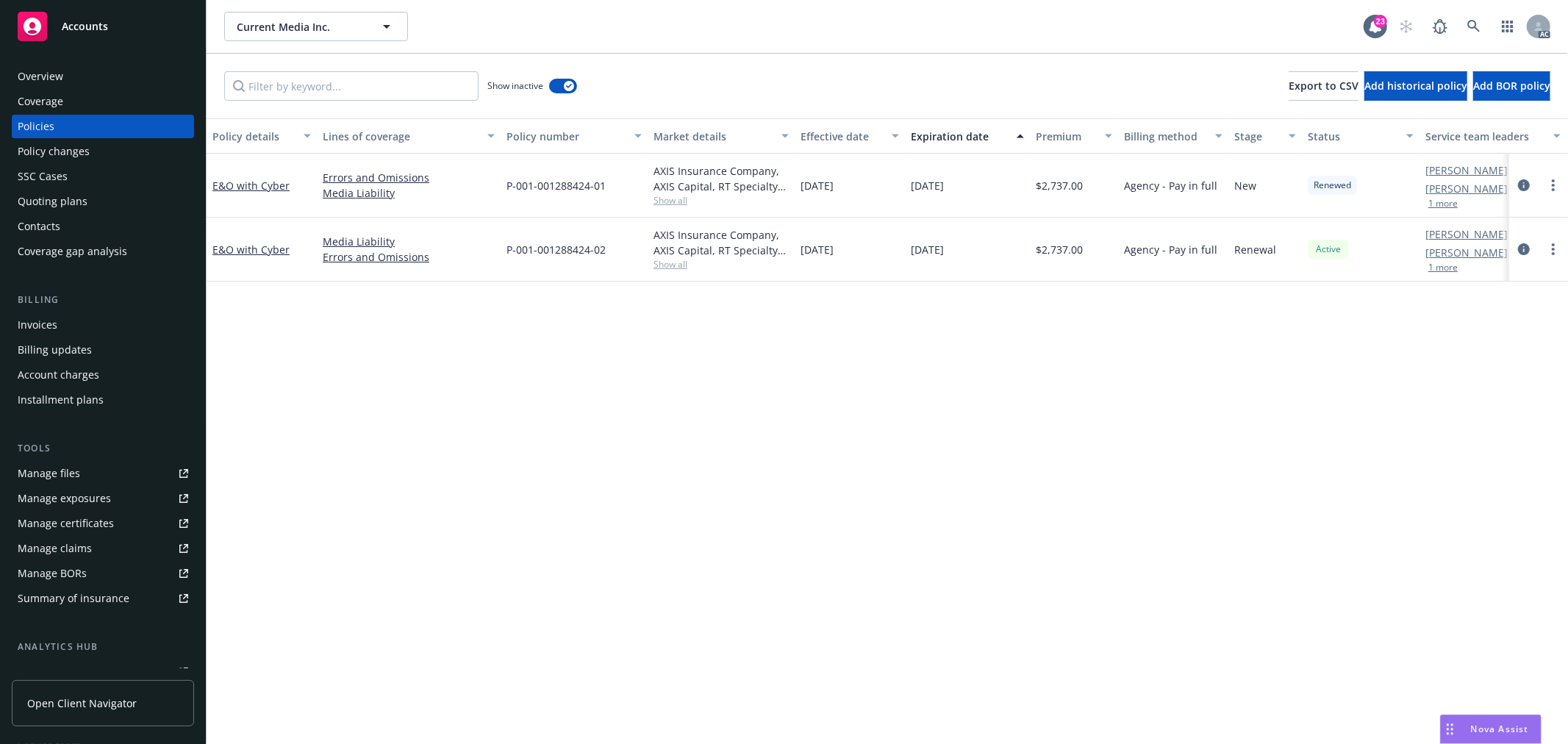
click at [67, 475] on div "Manage files" at bounding box center [49, 473] width 63 height 23
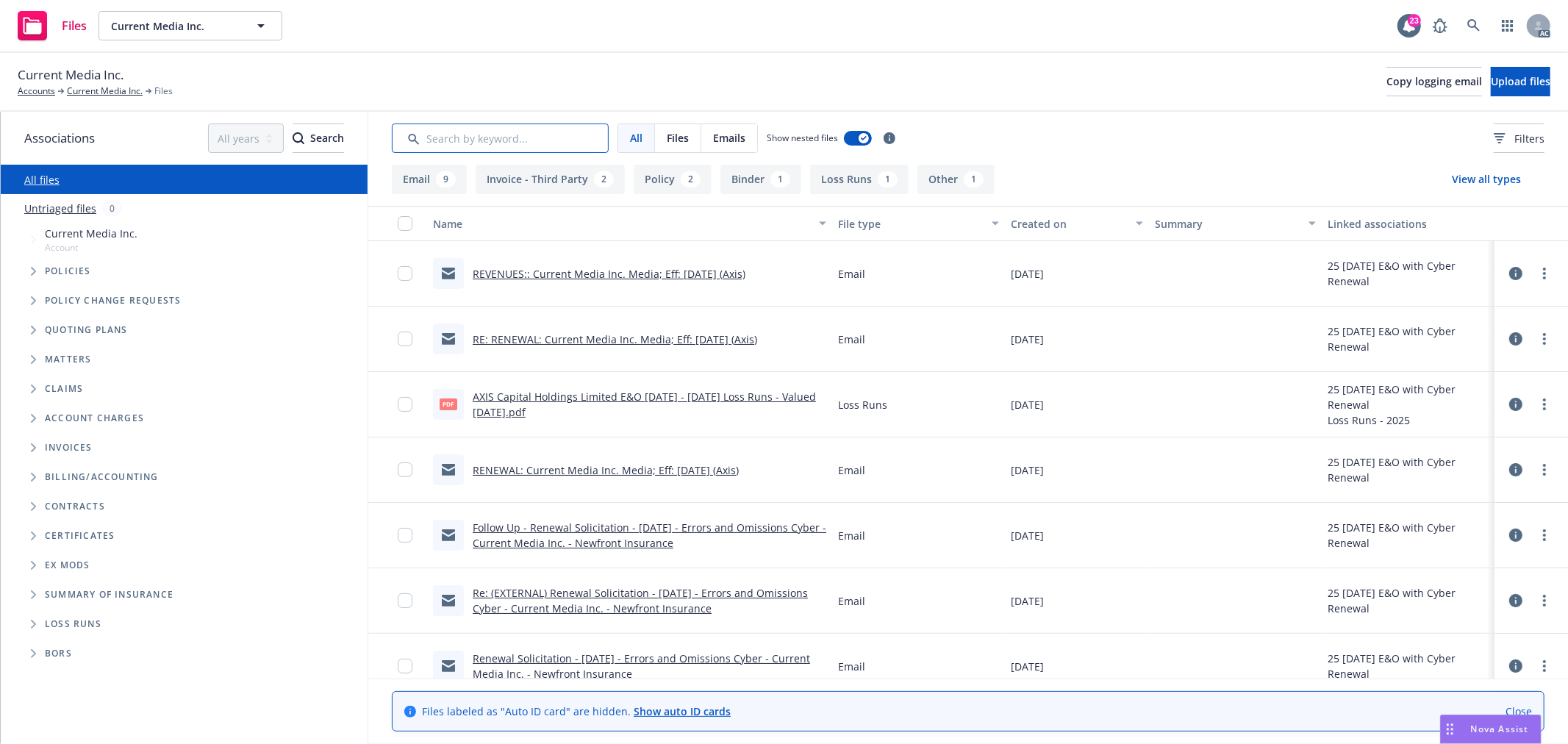
click at [554, 138] on input "Search by keyword..." at bounding box center [500, 138] width 217 height 30
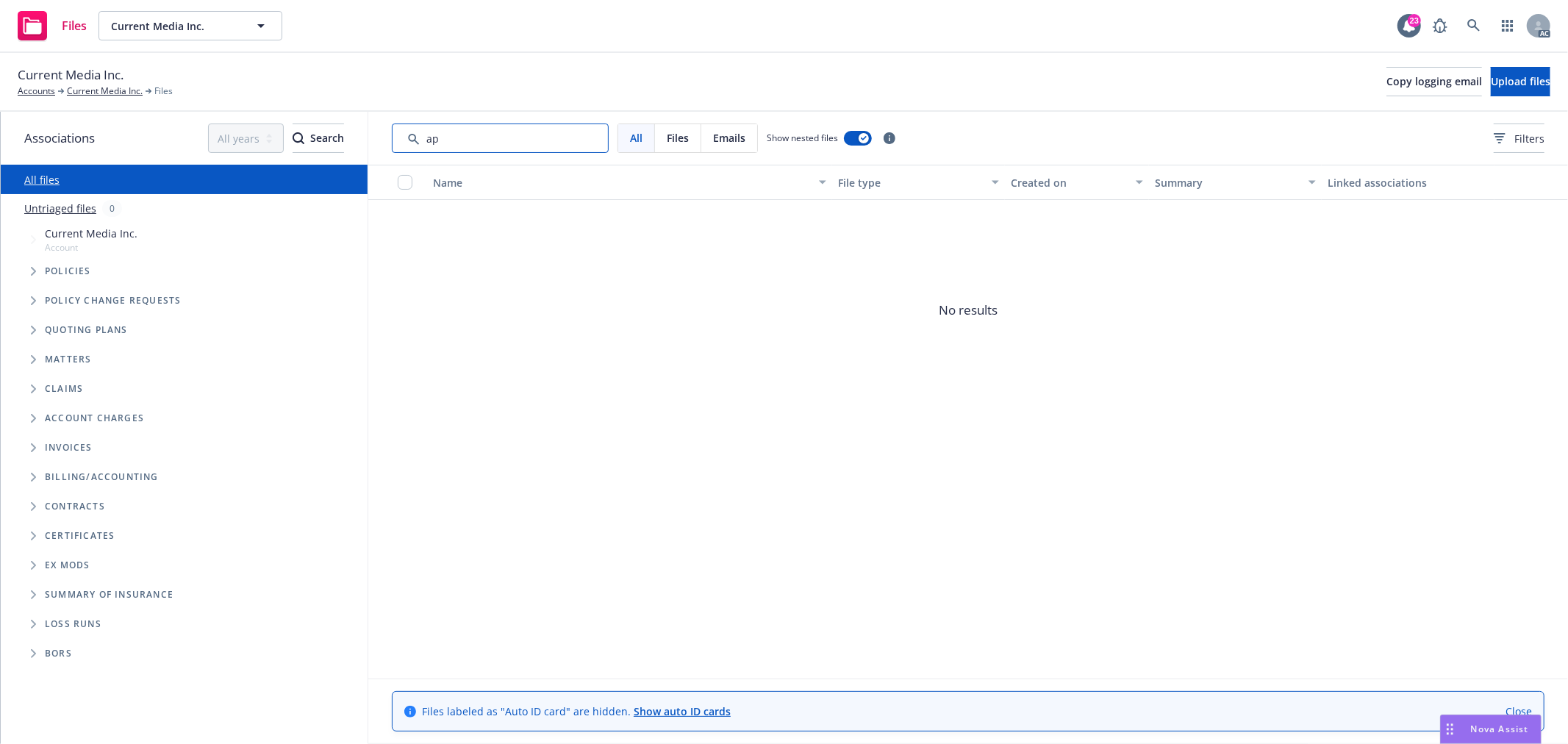
type input "a"
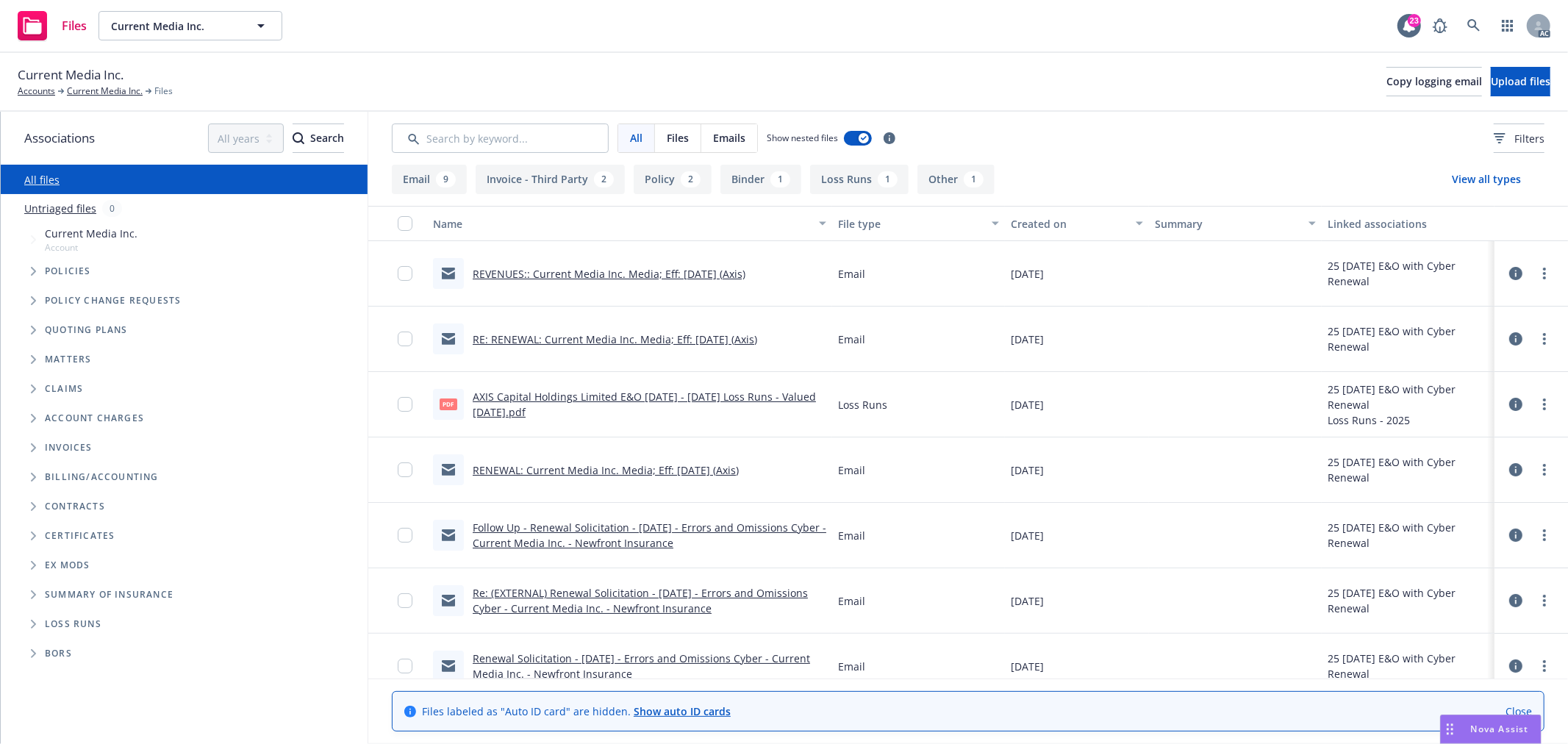
click at [674, 134] on span "Files" at bounding box center [678, 138] width 22 height 16
